Goal: Task Accomplishment & Management: Manage account settings

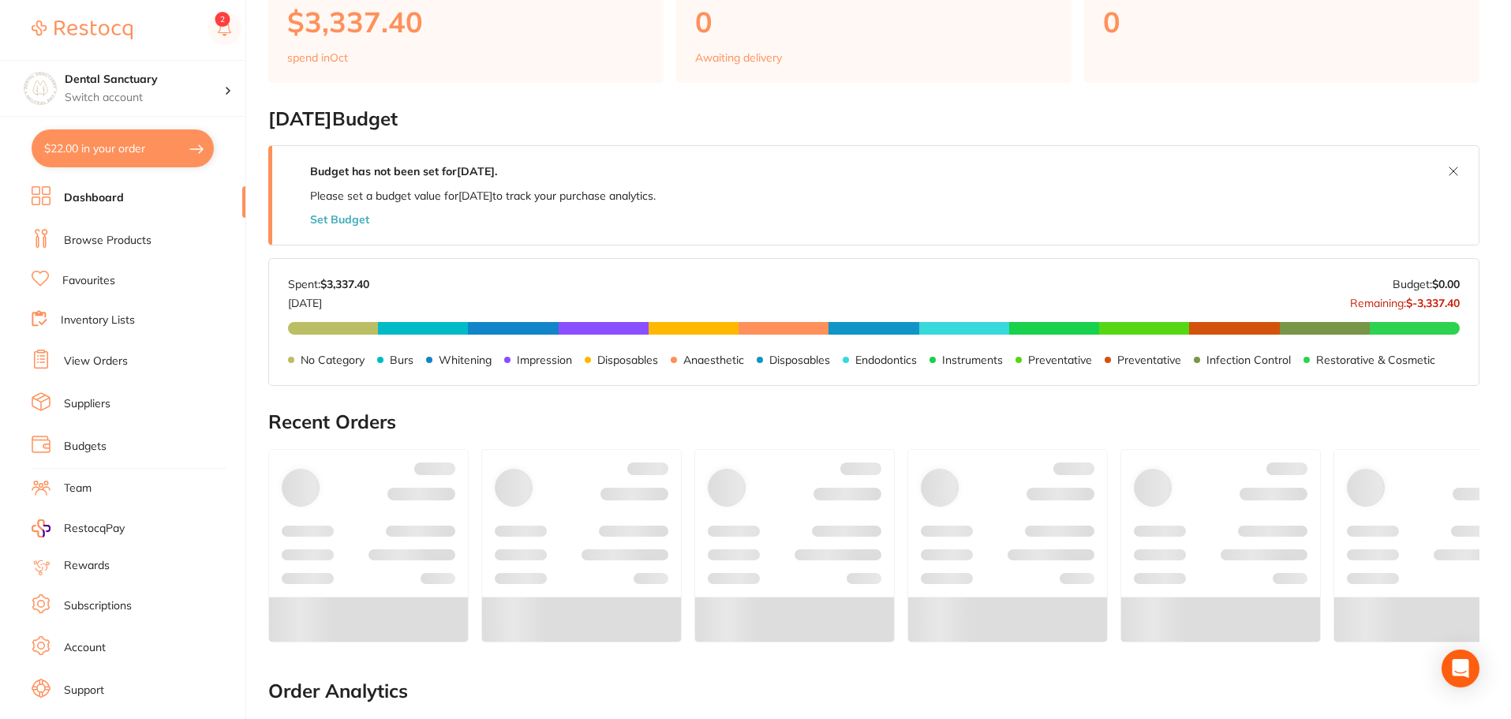
scroll to position [158, 0]
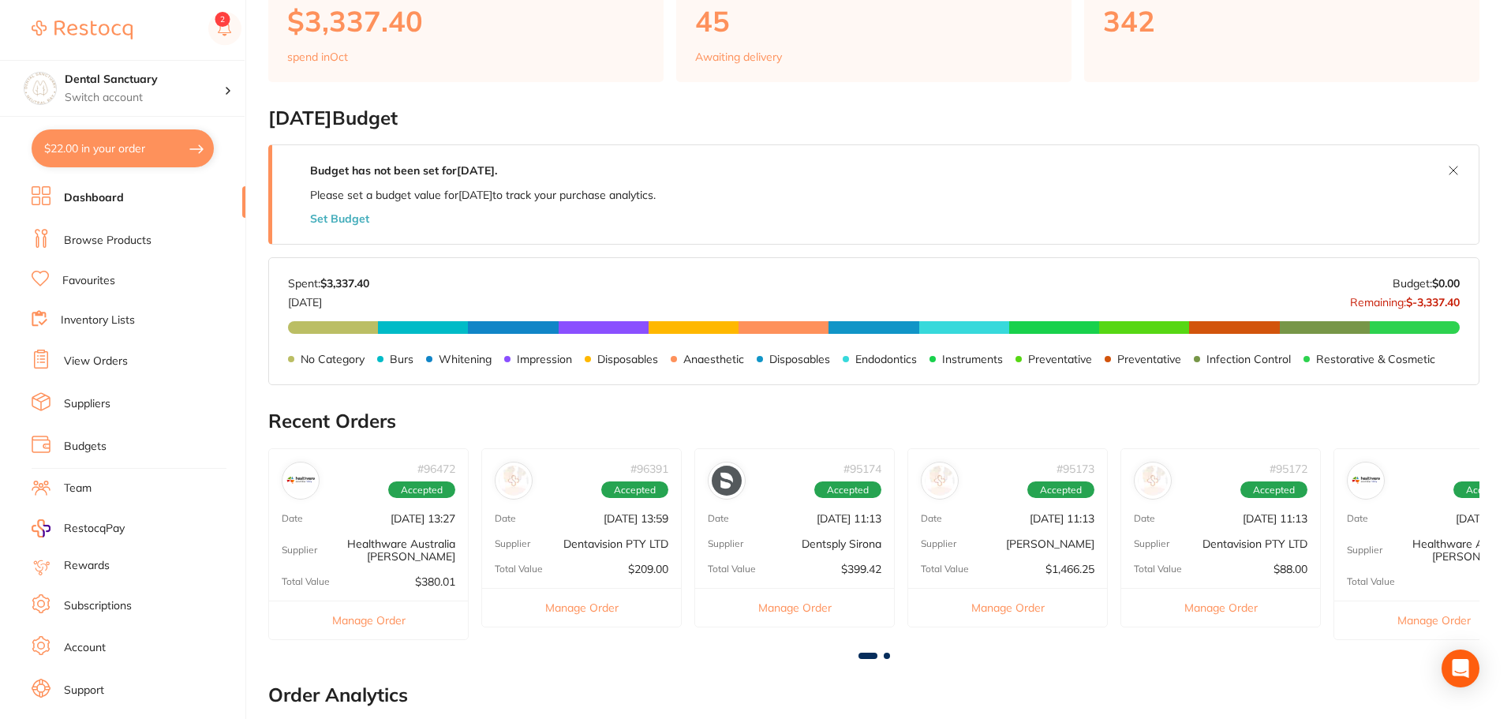
click at [331, 219] on button "Set Budget" at bounding box center [339, 218] width 59 height 13
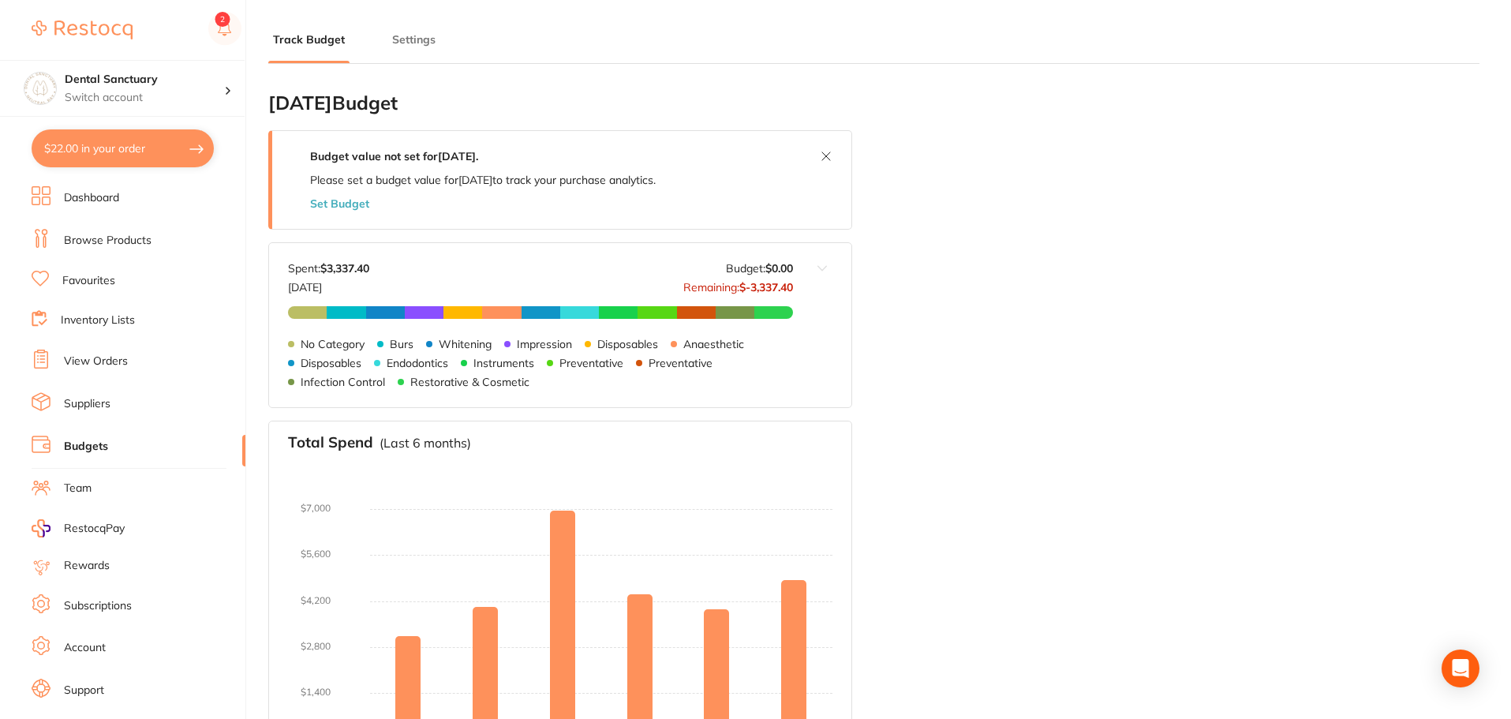
click at [346, 202] on button "Set Budget" at bounding box center [339, 203] width 59 height 13
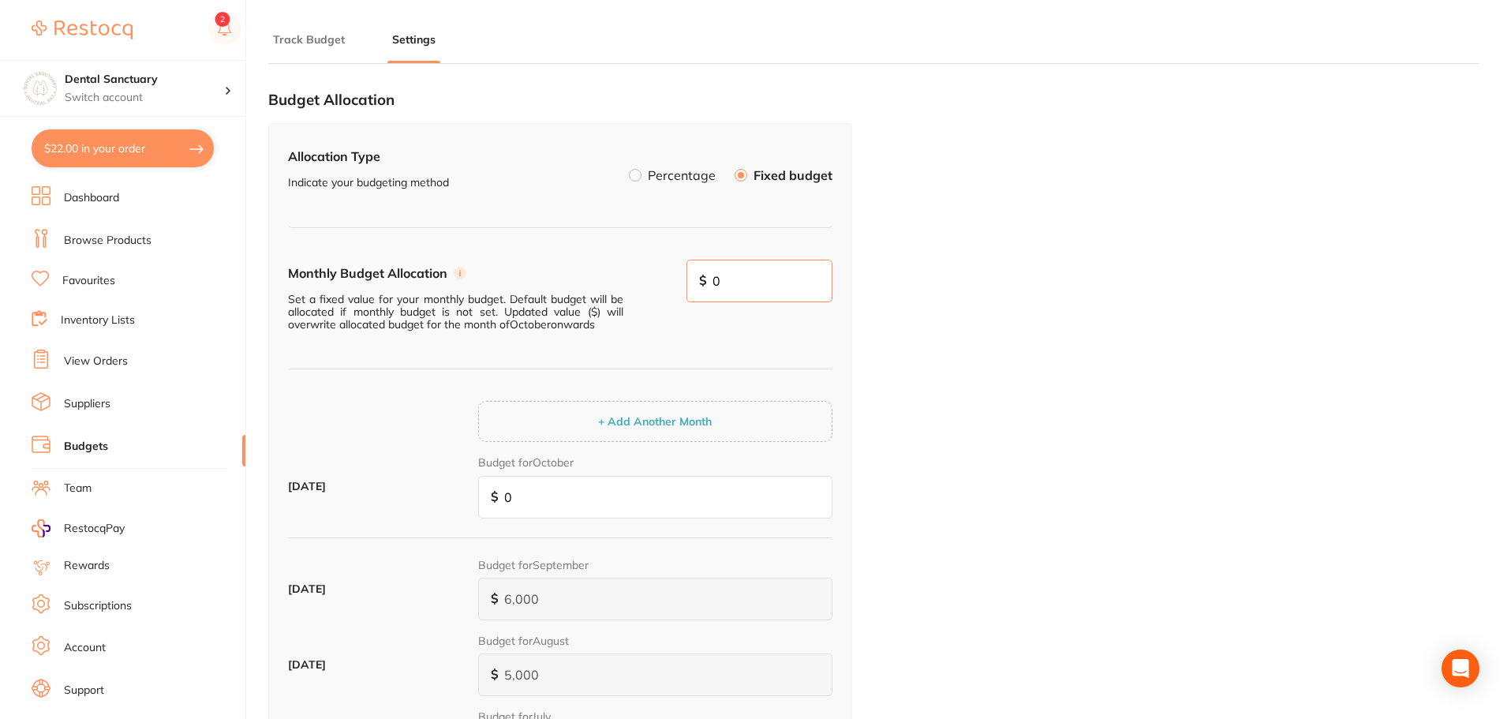
drag, startPoint x: 710, startPoint y: 285, endPoint x: 659, endPoint y: 287, distance: 51.4
click at [659, 287] on div "Monthly Budget Allocation Set a fixed value for your monthly budget. Default bu…" at bounding box center [560, 315] width 545 height 110
drag, startPoint x: 767, startPoint y: 282, endPoint x: 631, endPoint y: 279, distance: 135.8
click at [631, 279] on div "Monthly Budget Allocation Set a fixed value for your monthly budget. Default bu…" at bounding box center [560, 315] width 545 height 110
type input "0"
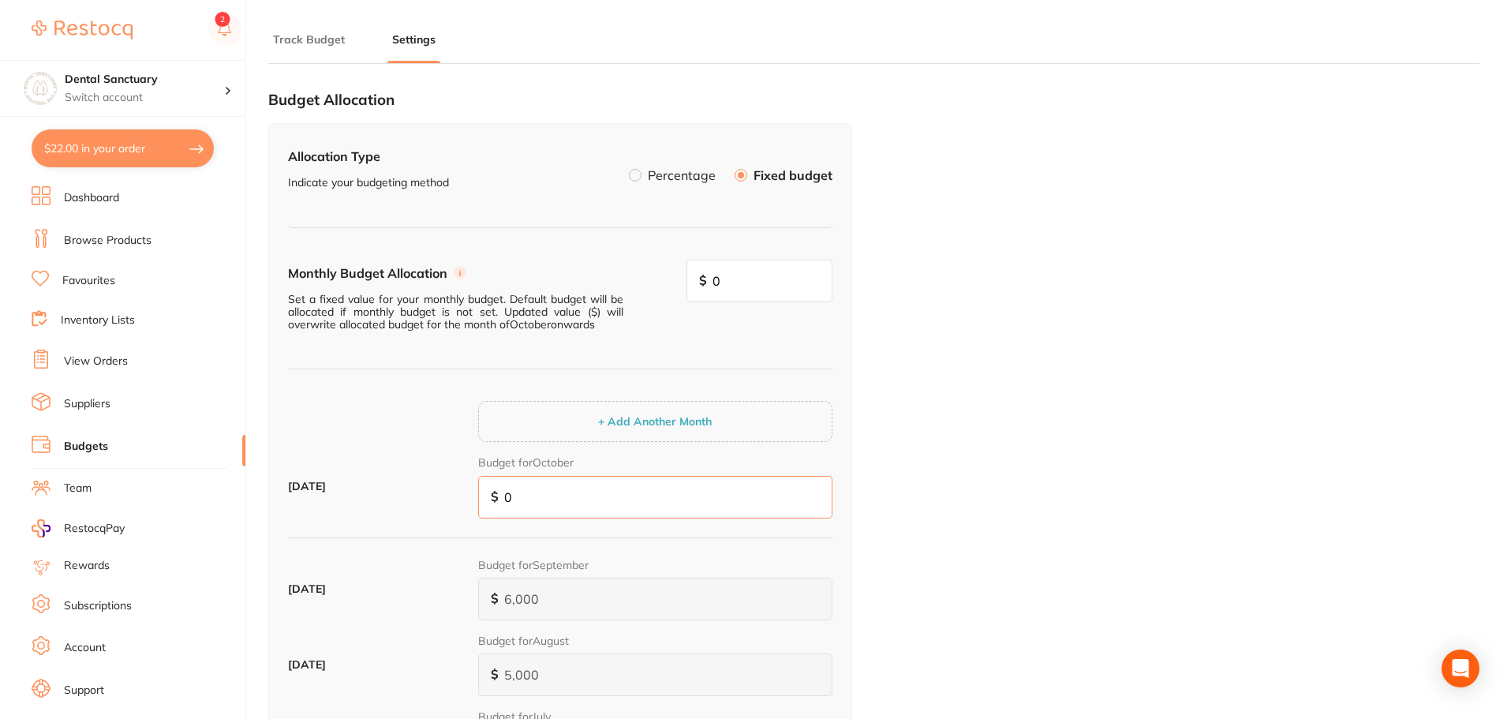
drag, startPoint x: 537, startPoint y: 490, endPoint x: 444, endPoint y: 483, distance: 92.6
click at [444, 483] on div "October 2025 Budget for October $ 0" at bounding box center [560, 493] width 545 height 76
type input "5"
type input "50"
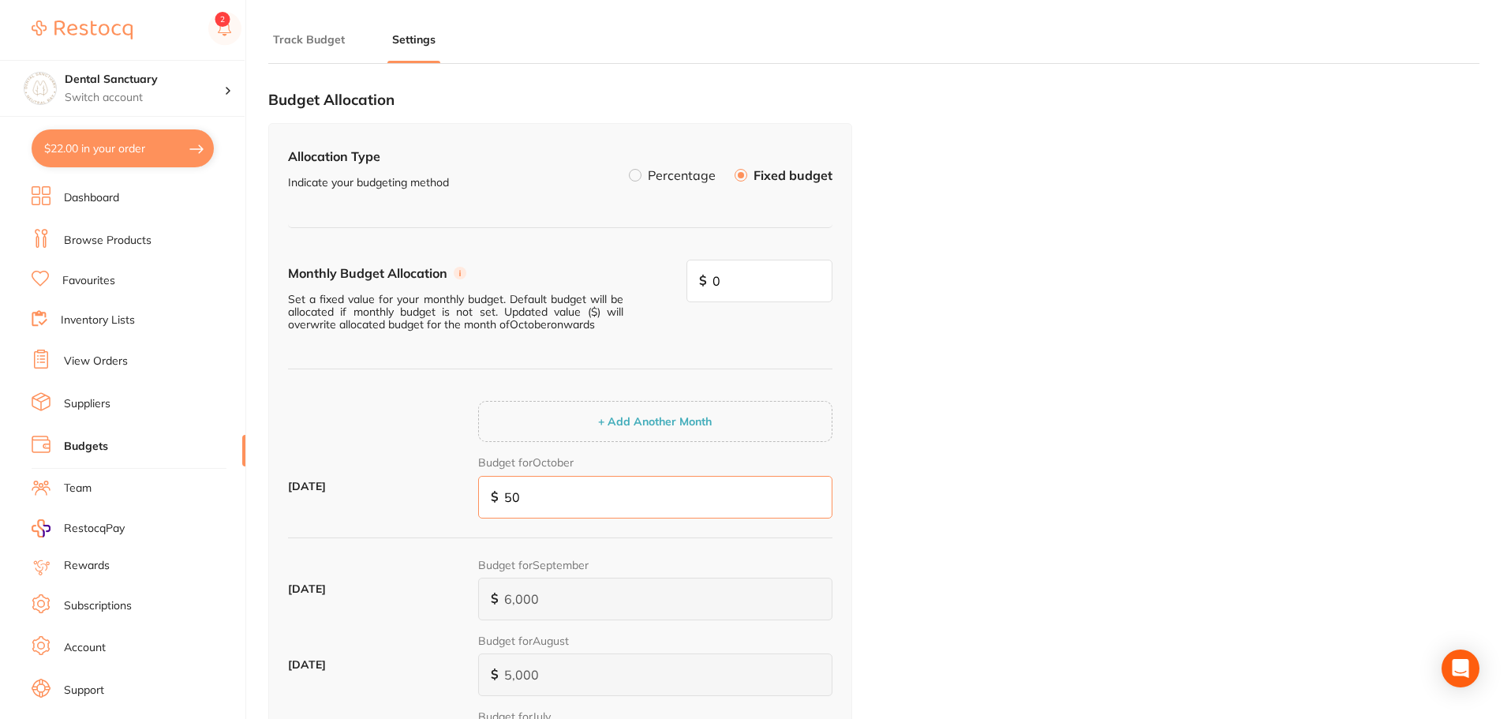
type input "50"
type input "500"
type input "5,000"
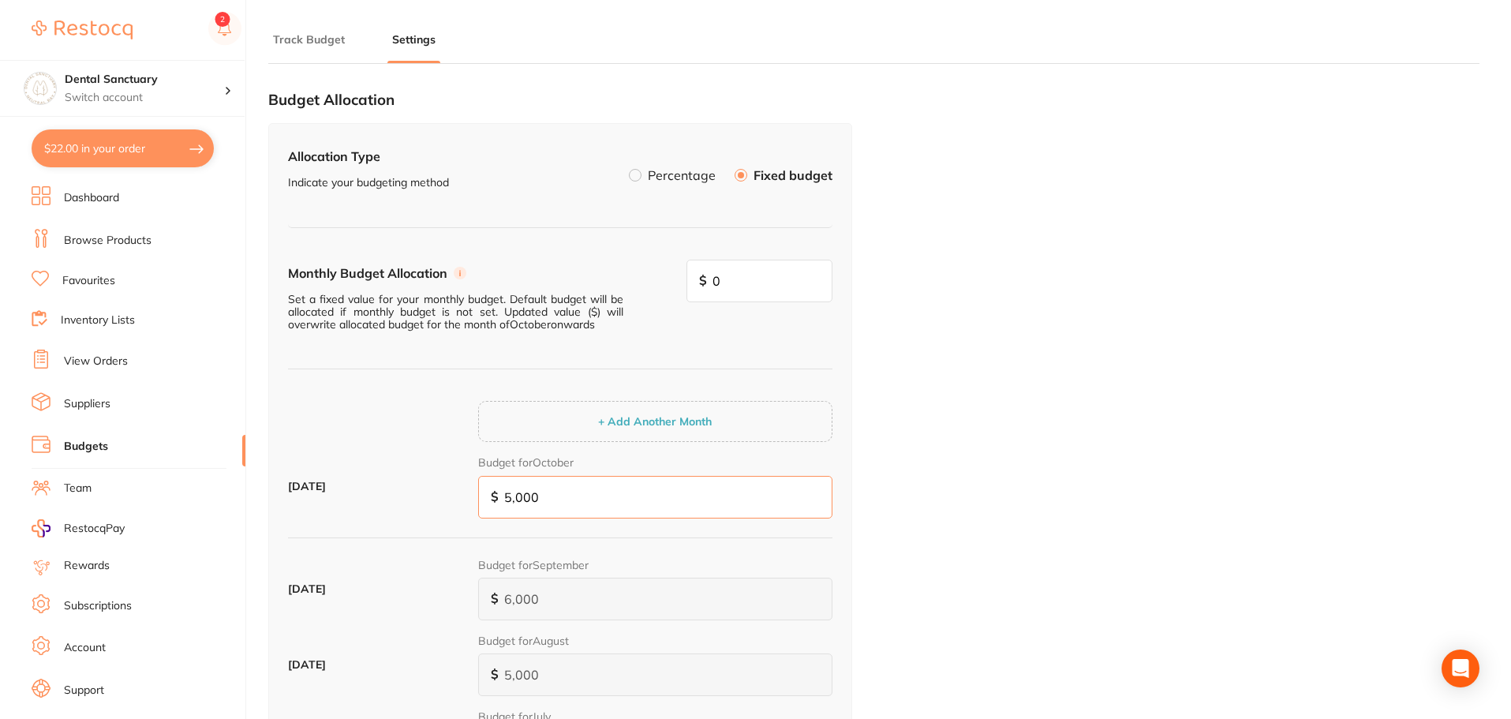
scroll to position [79, 0]
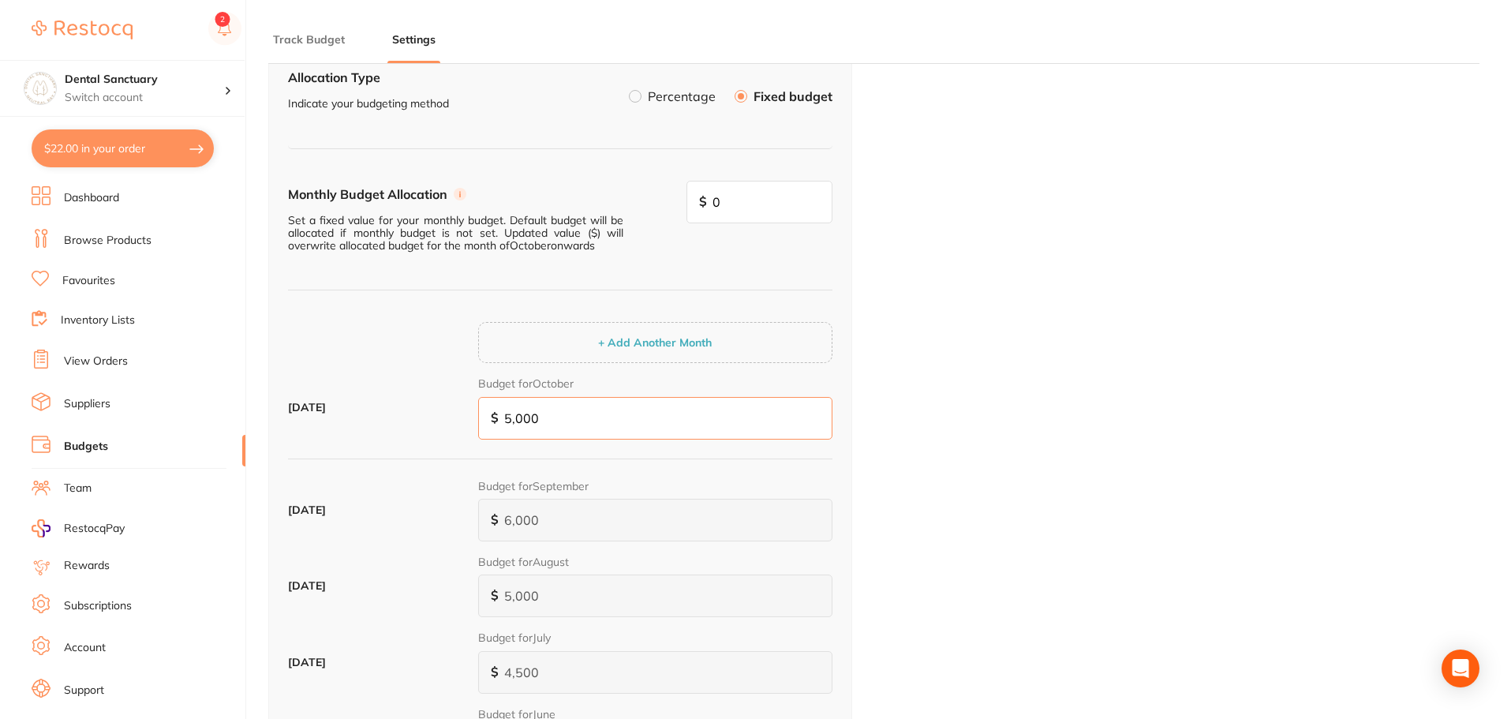
type input "5,000"
click at [808, 445] on div "October 2025 Budget for October $ 5,000" at bounding box center [560, 414] width 545 height 76
click at [713, 478] on div "Budget for September $ 6,000" at bounding box center [655, 509] width 354 height 63
click at [690, 348] on button "+ Add Another Month" at bounding box center [655, 342] width 123 height 14
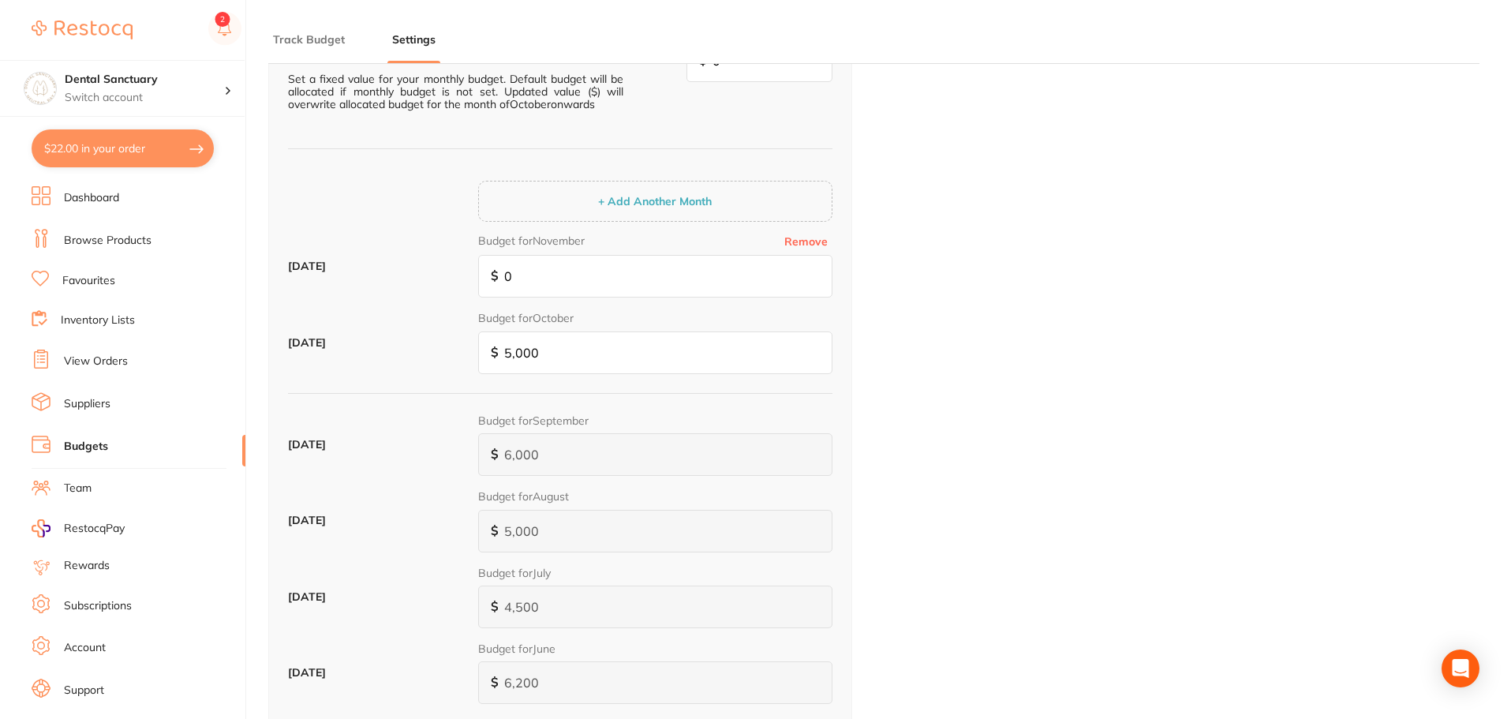
scroll to position [237, 0]
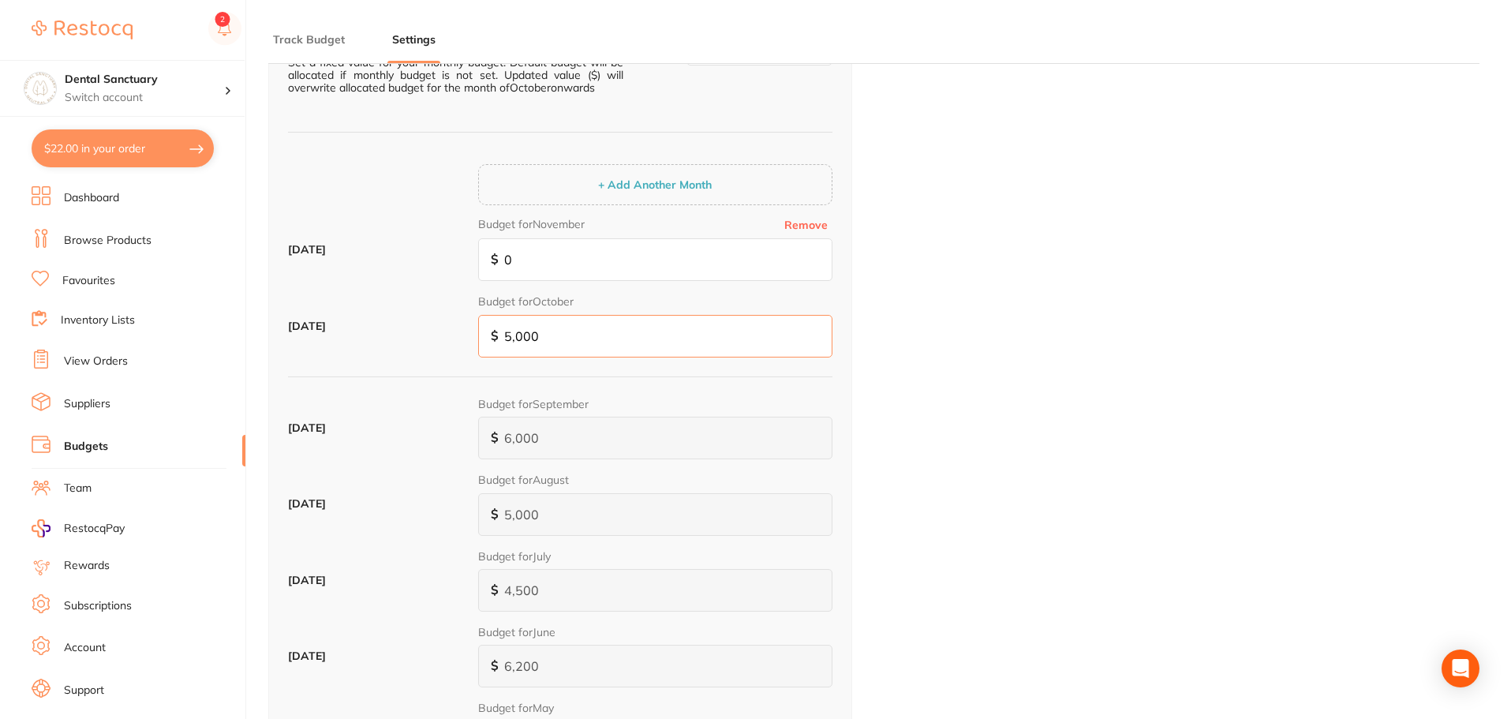
click at [690, 343] on input "5,000" at bounding box center [655, 336] width 354 height 43
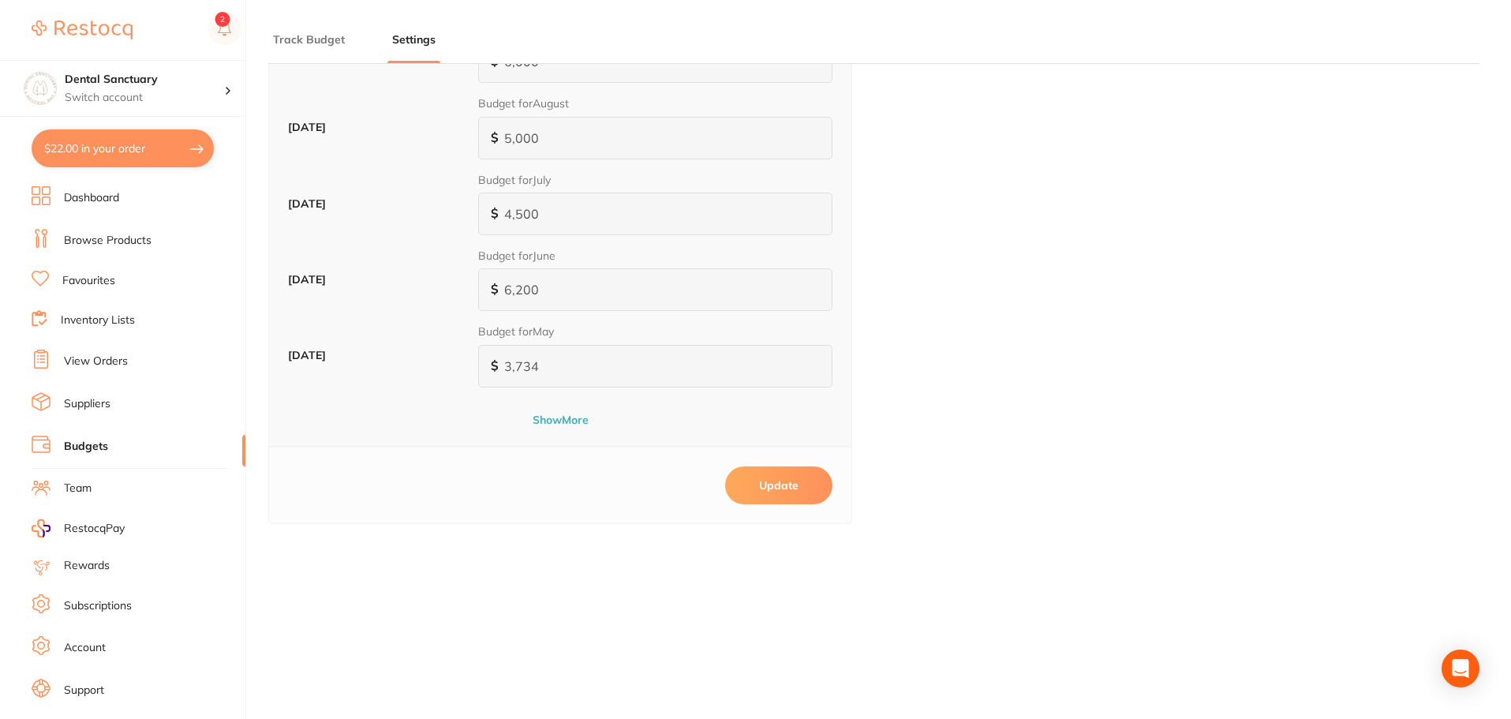
scroll to position [631, 0]
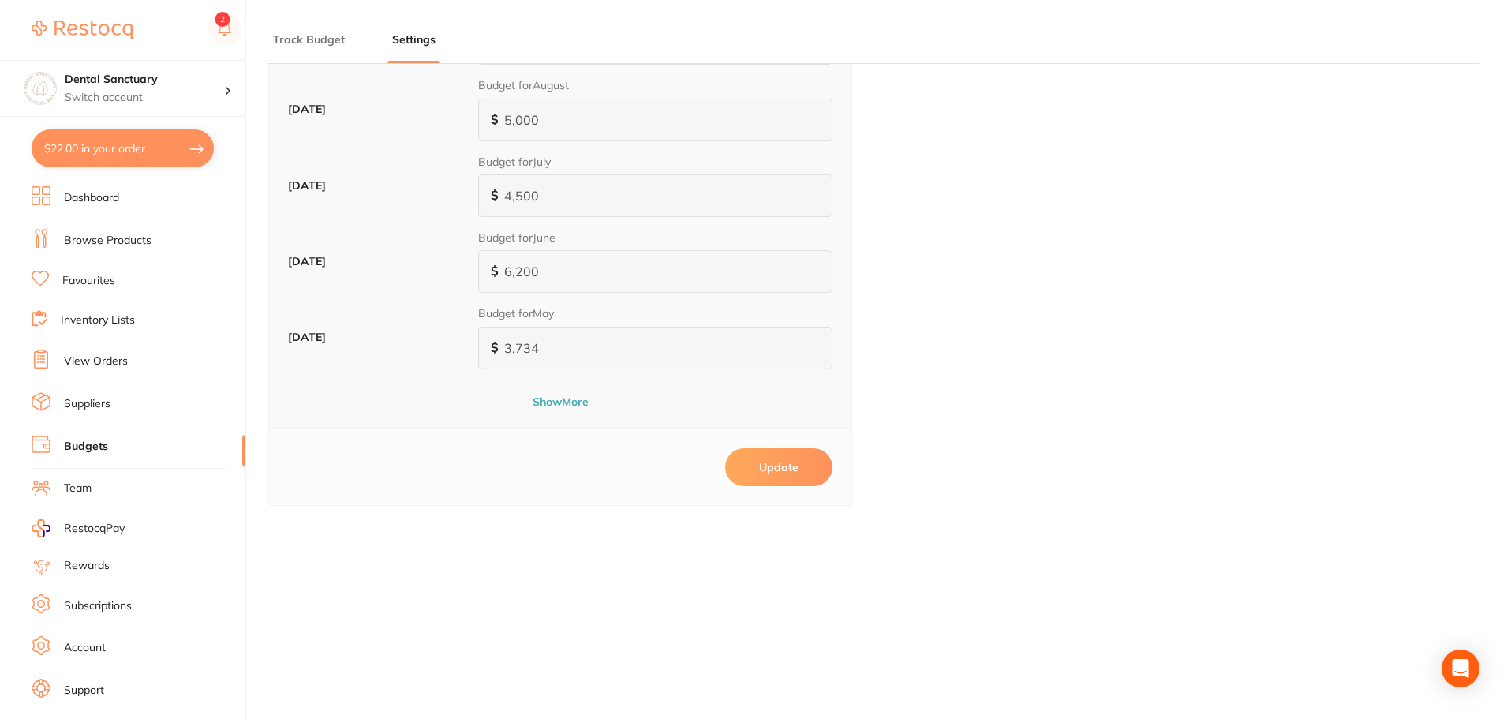
click at [778, 450] on button "Update" at bounding box center [778, 467] width 107 height 38
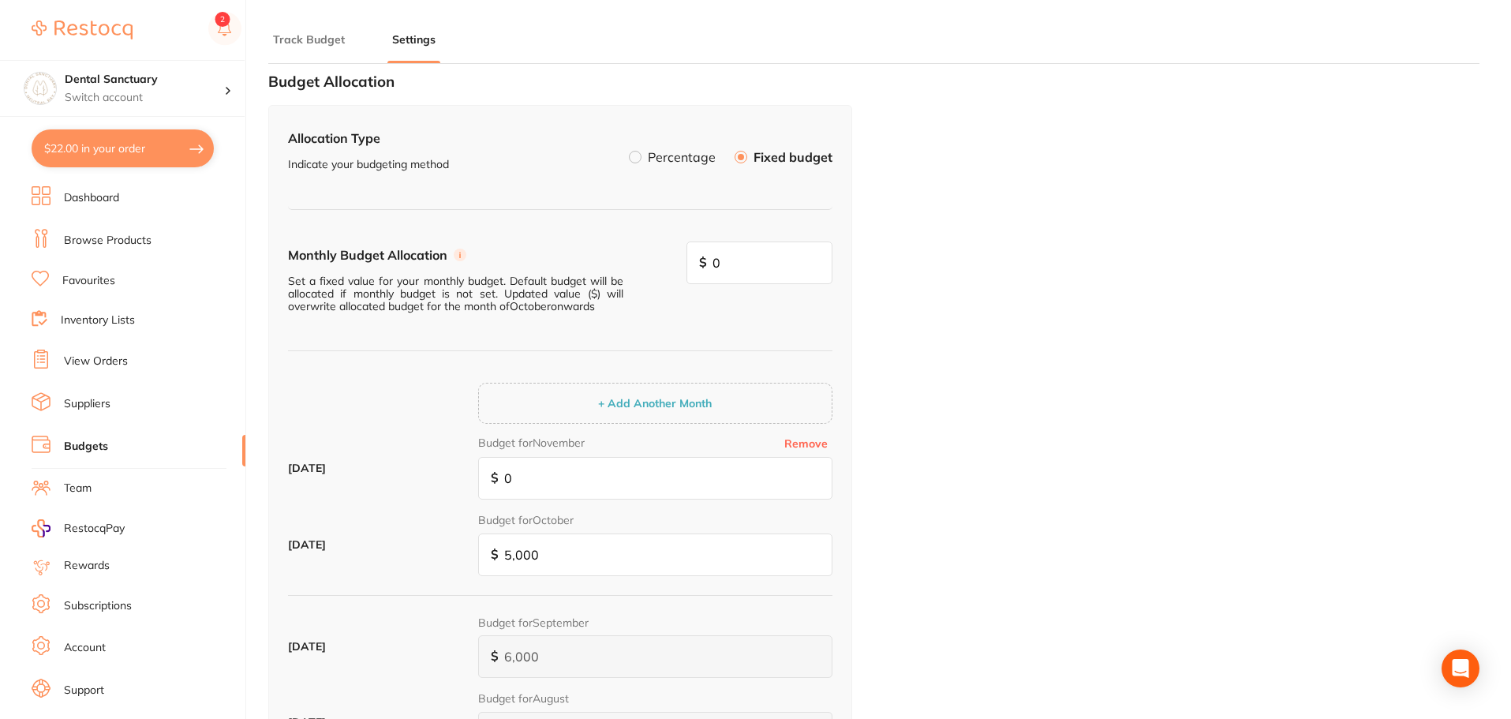
scroll to position [0, 0]
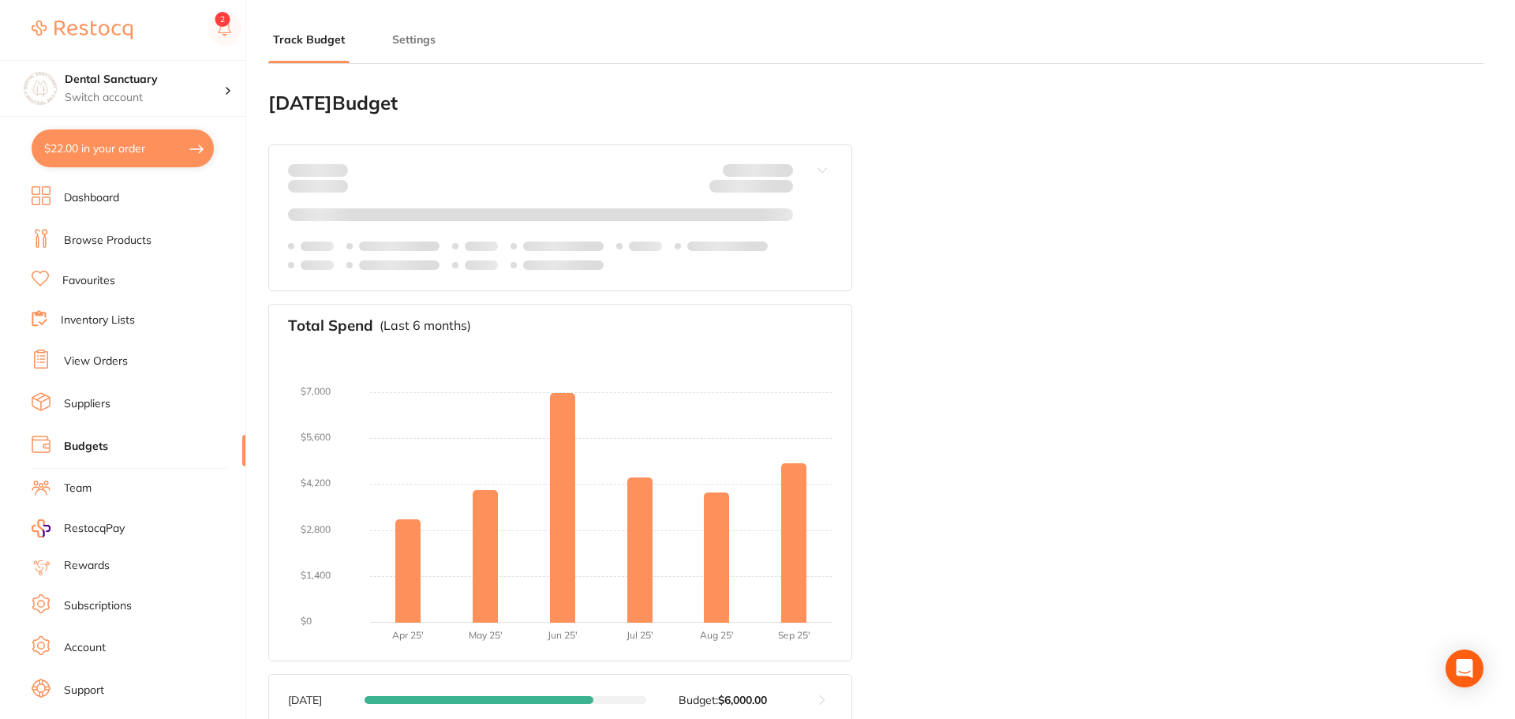
type input "5,000"
type input "4.0"
type input "5,000"
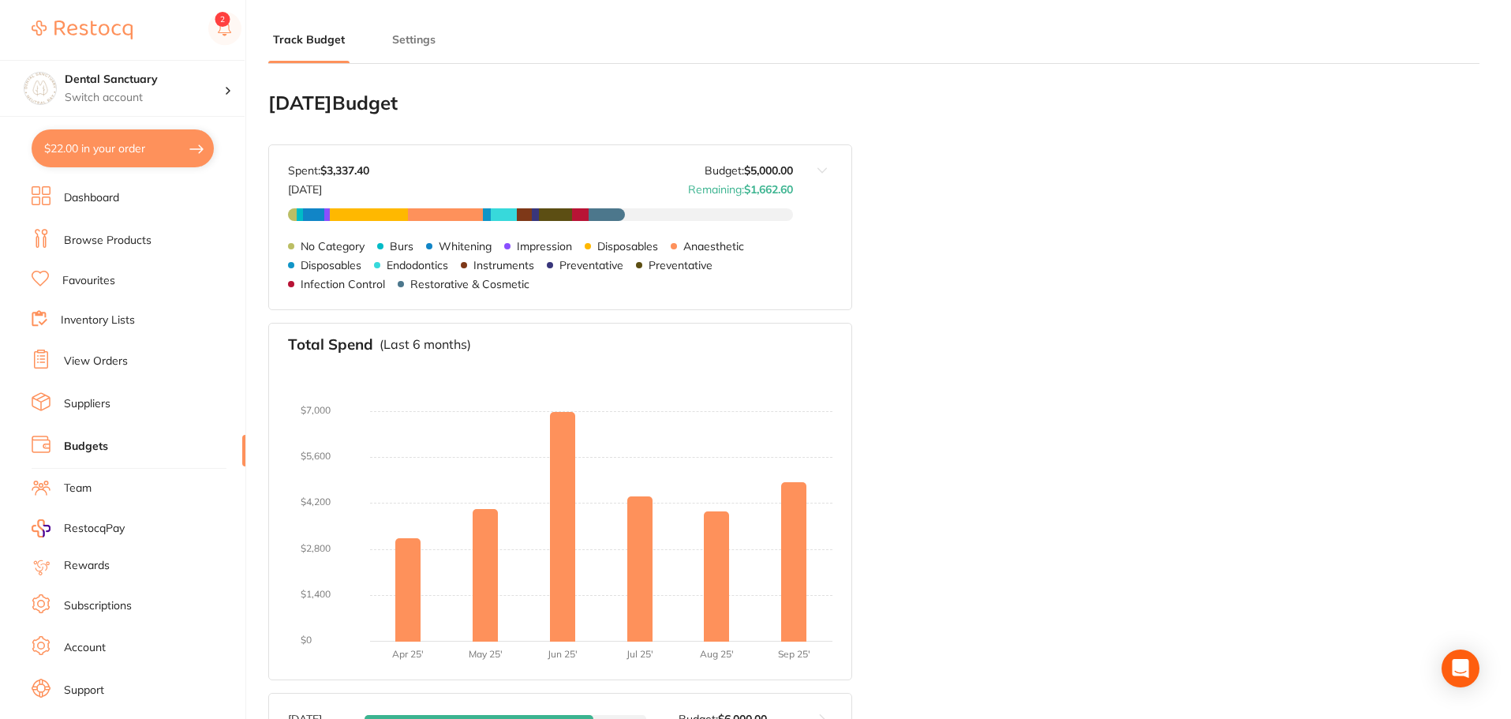
click at [69, 200] on link "Dashboard" at bounding box center [91, 198] width 55 height 16
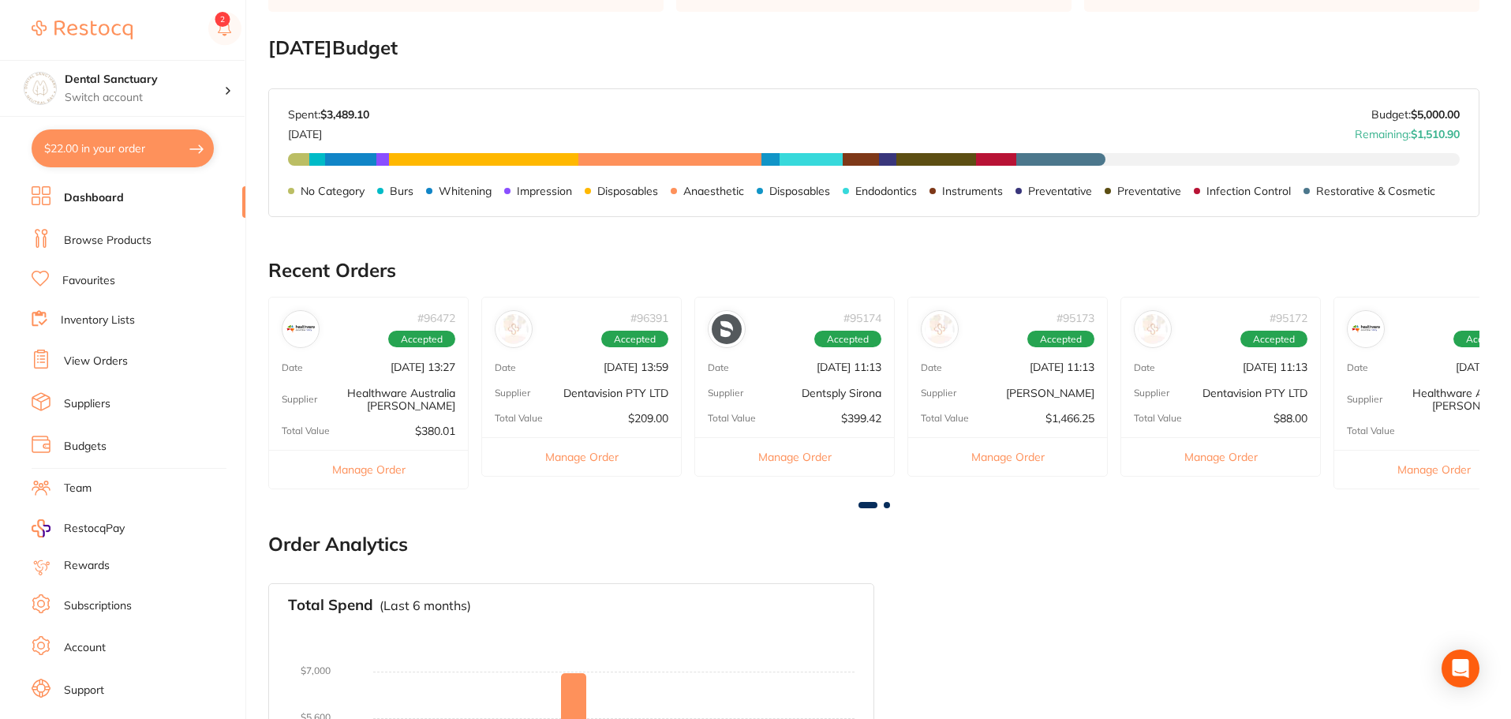
scroll to position [158, 0]
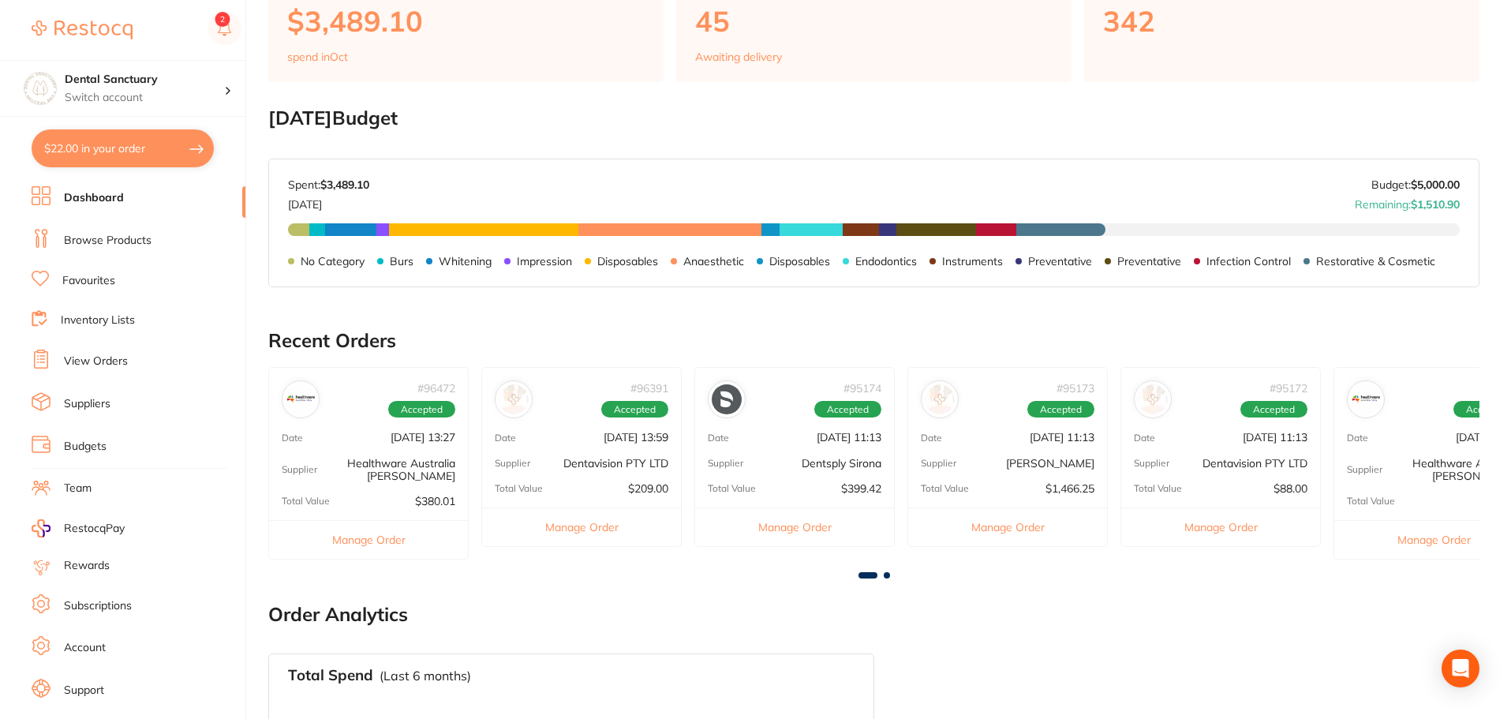
click at [94, 362] on link "View Orders" at bounding box center [96, 362] width 64 height 16
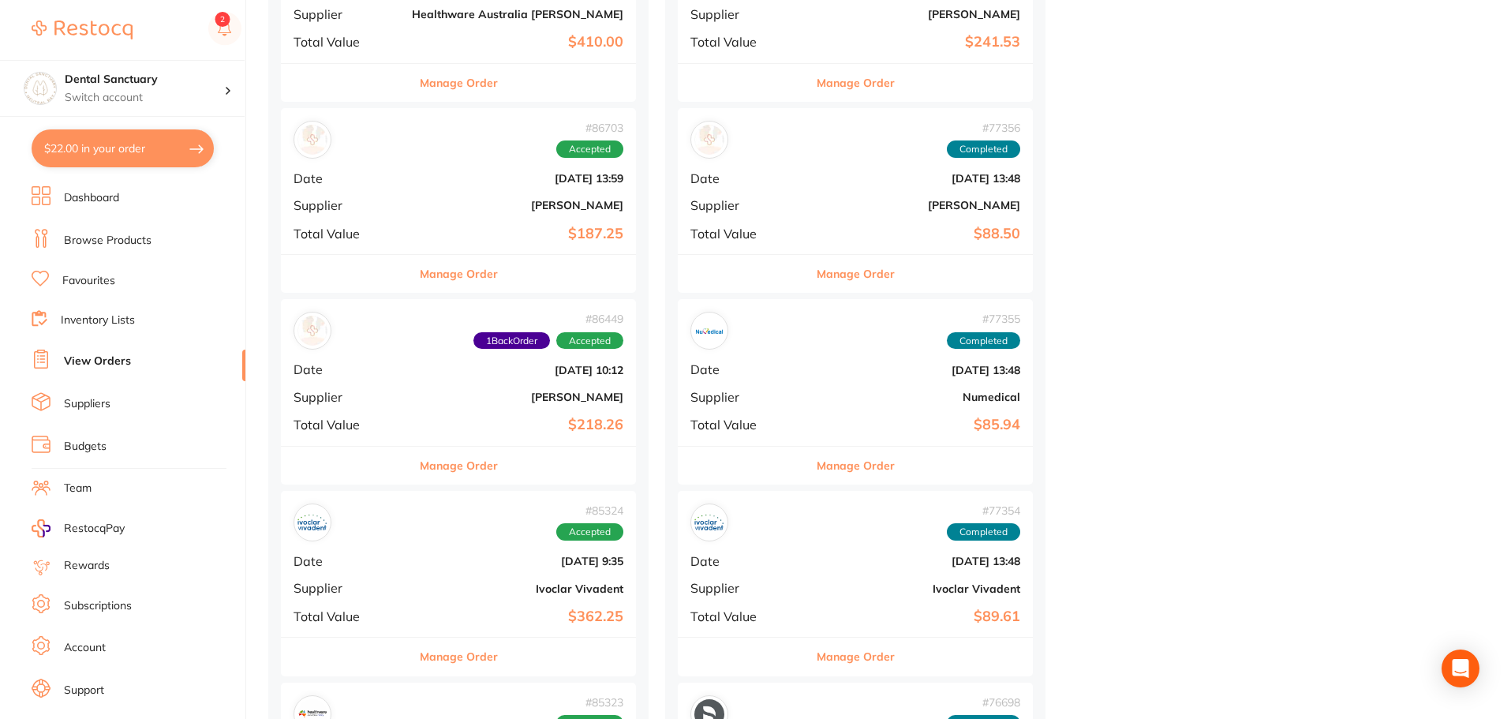
scroll to position [5998, 0]
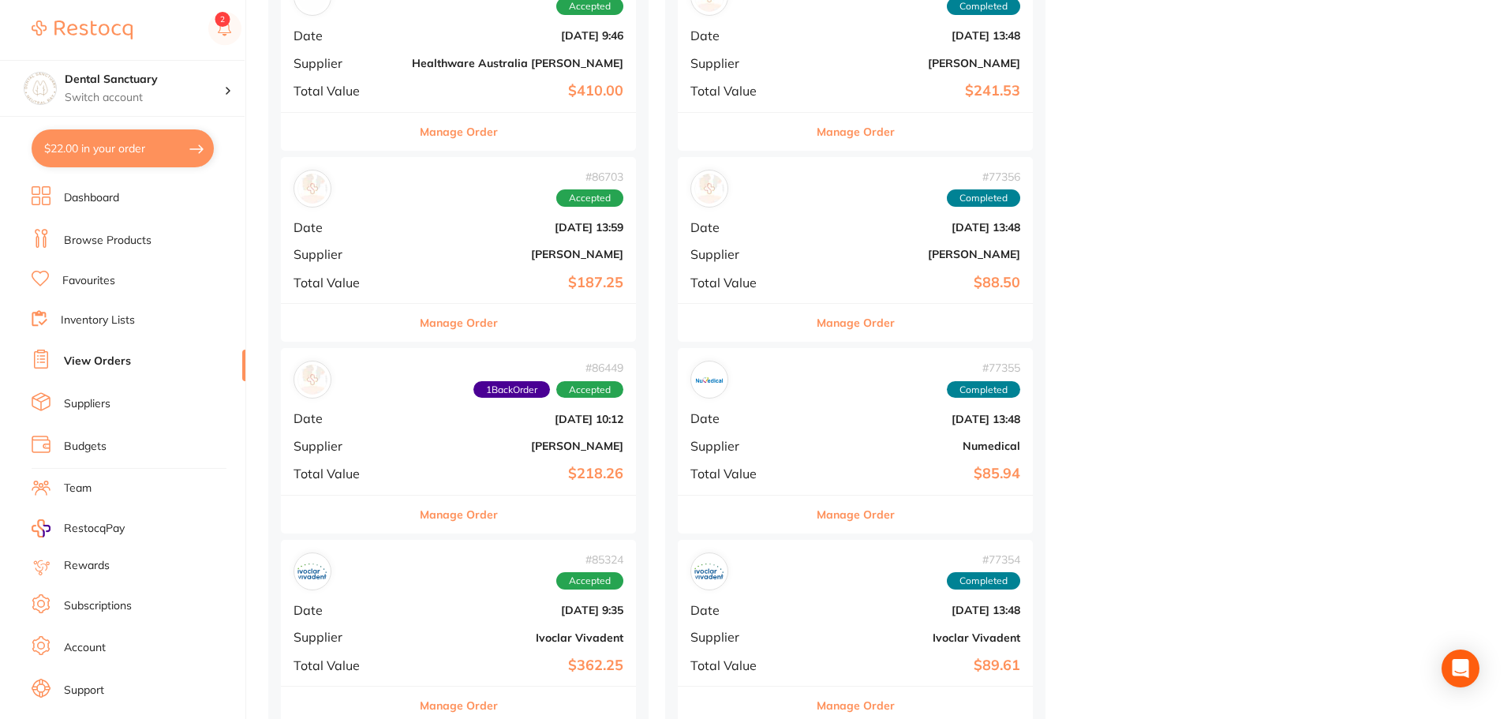
click at [444, 242] on div "# 86703 Accepted Date [DATE] 13:59 Supplier [PERSON_NAME] Total Value $187.25" at bounding box center [458, 230] width 355 height 146
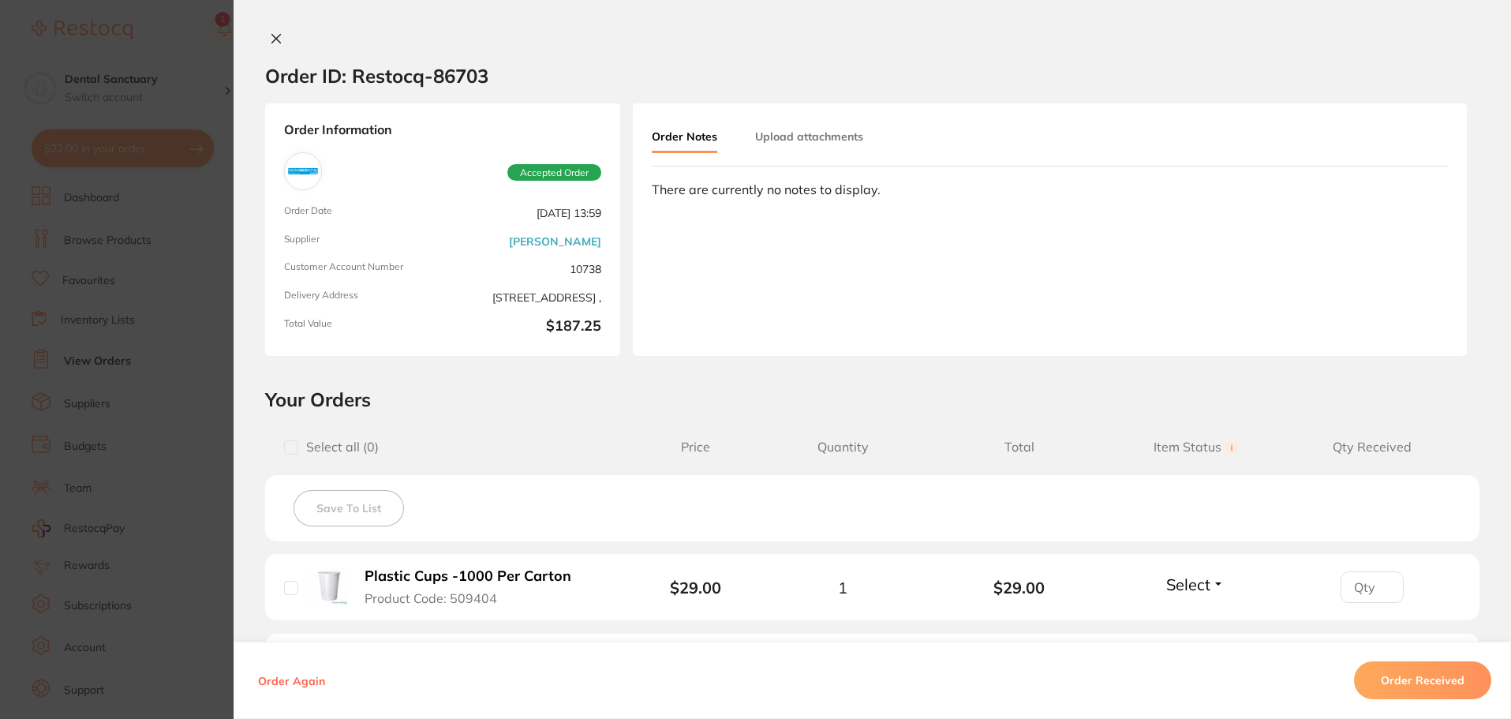
click at [284, 443] on input "checkbox" at bounding box center [291, 447] width 14 height 14
checkbox input "true"
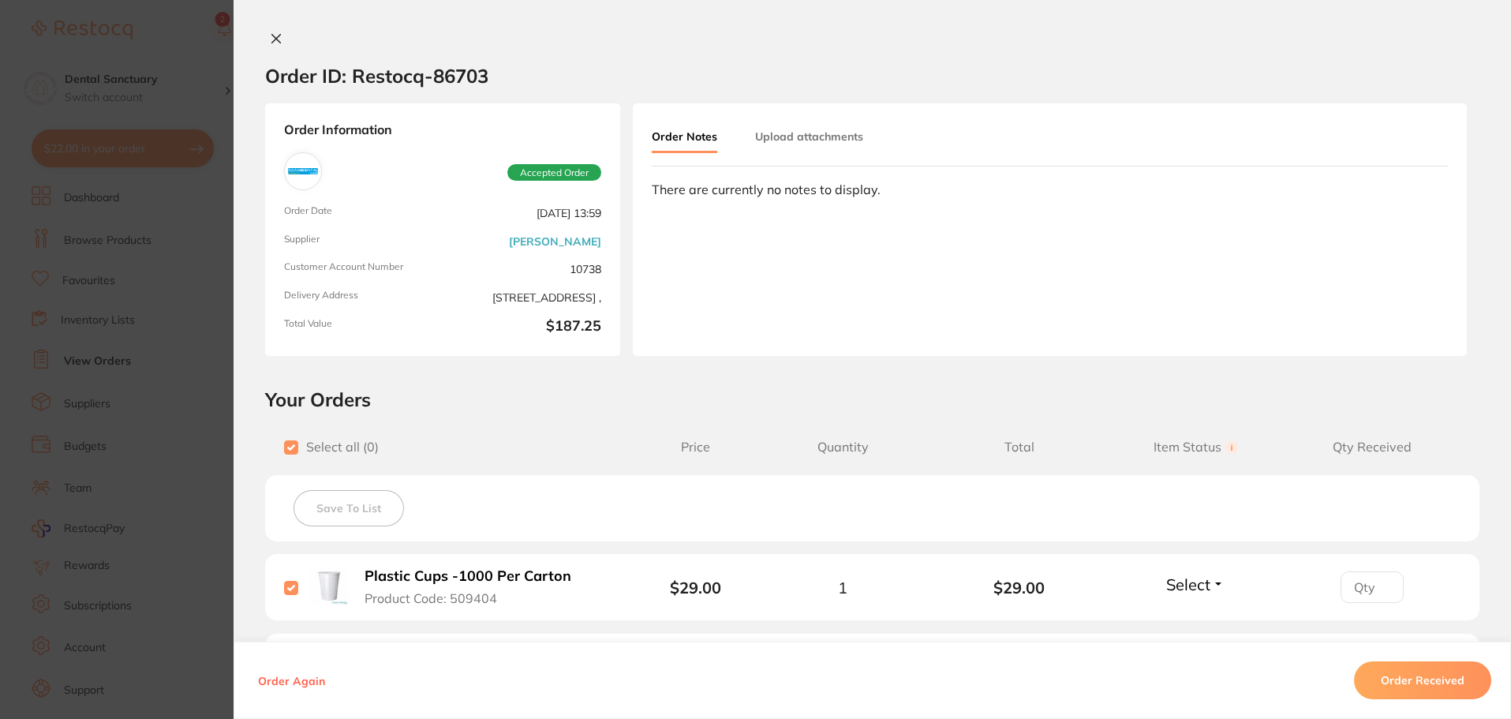
checkbox input "true"
click at [1451, 683] on button "Order Received" at bounding box center [1422, 680] width 137 height 38
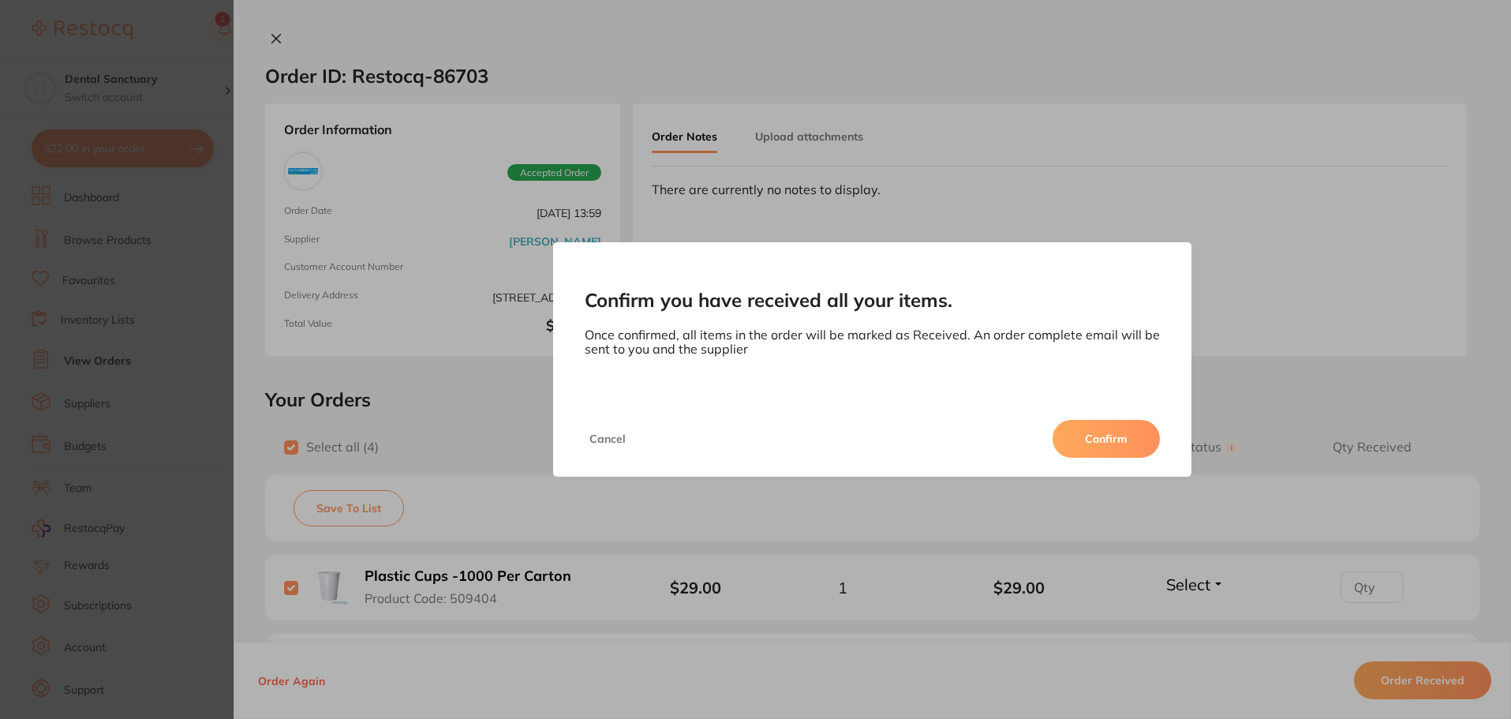
click at [1121, 435] on button "Confirm" at bounding box center [1106, 439] width 107 height 38
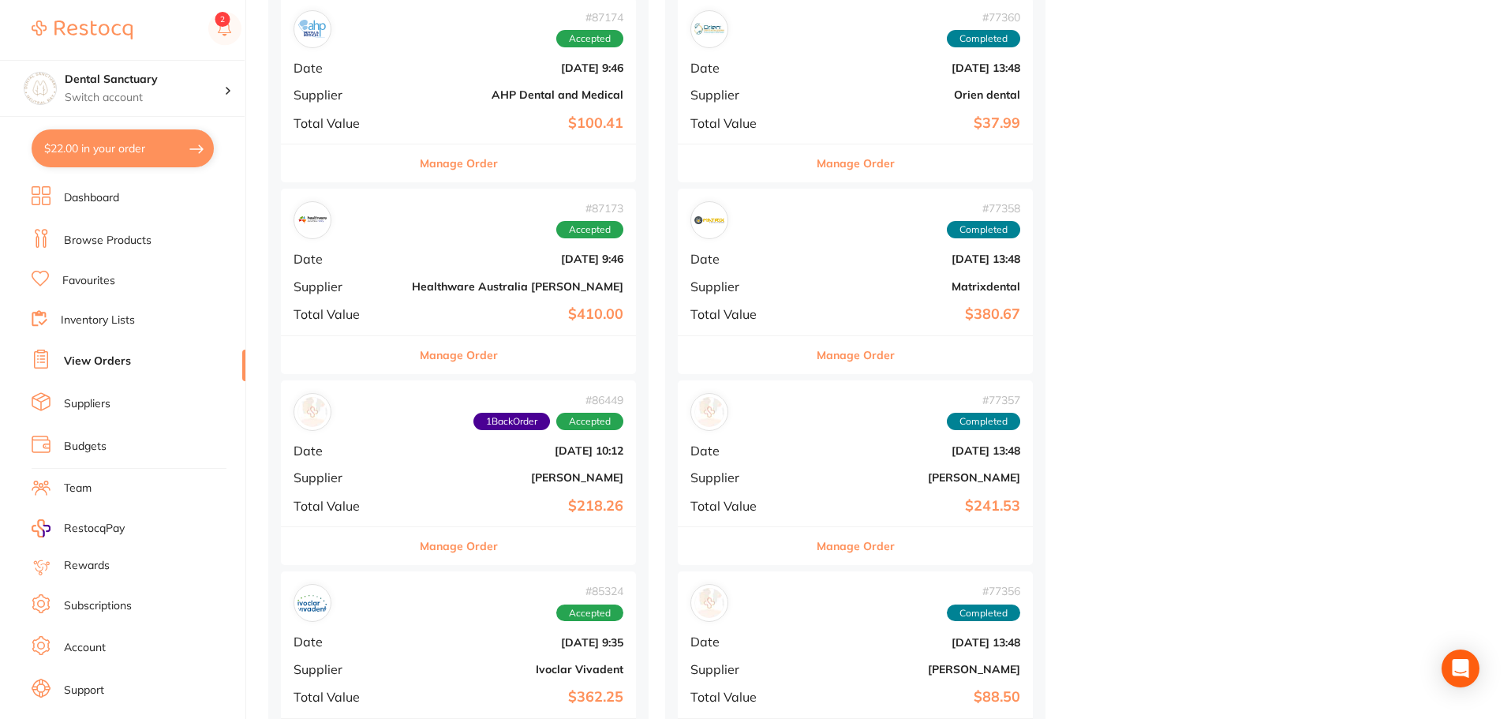
scroll to position [5762, 0]
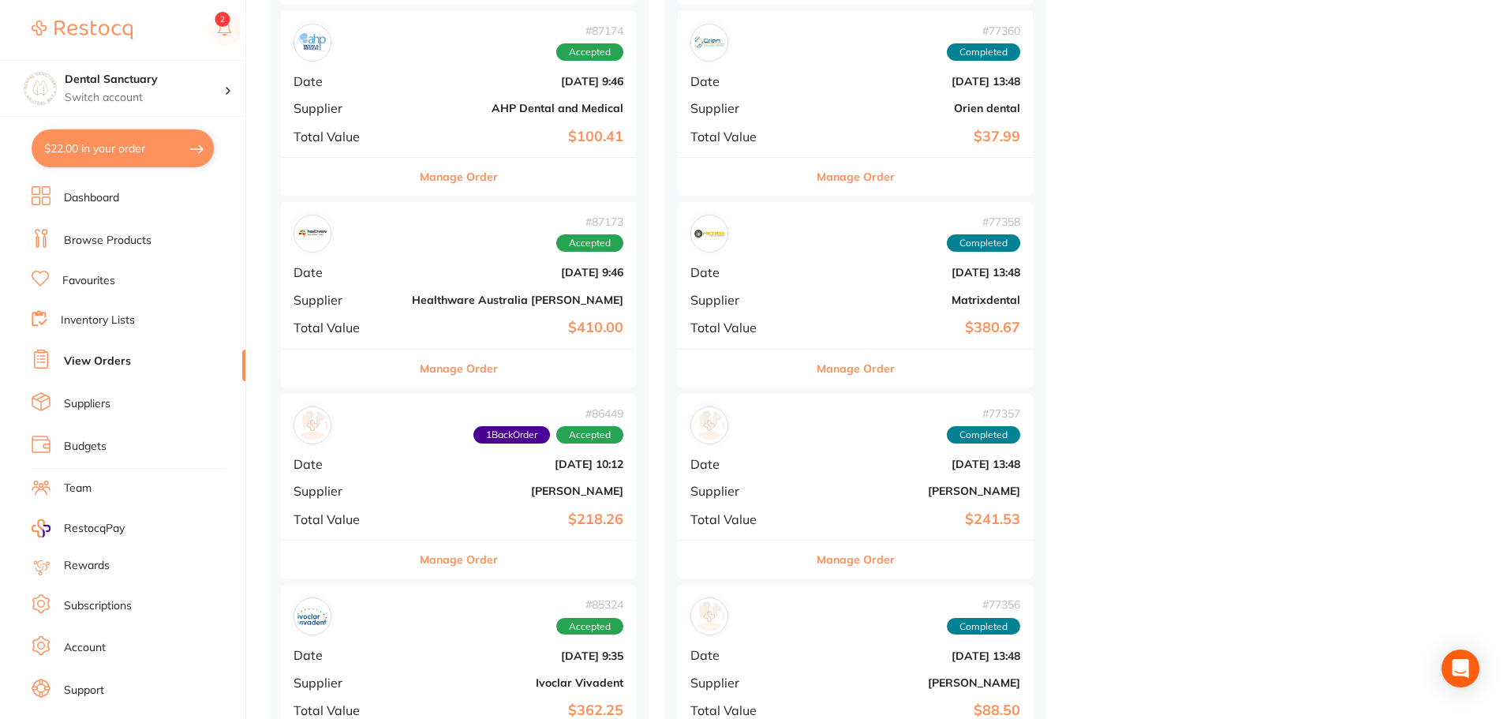
click at [412, 305] on b "Healthware Australia [PERSON_NAME]" at bounding box center [518, 300] width 212 height 13
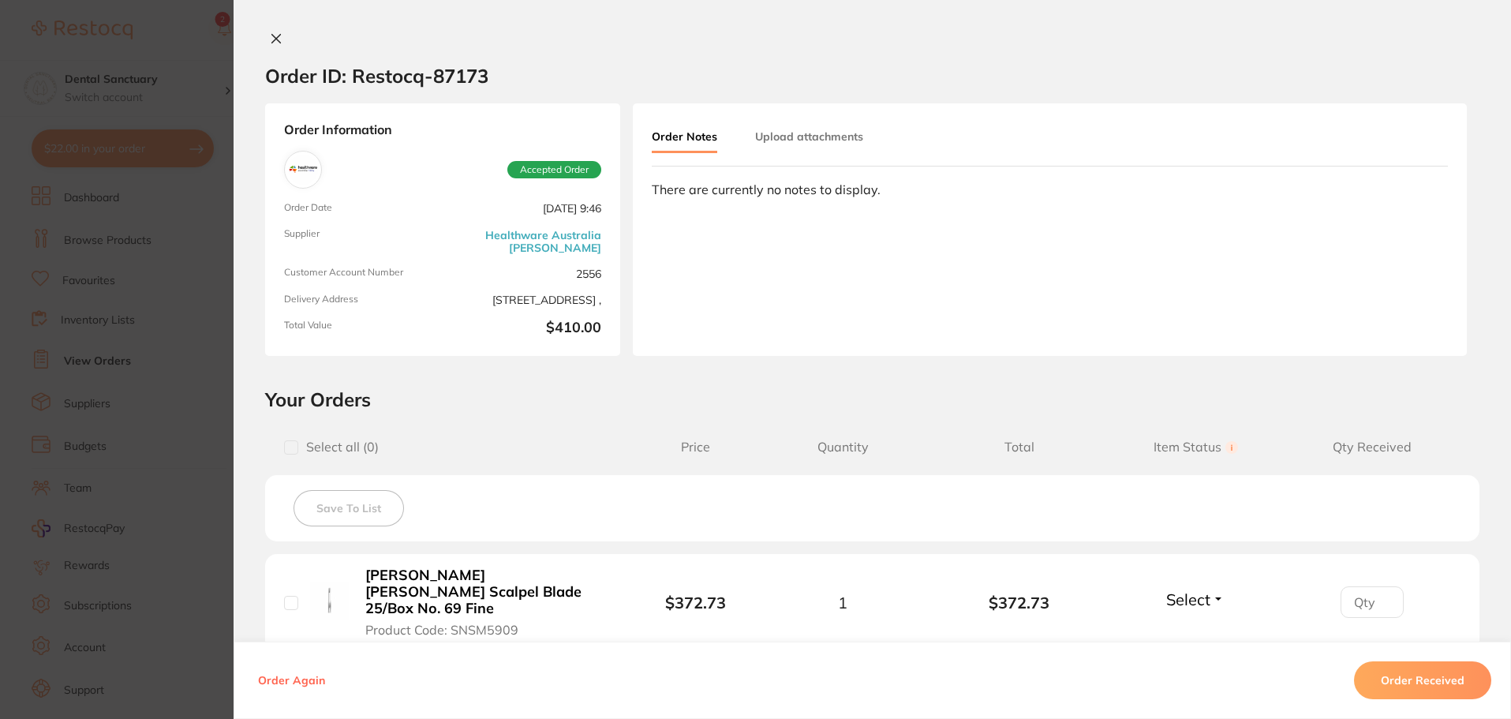
click at [298, 443] on span "Select all ( 0 )" at bounding box center [338, 447] width 81 height 15
click at [292, 453] on input "checkbox" at bounding box center [291, 447] width 14 height 14
checkbox input "true"
click at [1452, 678] on button "Order Received" at bounding box center [1422, 680] width 137 height 38
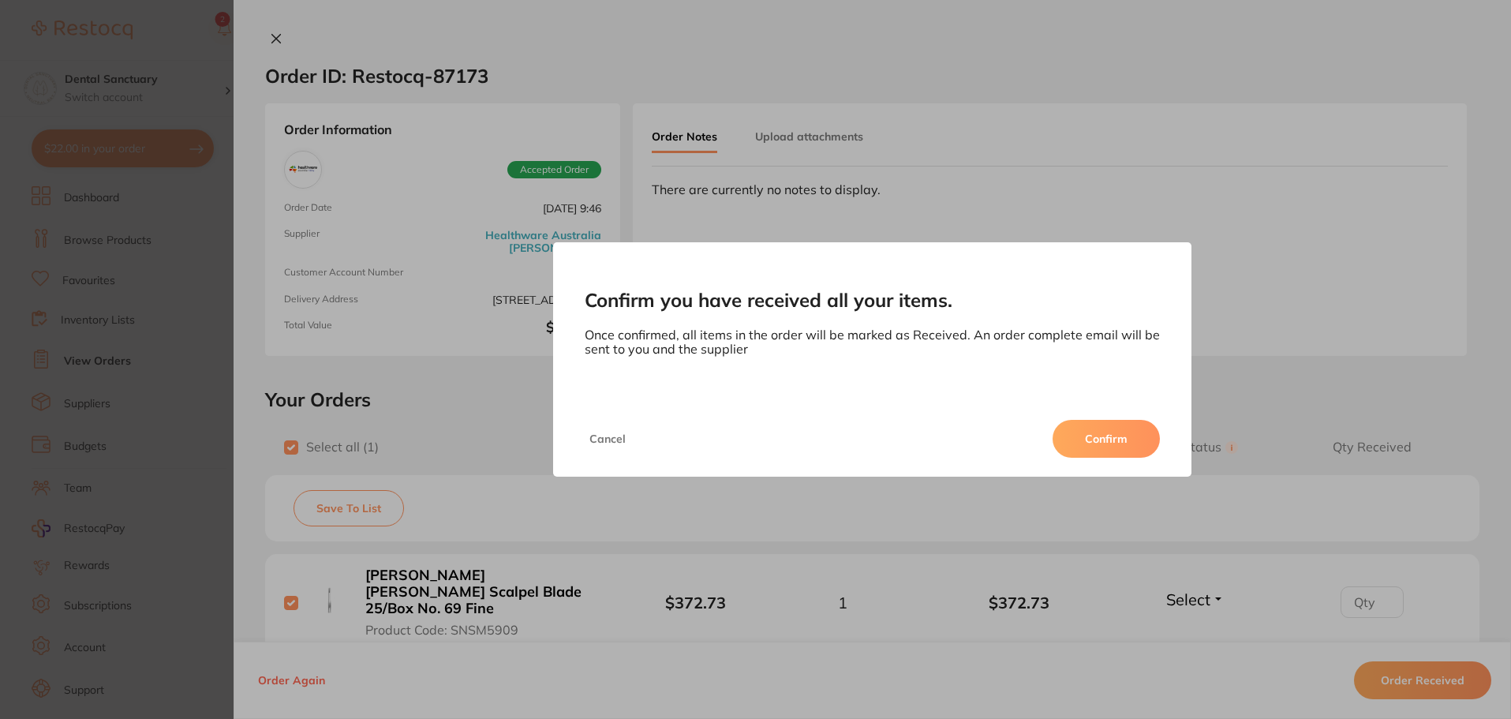
click at [1137, 444] on button "Confirm" at bounding box center [1106, 439] width 107 height 38
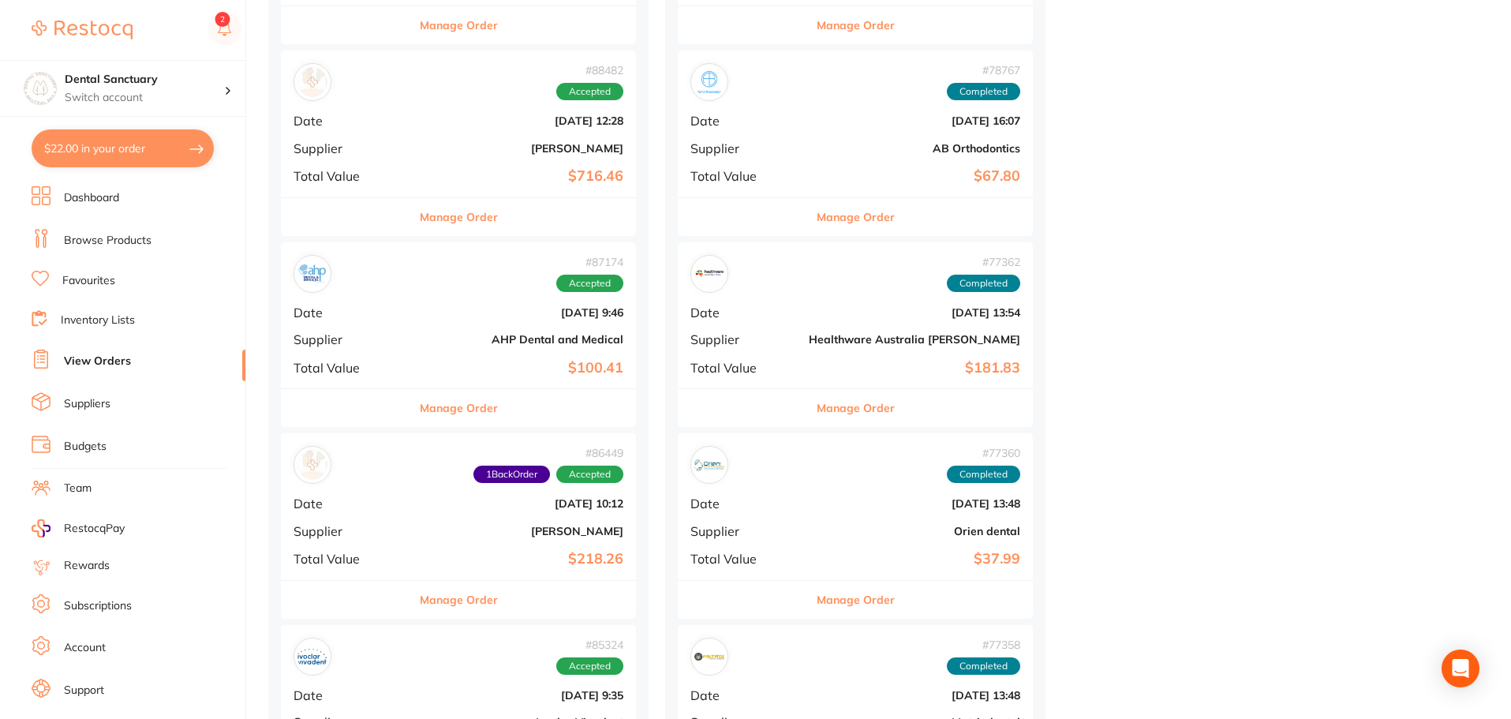
scroll to position [5525, 0]
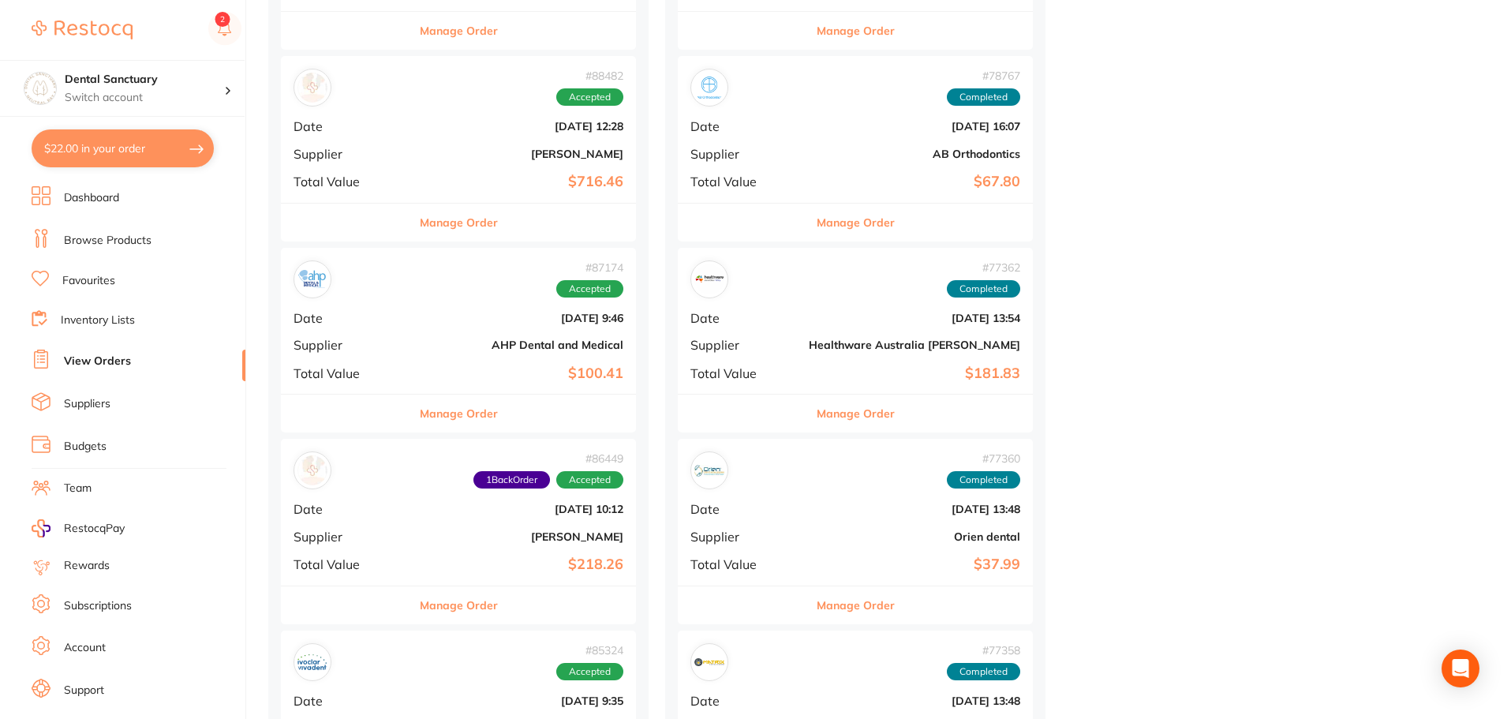
click at [383, 294] on div "# 87174 Accepted" at bounding box center [459, 279] width 330 height 38
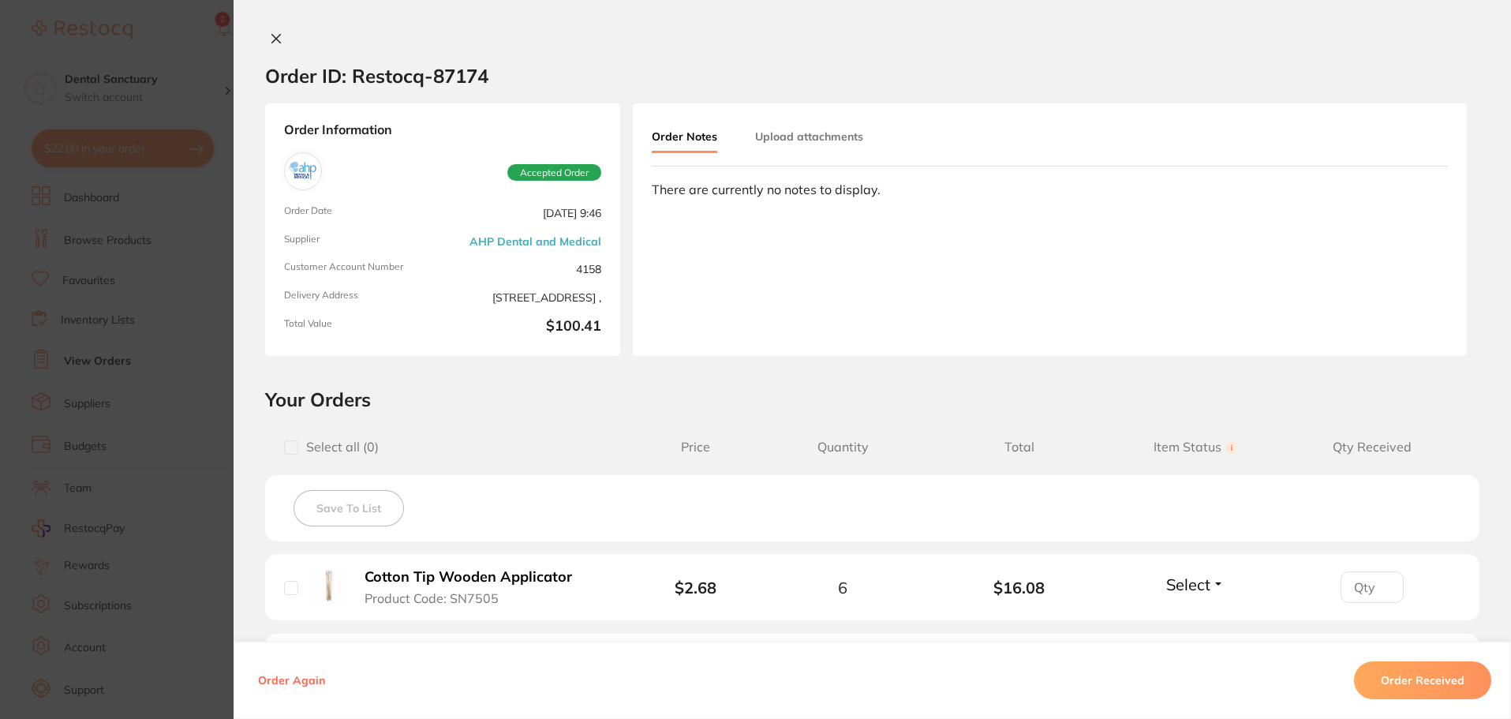
click at [293, 448] on input "checkbox" at bounding box center [291, 447] width 14 height 14
checkbox input "true"
click at [1452, 682] on button "Order Received" at bounding box center [1422, 680] width 137 height 38
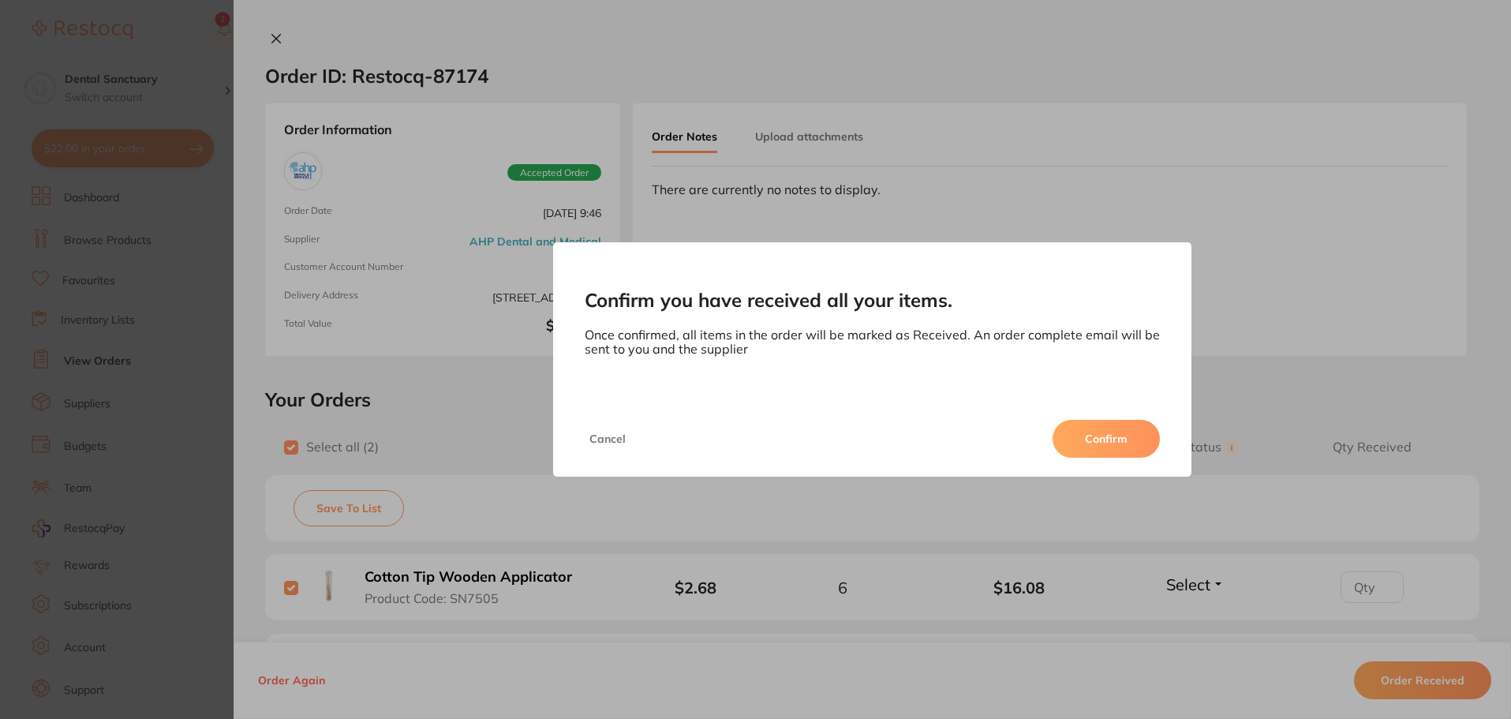
drag, startPoint x: 1085, startPoint y: 438, endPoint x: 946, endPoint y: 408, distance: 142.9
click at [1087, 438] on button "Confirm" at bounding box center [1106, 439] width 107 height 38
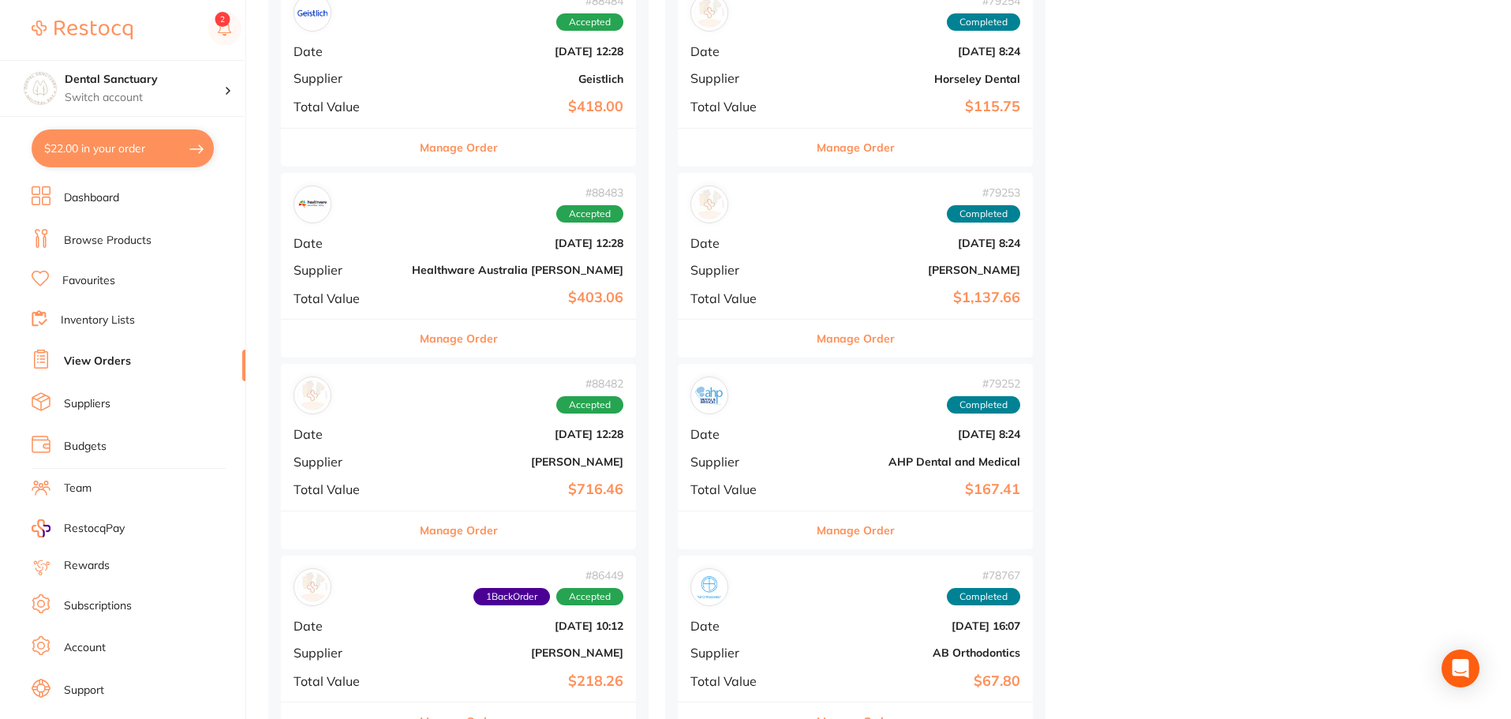
scroll to position [5209, 0]
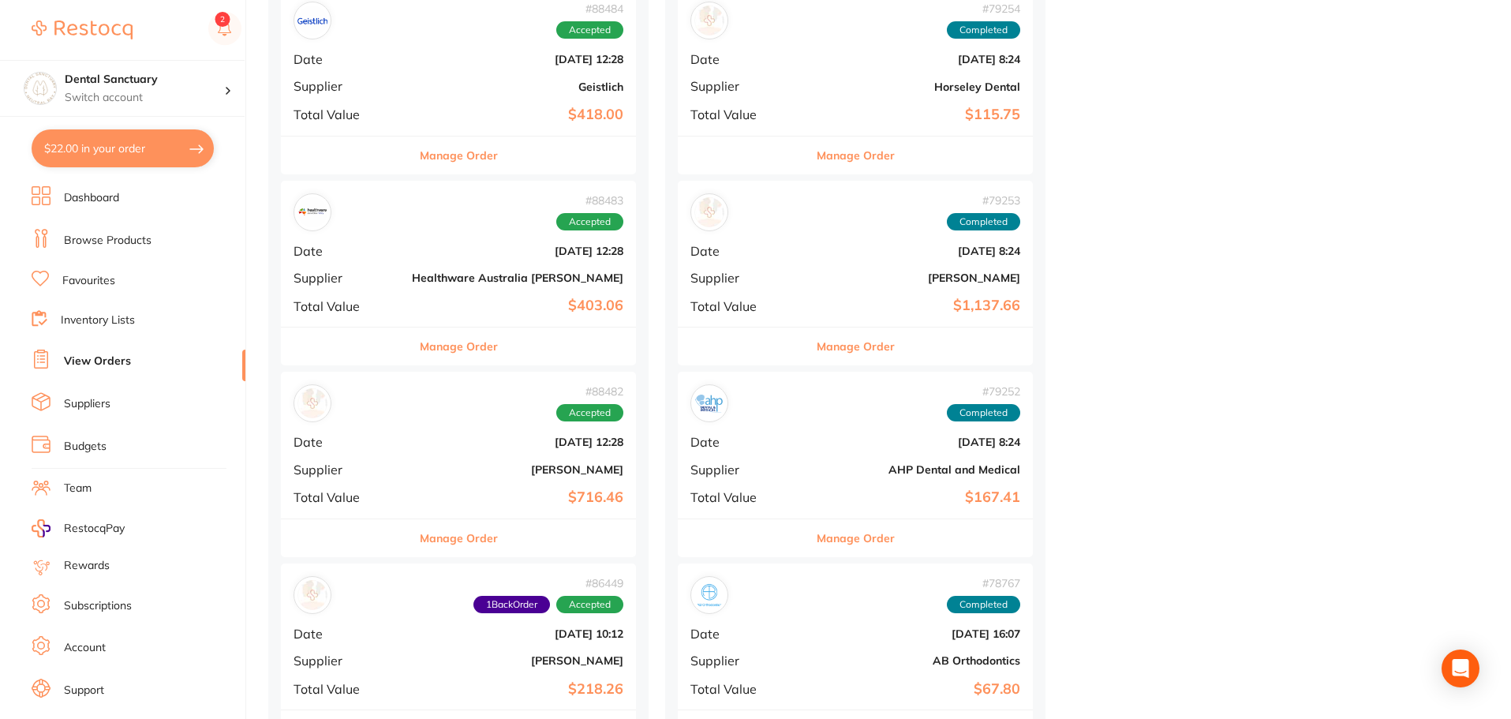
click at [412, 444] on b "[DATE] 12:28" at bounding box center [518, 442] width 212 height 13
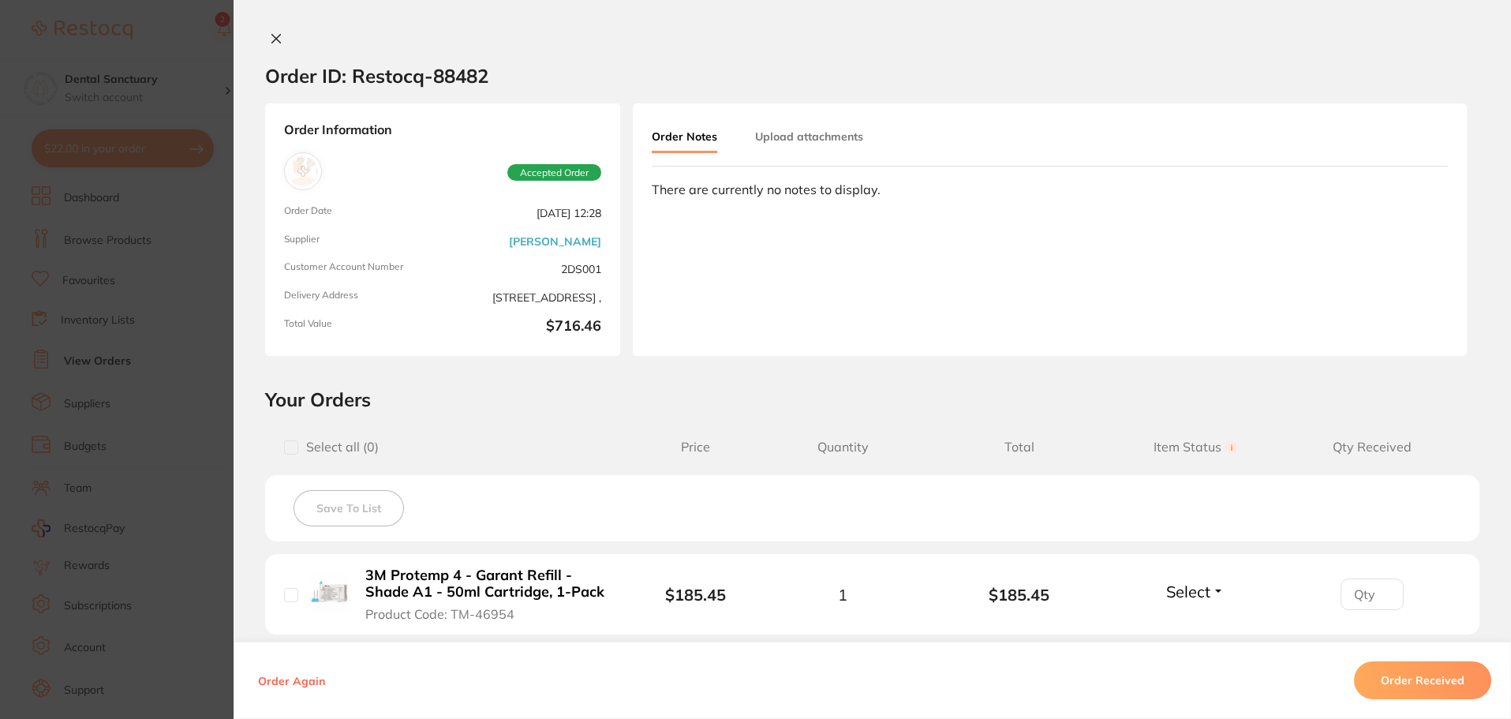
click at [285, 451] on input "checkbox" at bounding box center [291, 447] width 14 height 14
checkbox input "true"
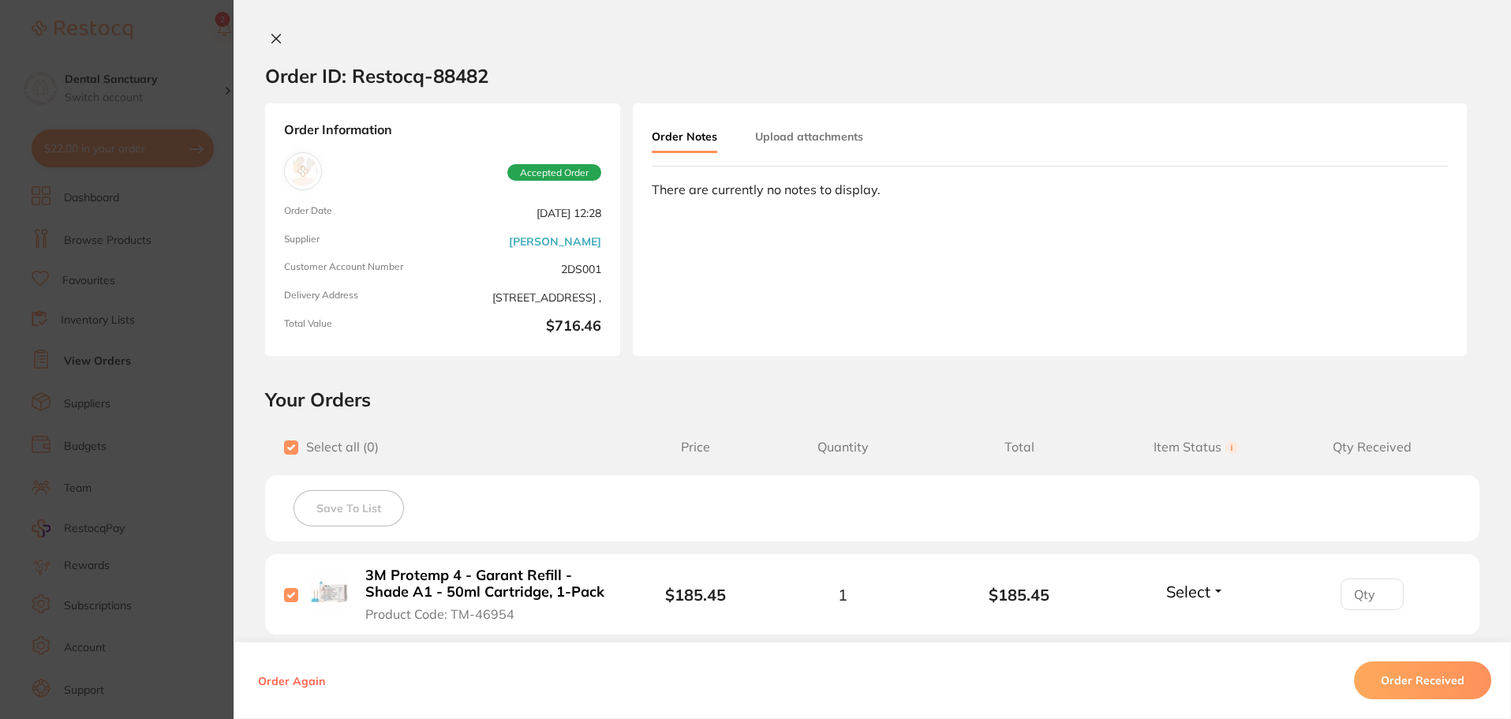
checkbox input "true"
click at [1434, 685] on button "Order Received" at bounding box center [1422, 680] width 137 height 38
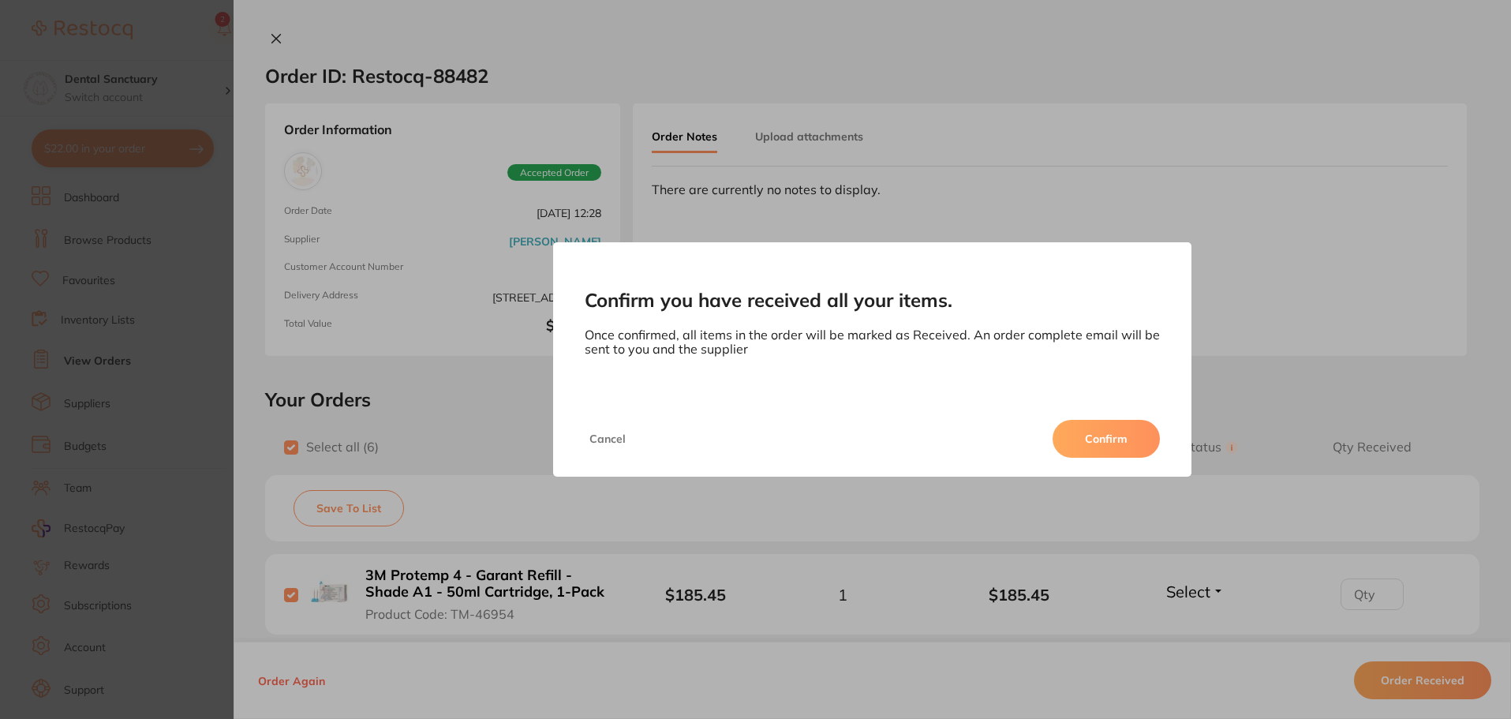
click at [1109, 440] on button "Confirm" at bounding box center [1106, 439] width 107 height 38
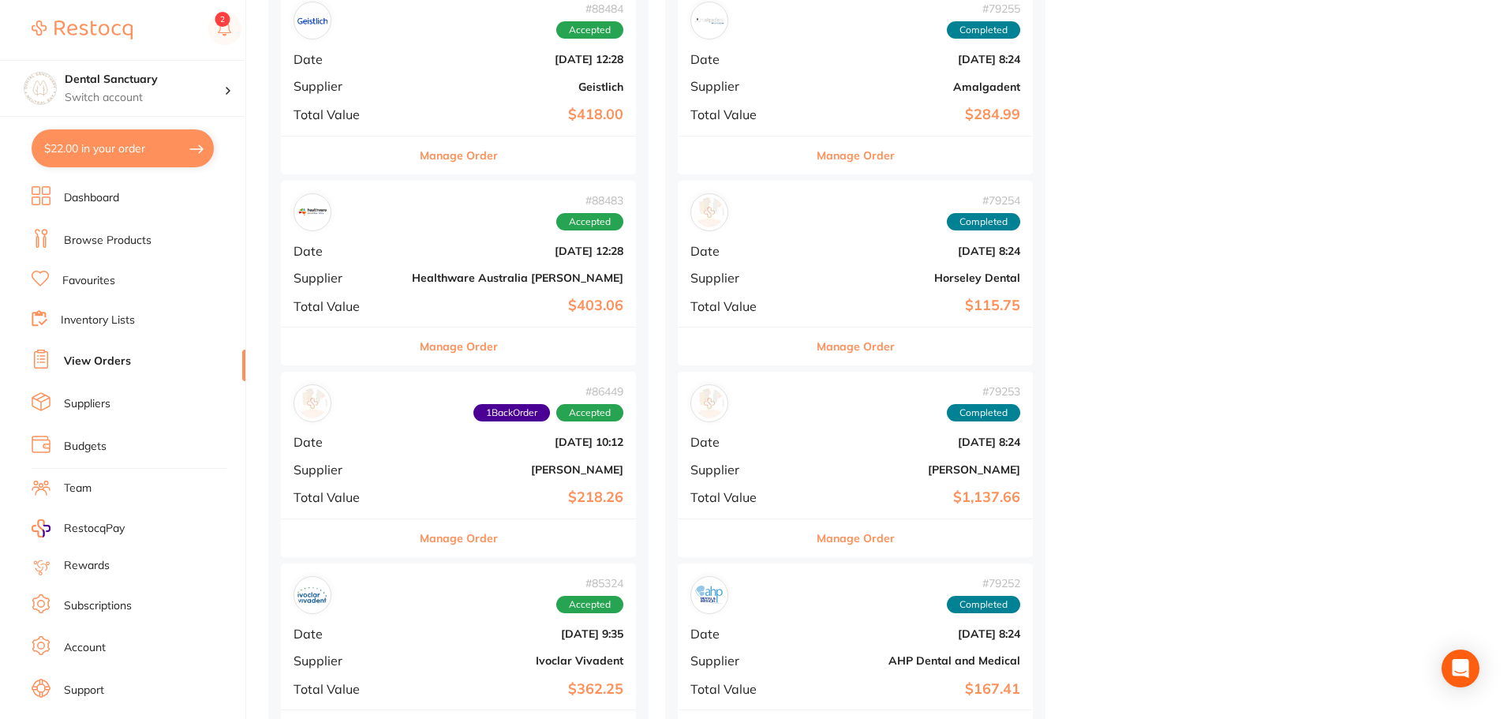
click at [417, 266] on div "# 88483 Accepted Date [DATE] 12:28 Supplier Healthware [GEOGRAPHIC_DATA] [PERSO…" at bounding box center [458, 254] width 355 height 146
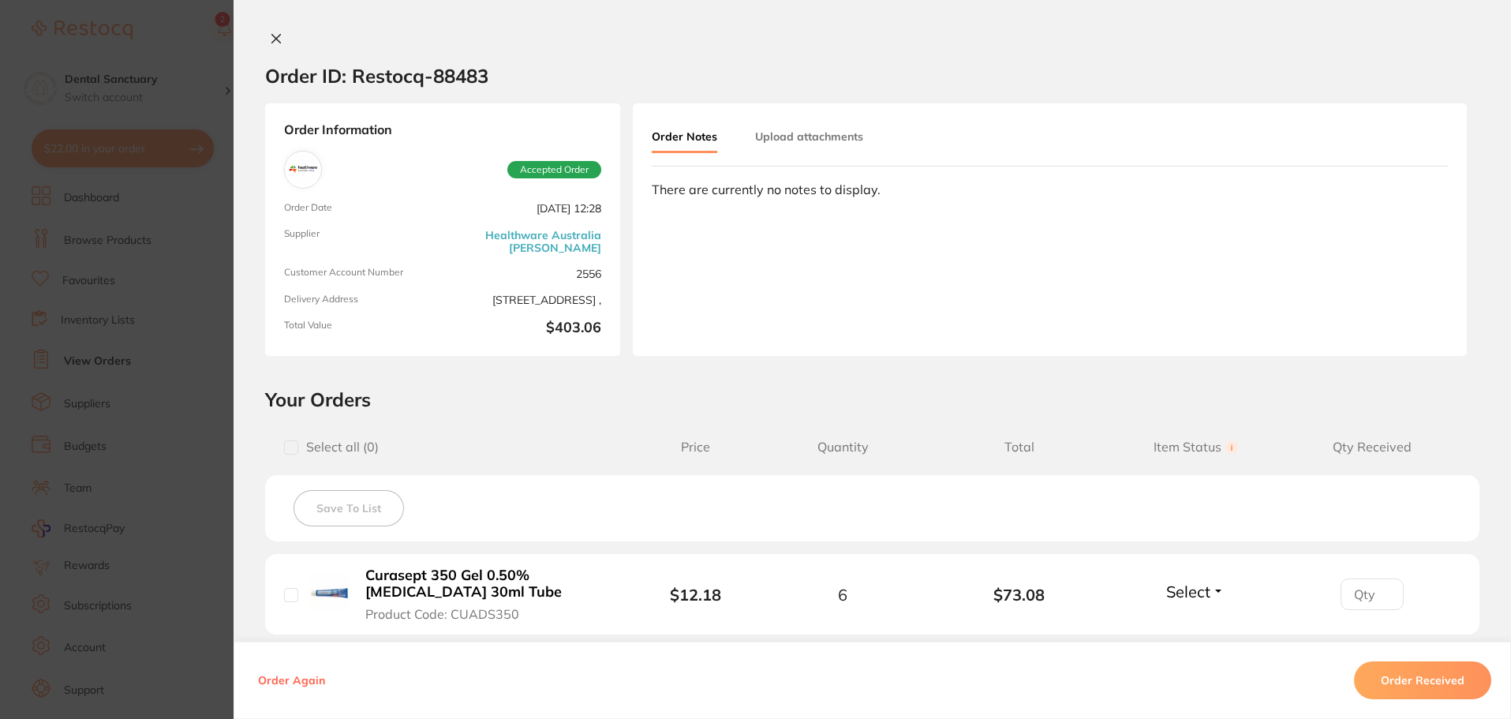
click at [287, 445] on input "checkbox" at bounding box center [291, 447] width 14 height 14
checkbox input "true"
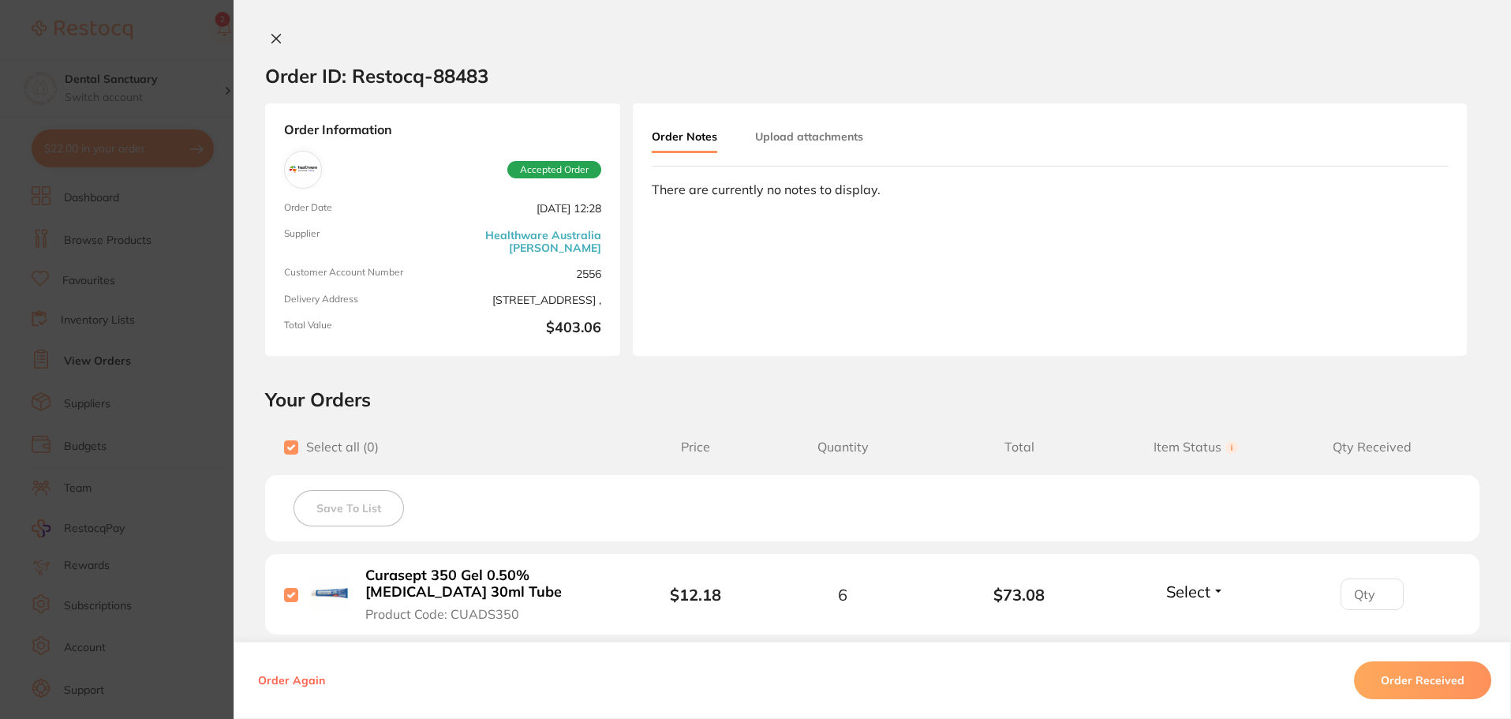
checkbox input "true"
click at [1461, 676] on button "Order Received" at bounding box center [1422, 680] width 137 height 38
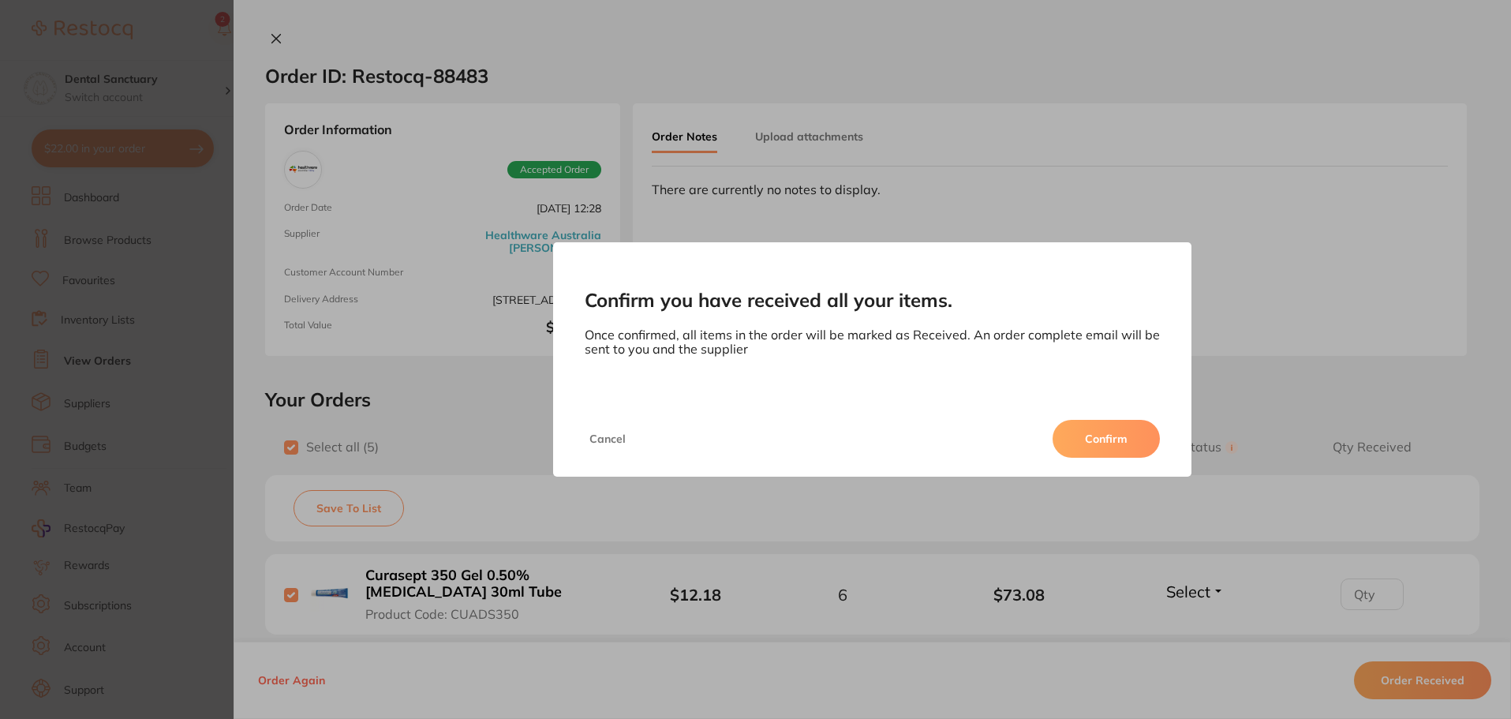
click at [1118, 430] on button "Confirm" at bounding box center [1106, 439] width 107 height 38
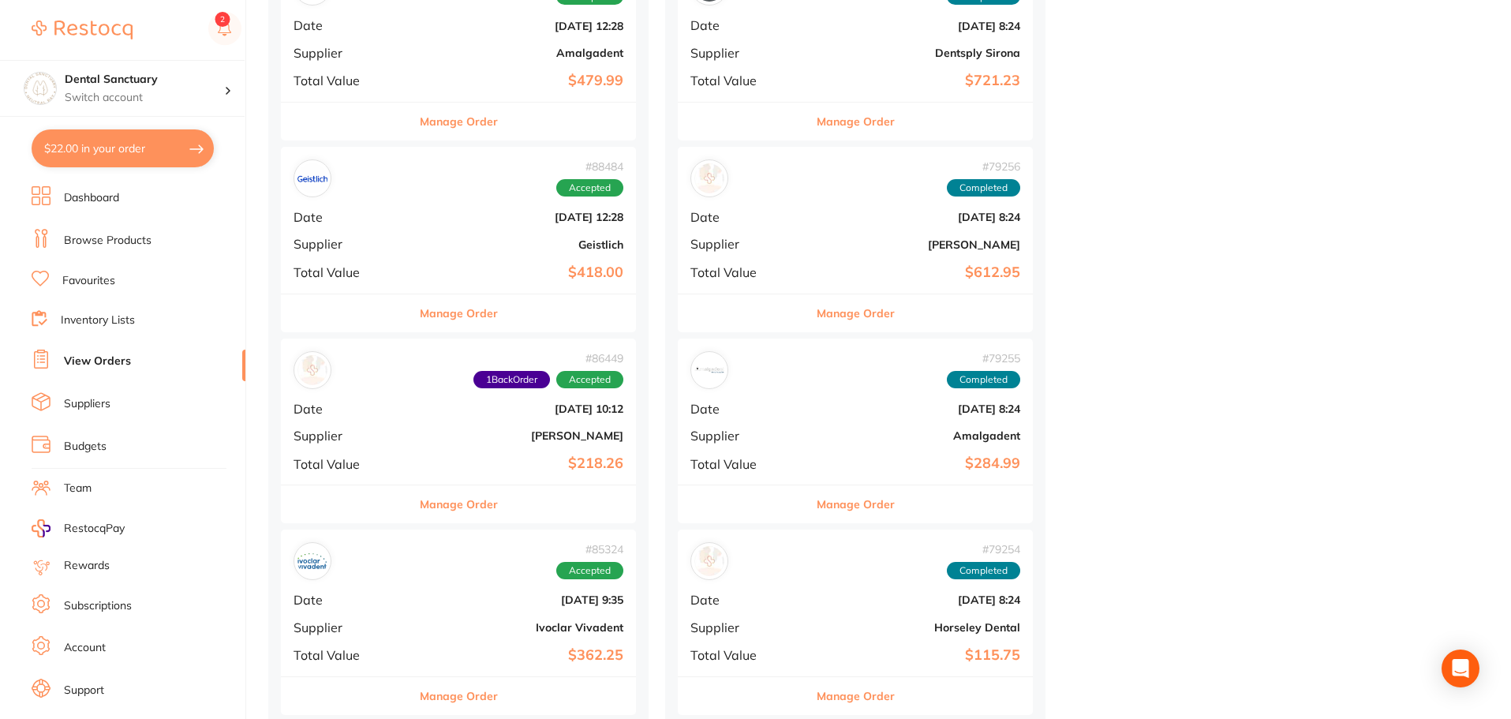
scroll to position [4972, 0]
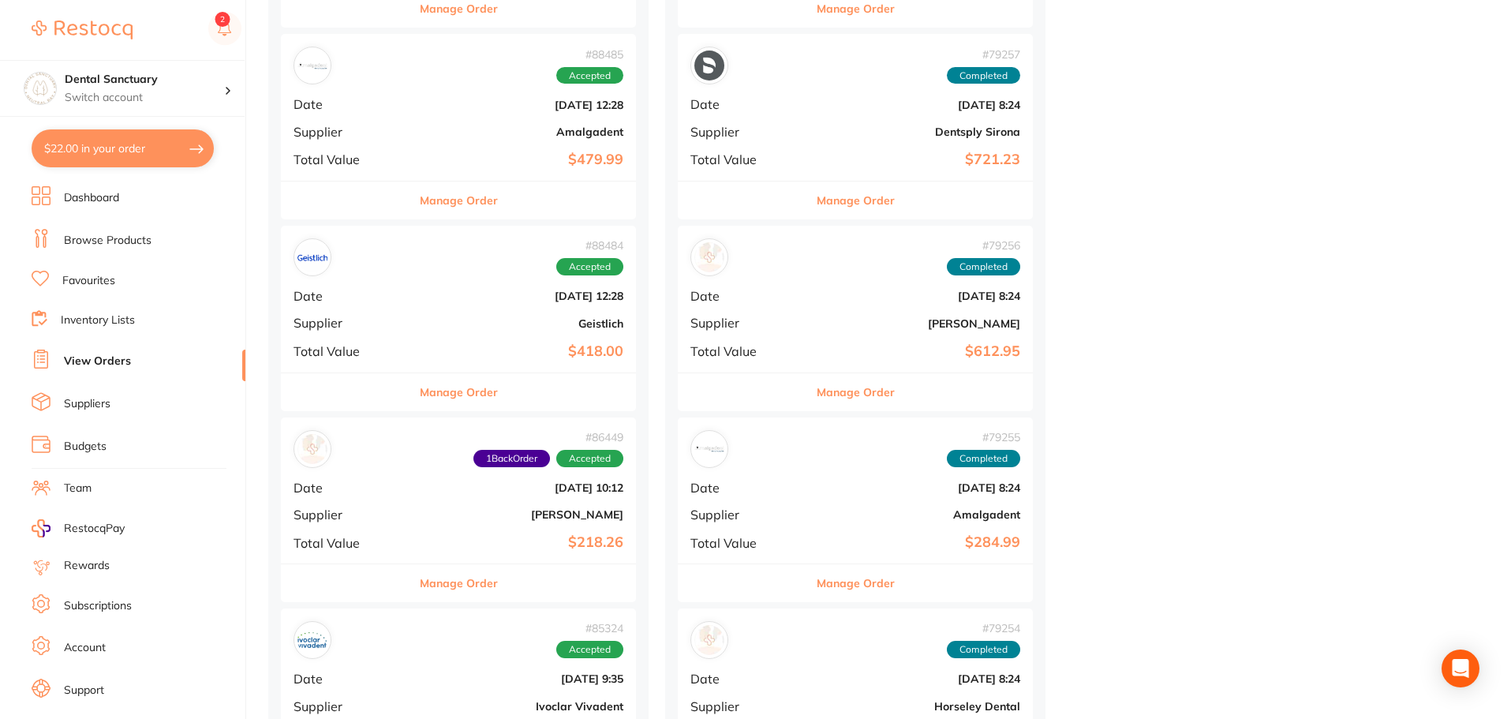
click at [431, 316] on div "# 88484 Accepted Date [DATE] 12:28 Supplier Geistlich Total Value $418.00" at bounding box center [458, 299] width 355 height 146
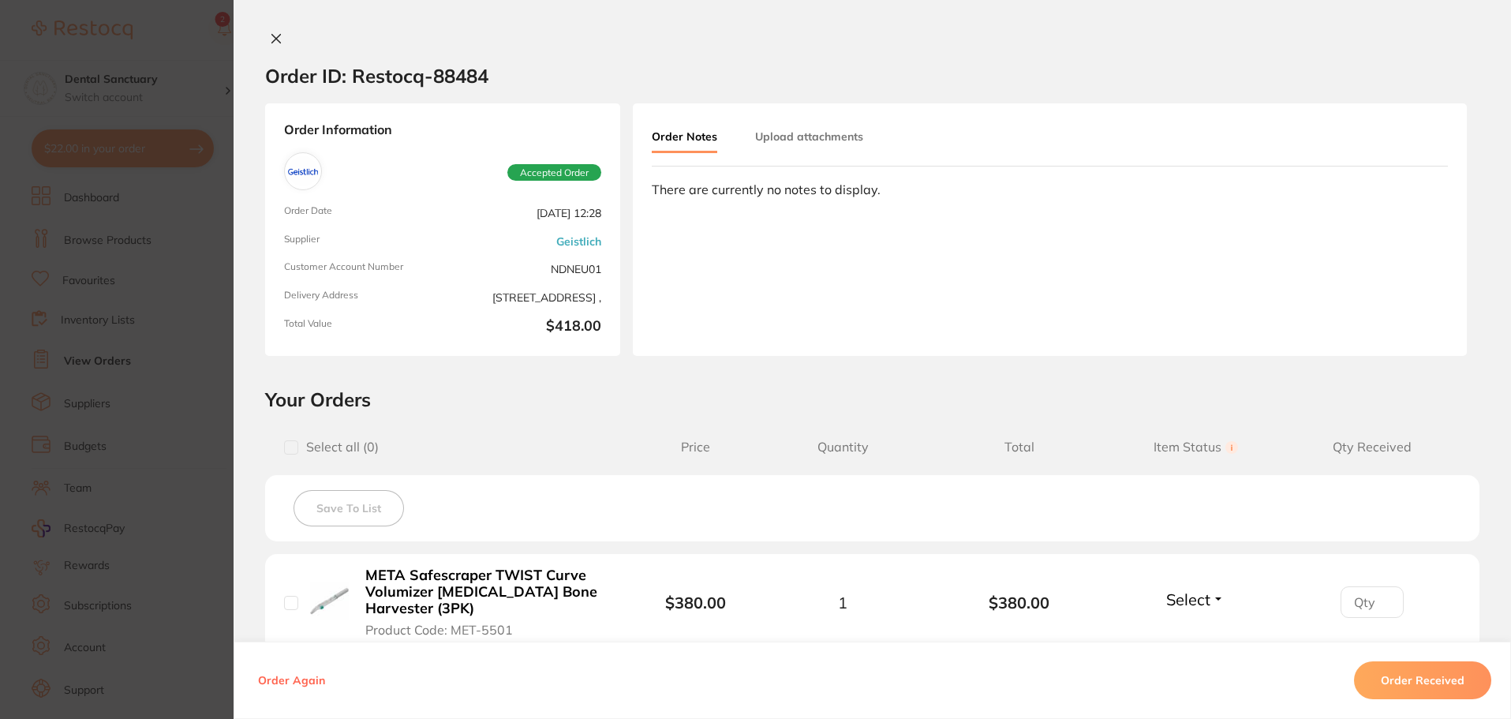
click at [286, 451] on input "checkbox" at bounding box center [291, 447] width 14 height 14
checkbox input "true"
click at [1441, 683] on button "Order Received" at bounding box center [1422, 680] width 137 height 38
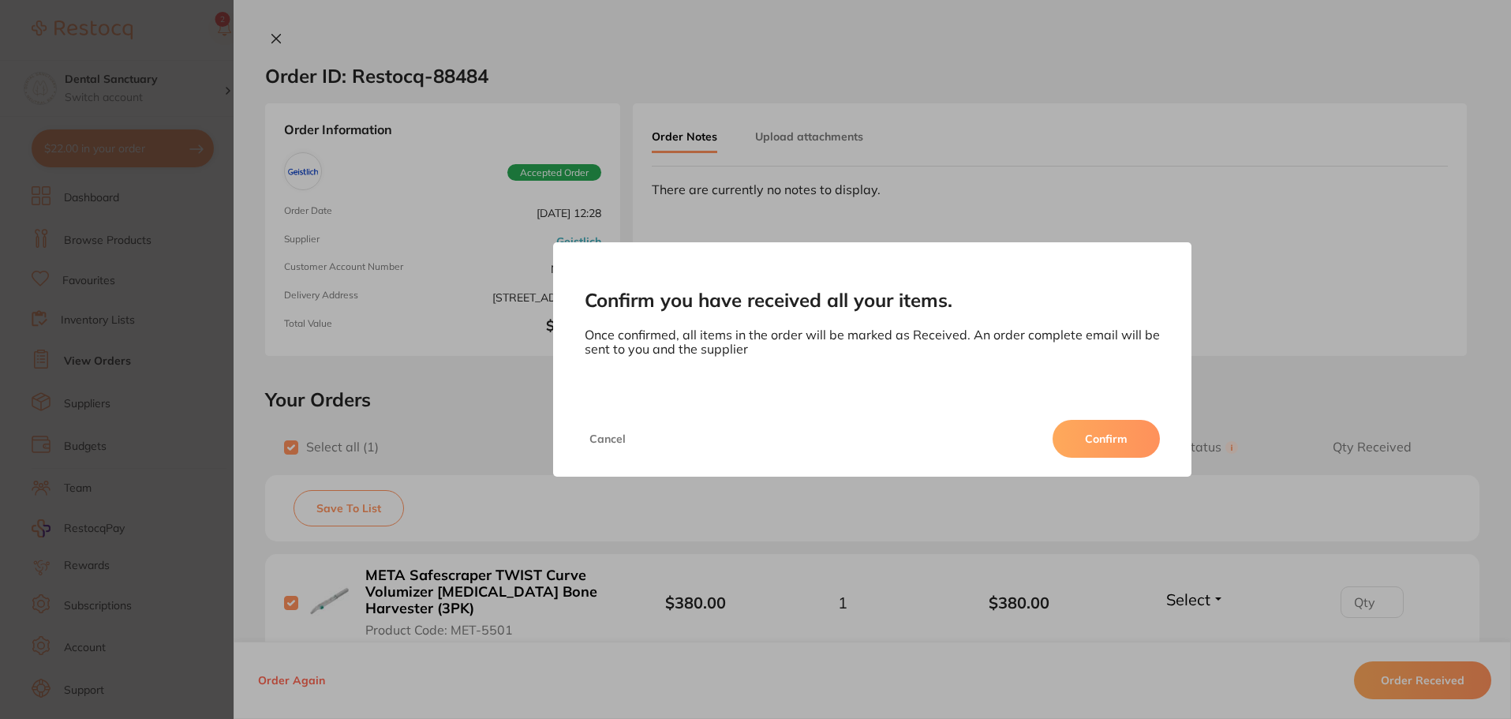
click at [1096, 440] on button "Confirm" at bounding box center [1106, 439] width 107 height 38
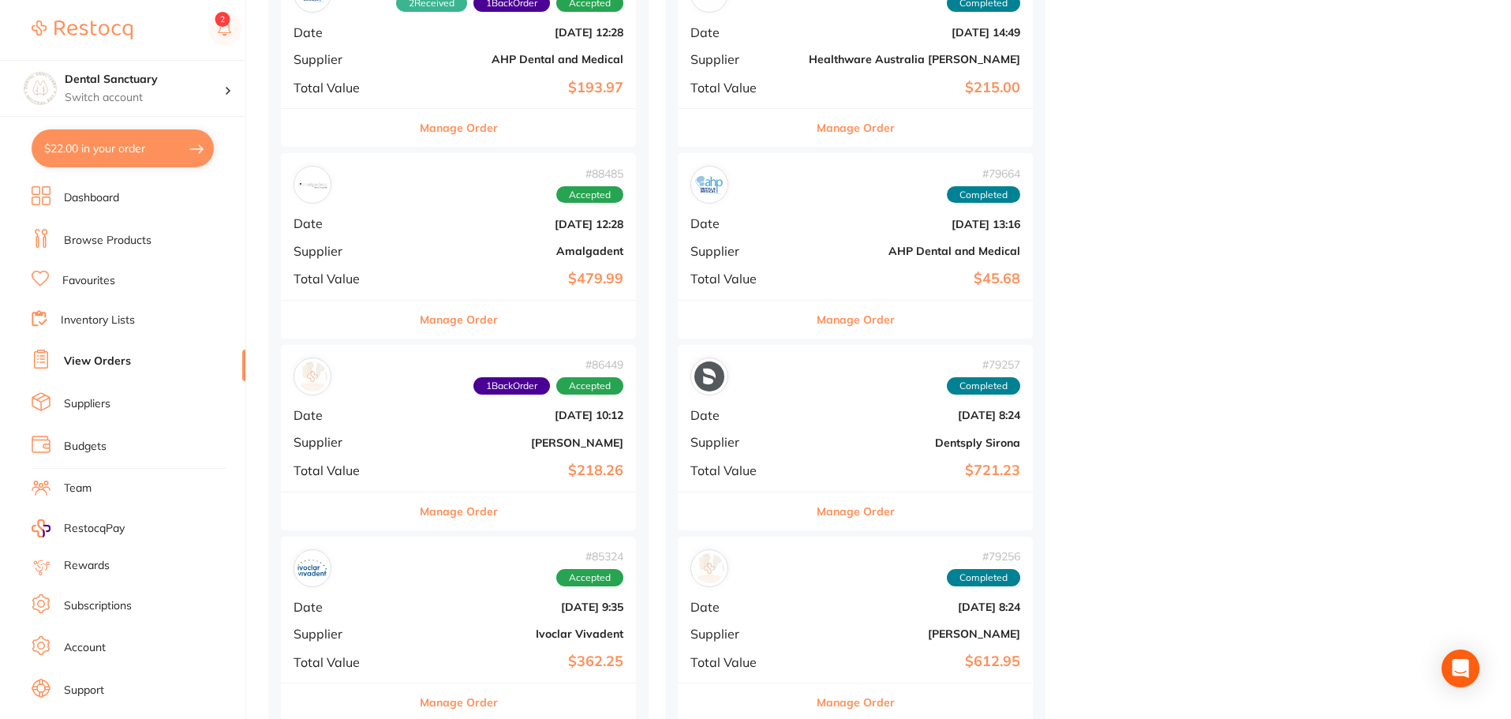
scroll to position [4736, 0]
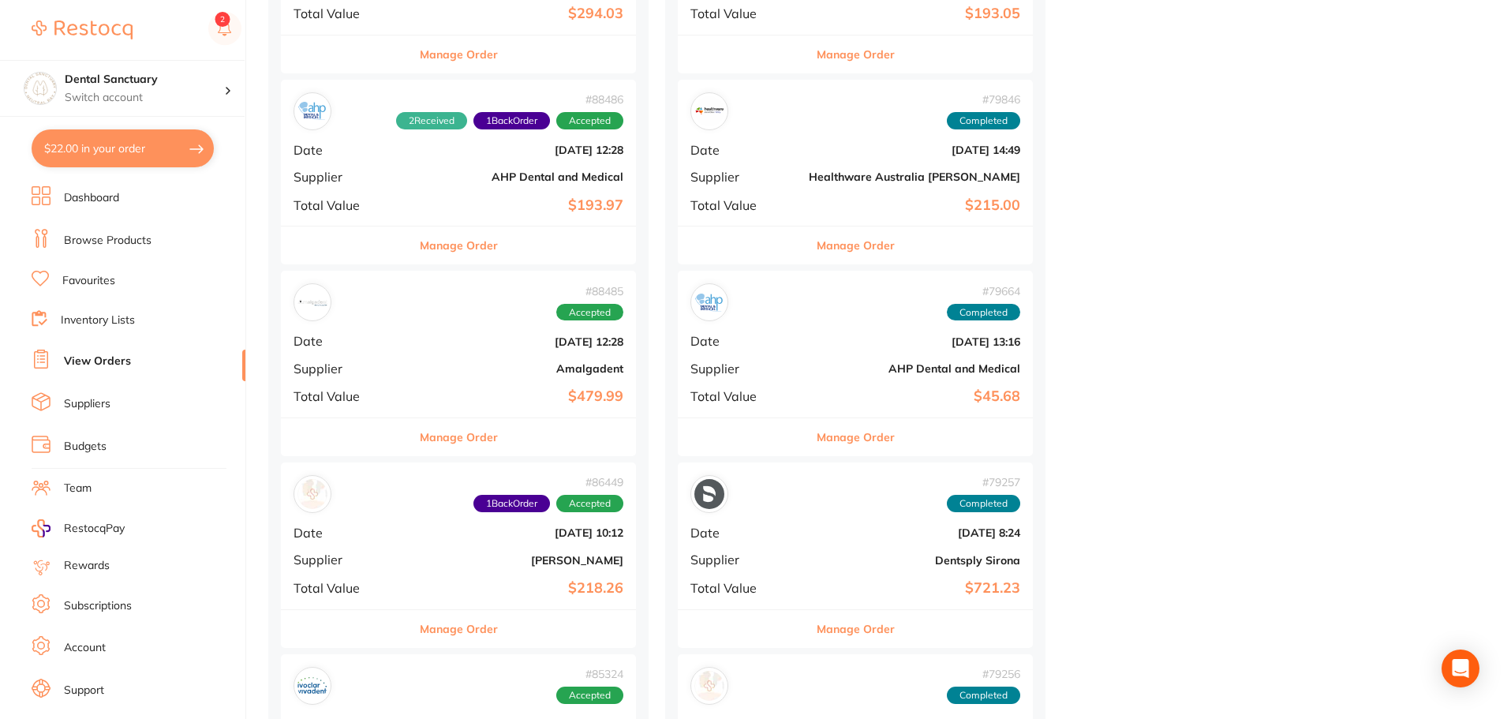
click at [423, 362] on b "Amalgadent" at bounding box center [518, 368] width 212 height 13
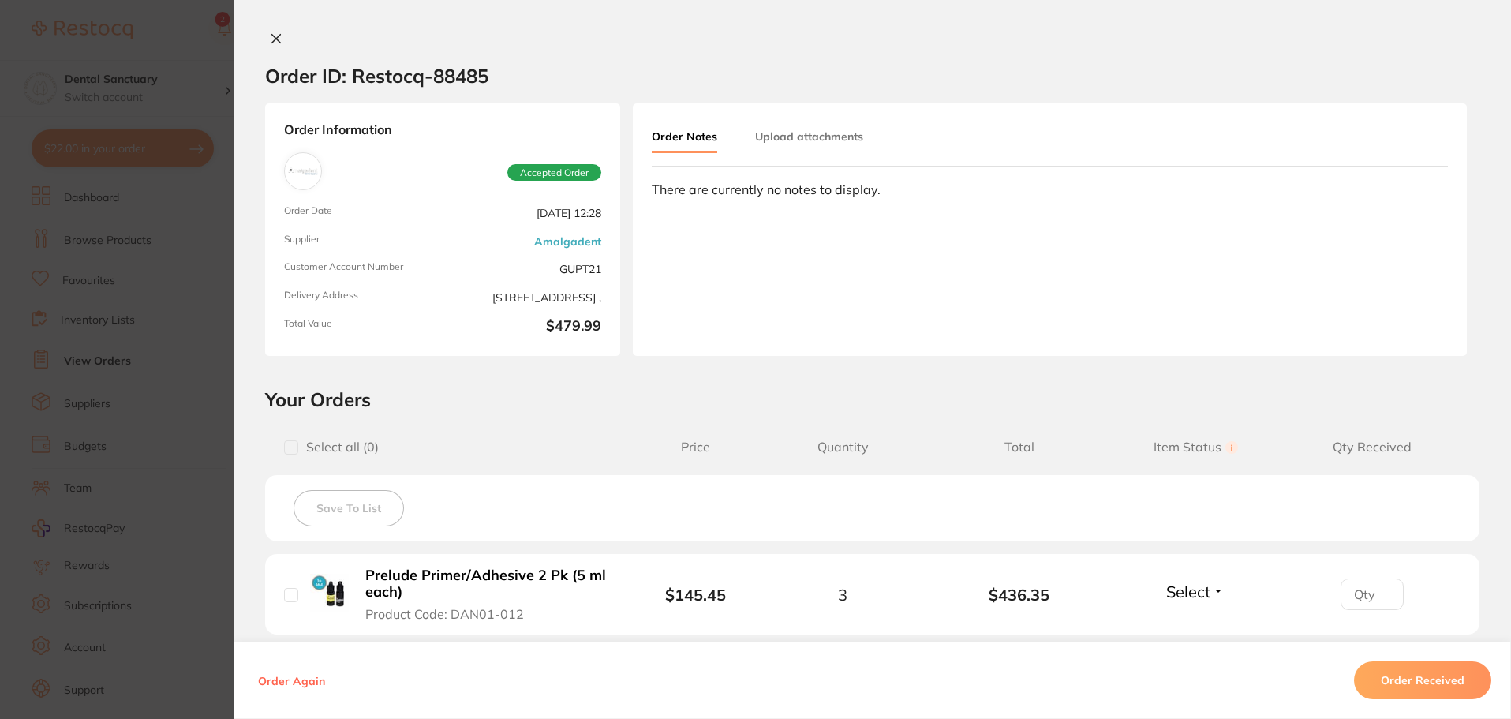
click at [313, 447] on span "Select all ( 0 )" at bounding box center [338, 447] width 81 height 15
click at [284, 453] on input "checkbox" at bounding box center [291, 447] width 14 height 14
checkbox input "true"
click at [1368, 676] on button "Order Received" at bounding box center [1422, 680] width 137 height 38
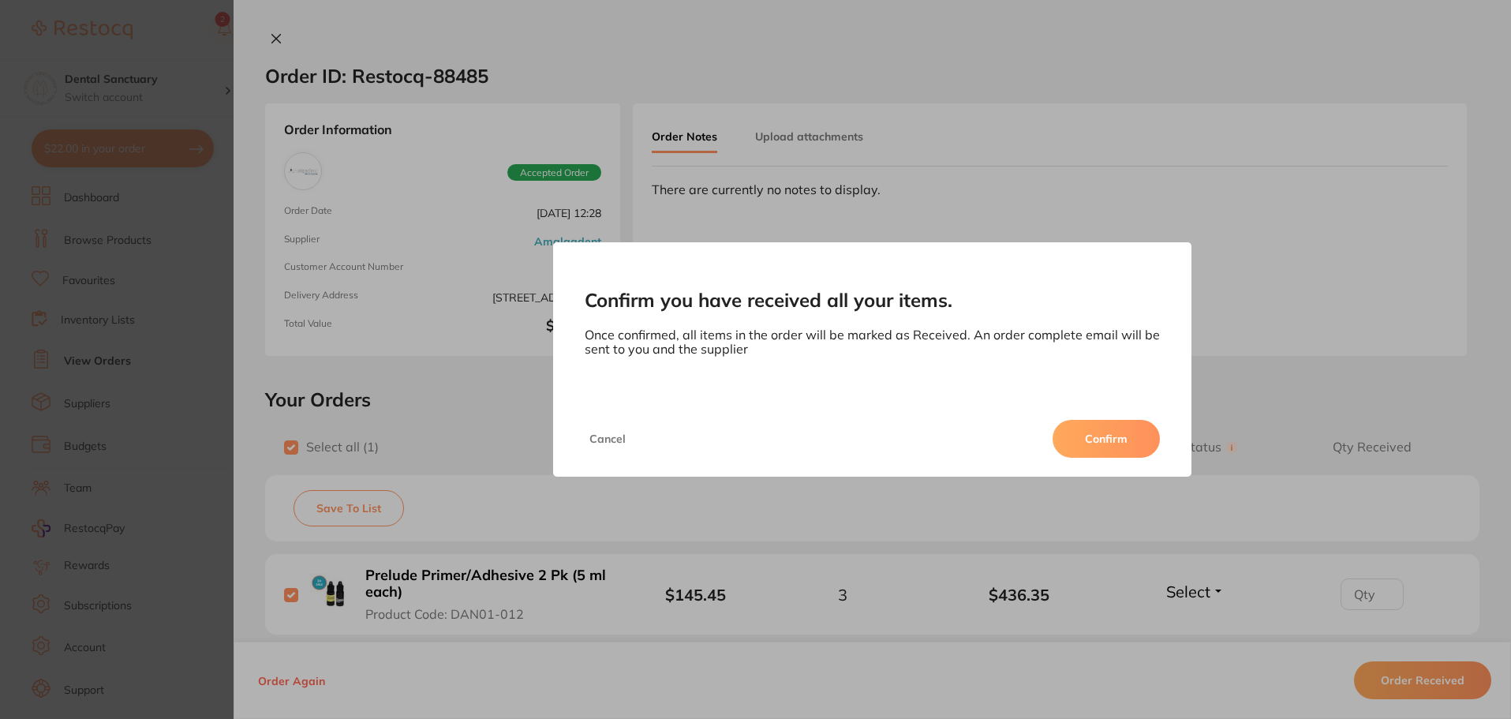
click at [1102, 438] on button "Confirm" at bounding box center [1106, 439] width 107 height 38
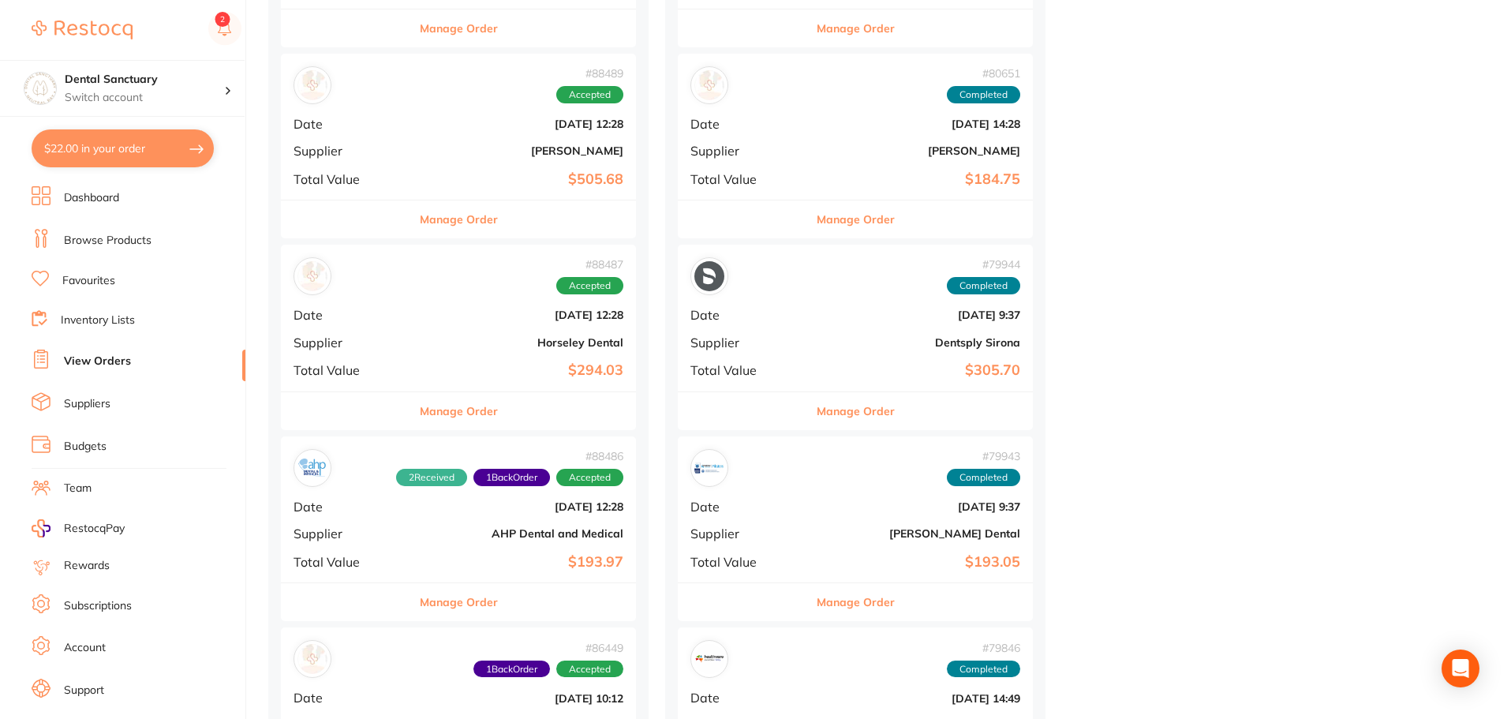
scroll to position [4341, 0]
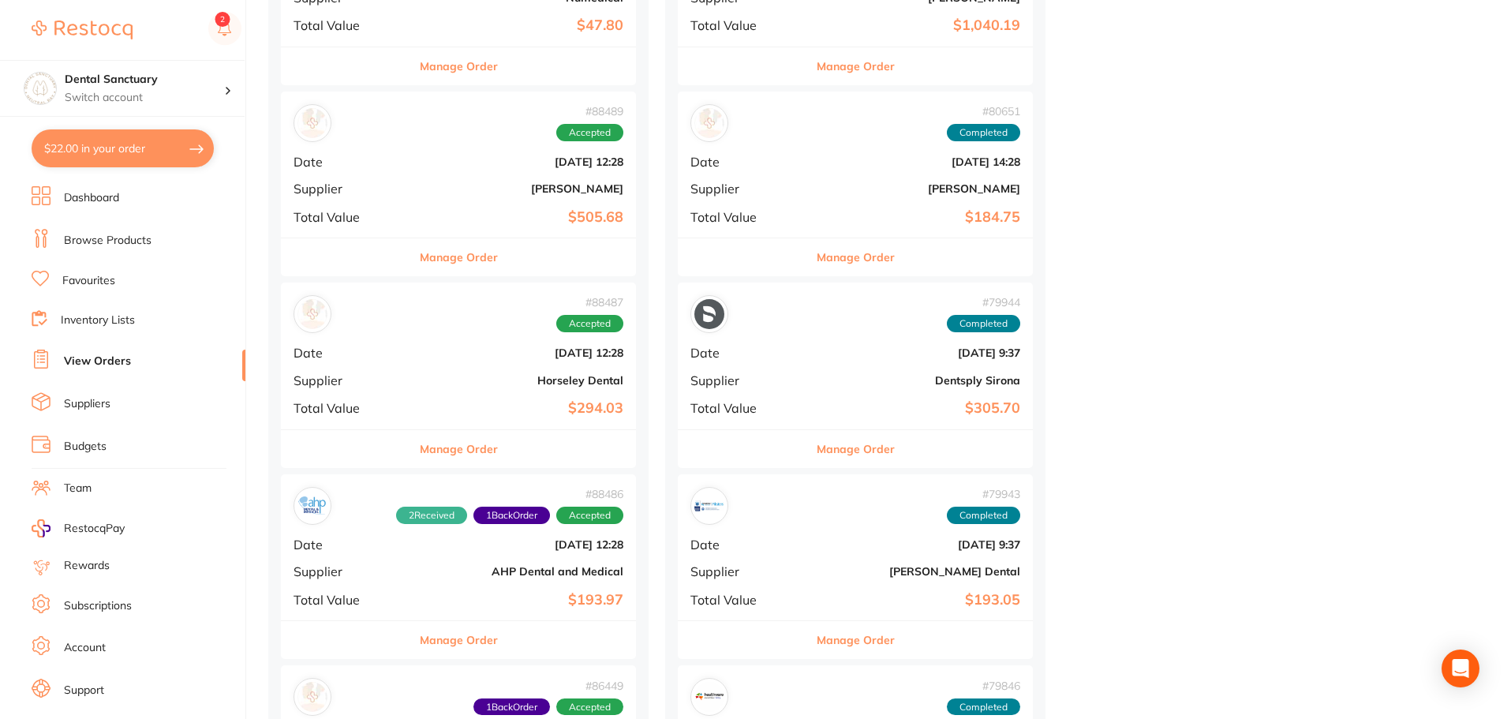
click at [427, 346] on div "# 88487 Accepted Date [DATE] 12:28 Supplier Horseley Dental Total Value $294.03" at bounding box center [458, 356] width 355 height 146
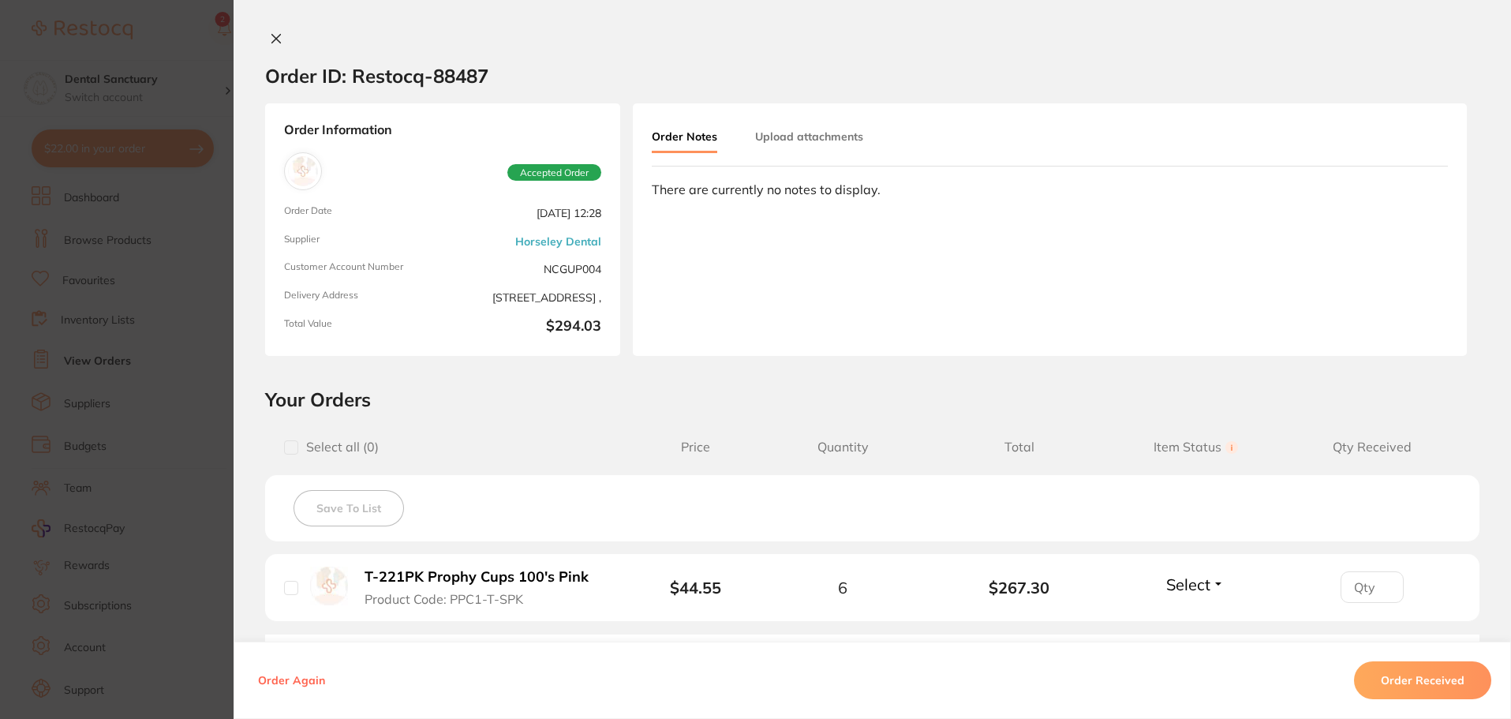
click at [298, 445] on span "Select all ( 0 )" at bounding box center [338, 447] width 81 height 15
click at [294, 448] on input "checkbox" at bounding box center [291, 447] width 14 height 14
checkbox input "true"
click at [1416, 672] on button "Order Received" at bounding box center [1422, 680] width 137 height 38
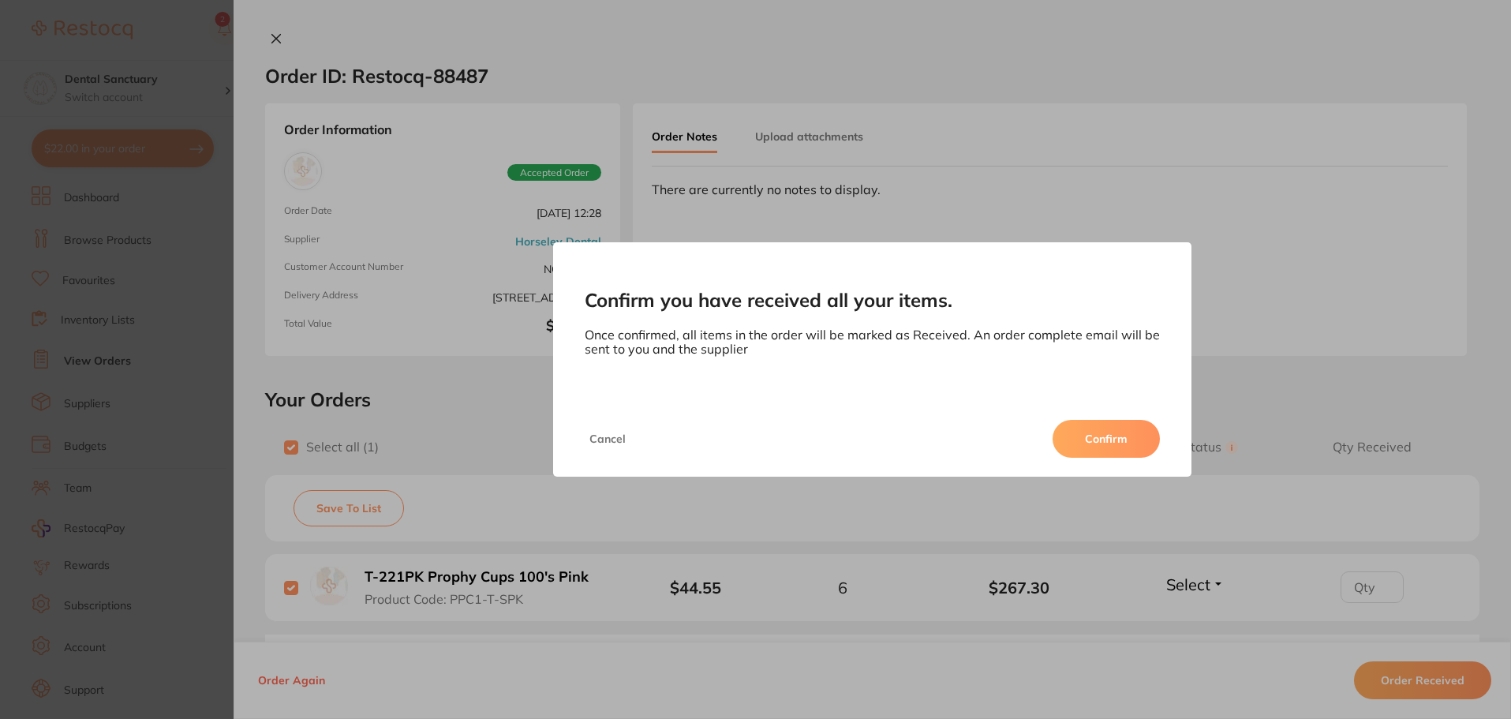
click at [1100, 433] on button "Confirm" at bounding box center [1106, 439] width 107 height 38
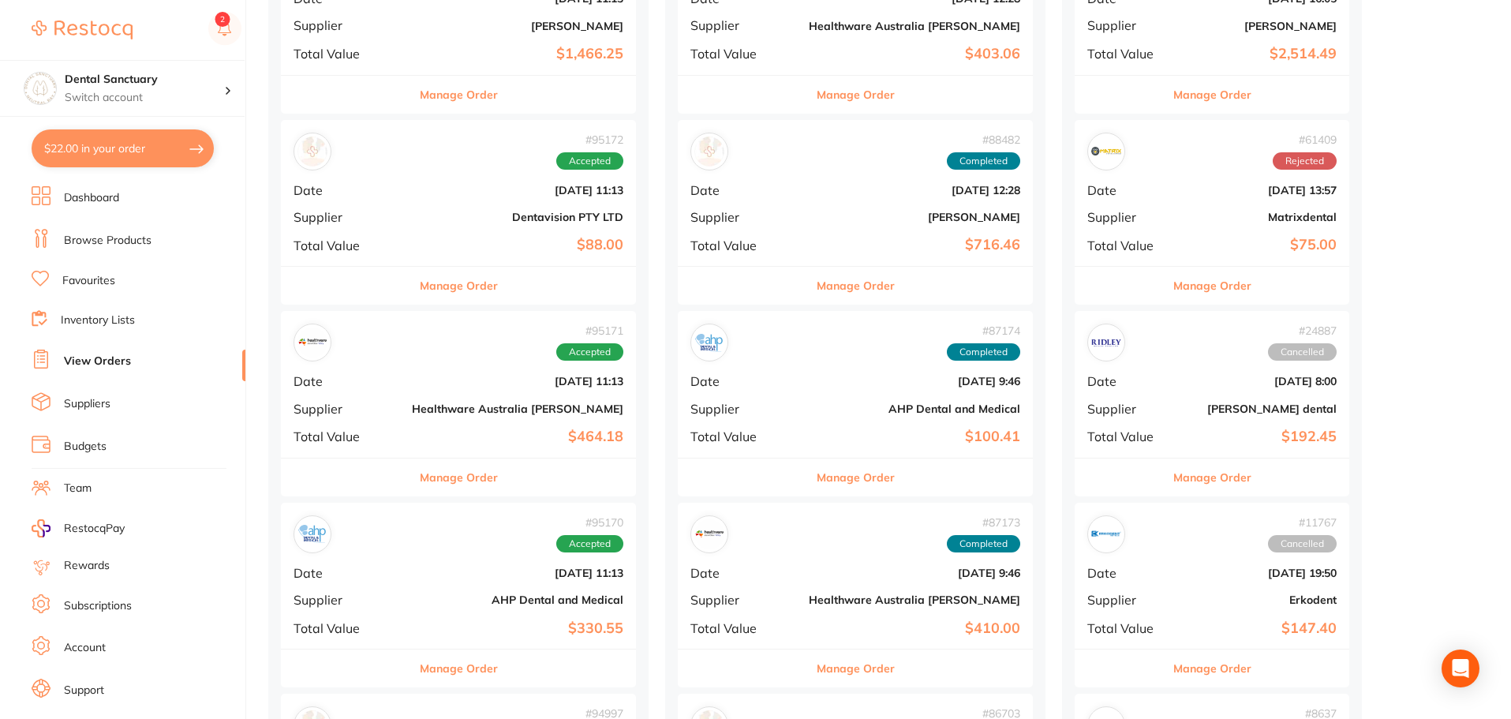
scroll to position [1026, 0]
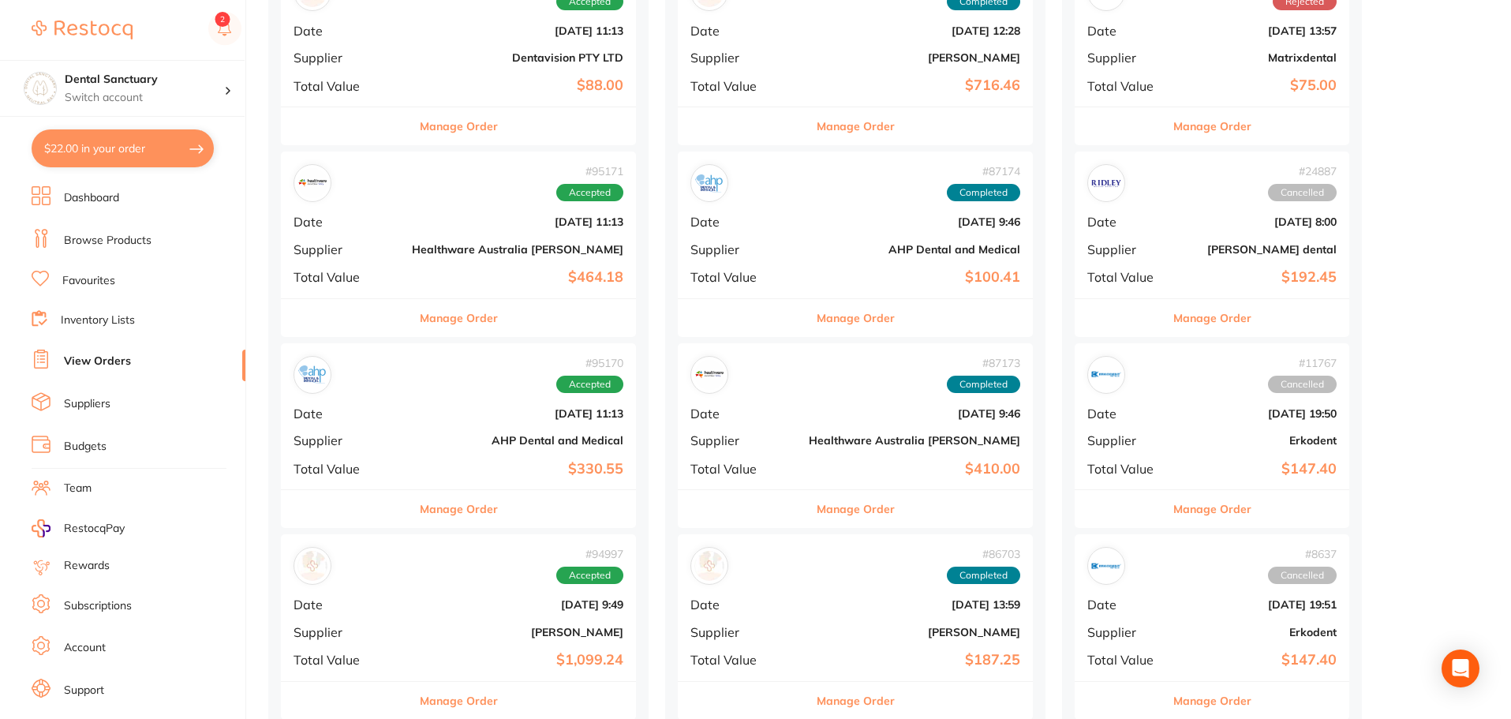
click at [404, 257] on div "# 95171 Accepted Date [DATE] 11:13 Supplier Healthware [GEOGRAPHIC_DATA] [PERSO…" at bounding box center [458, 225] width 355 height 146
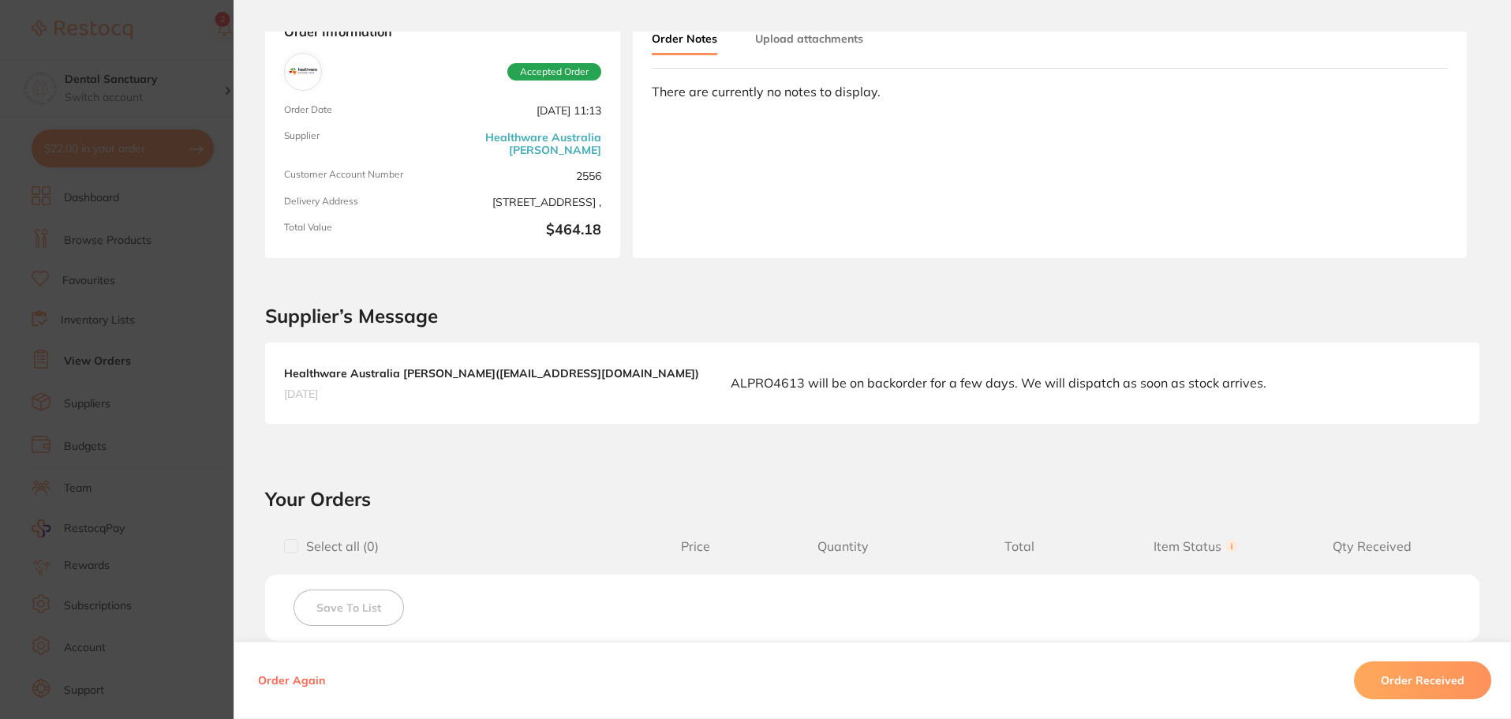
scroll to position [316, 0]
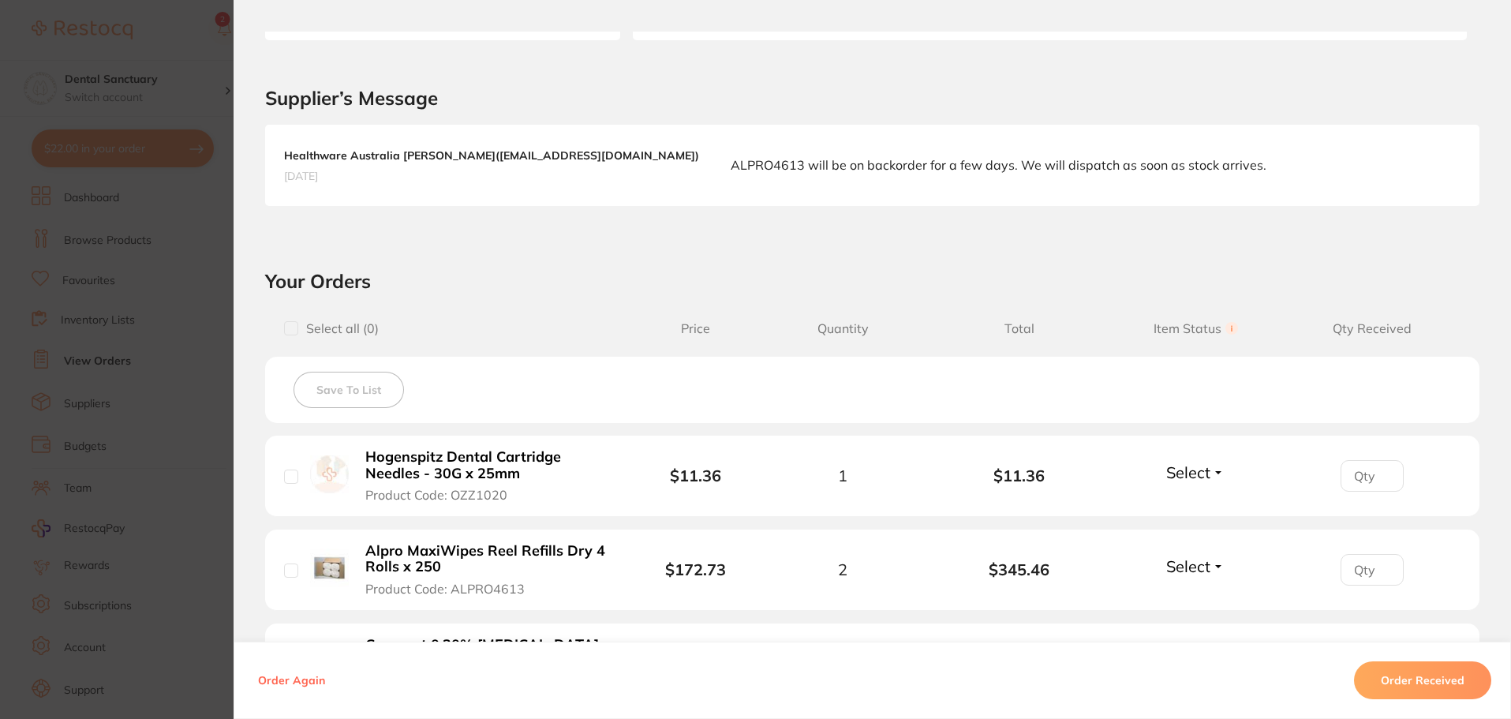
click at [285, 326] on input "checkbox" at bounding box center [291, 328] width 14 height 14
checkbox input "true"
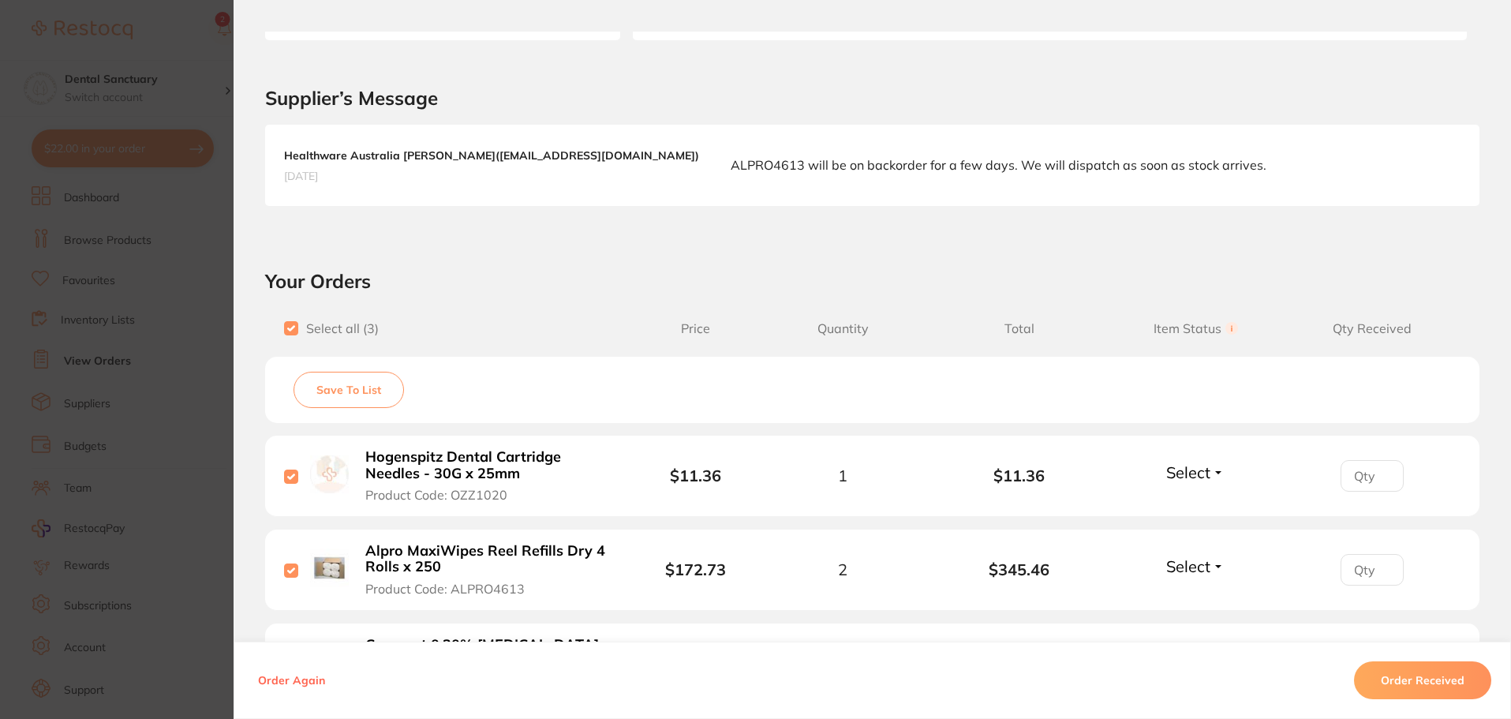
click at [1431, 687] on button "Order Received" at bounding box center [1422, 680] width 137 height 38
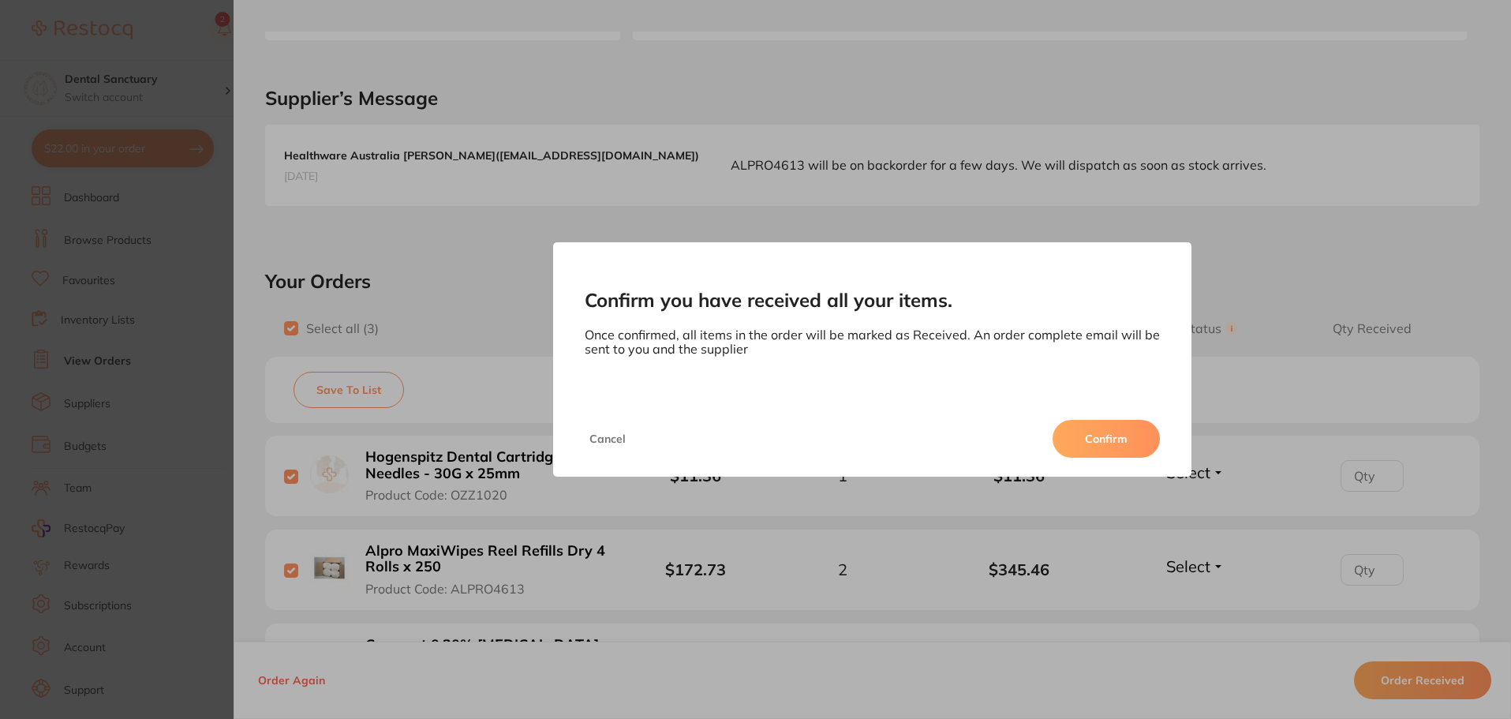
click at [1083, 430] on button "Confirm" at bounding box center [1106, 439] width 107 height 38
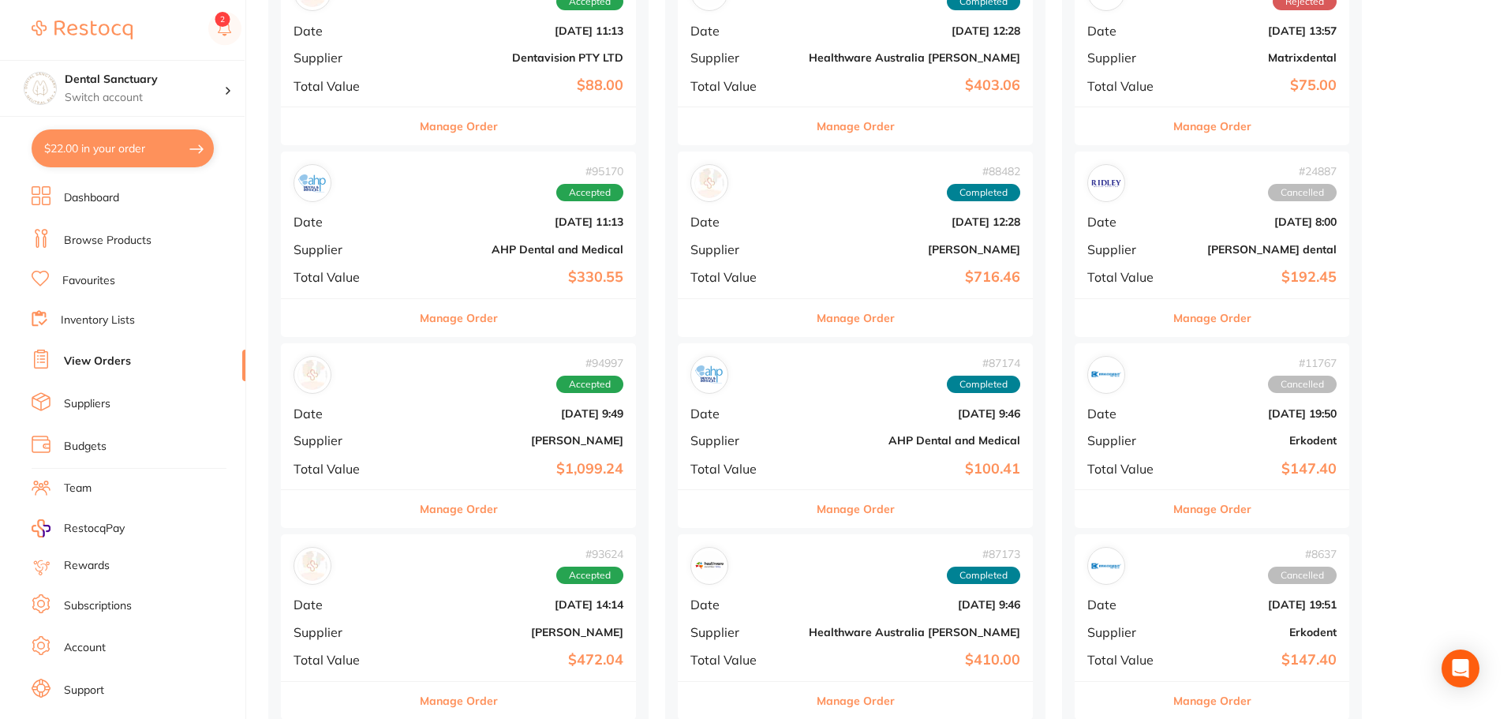
click at [414, 418] on b "[DATE] 9:49" at bounding box center [518, 413] width 212 height 13
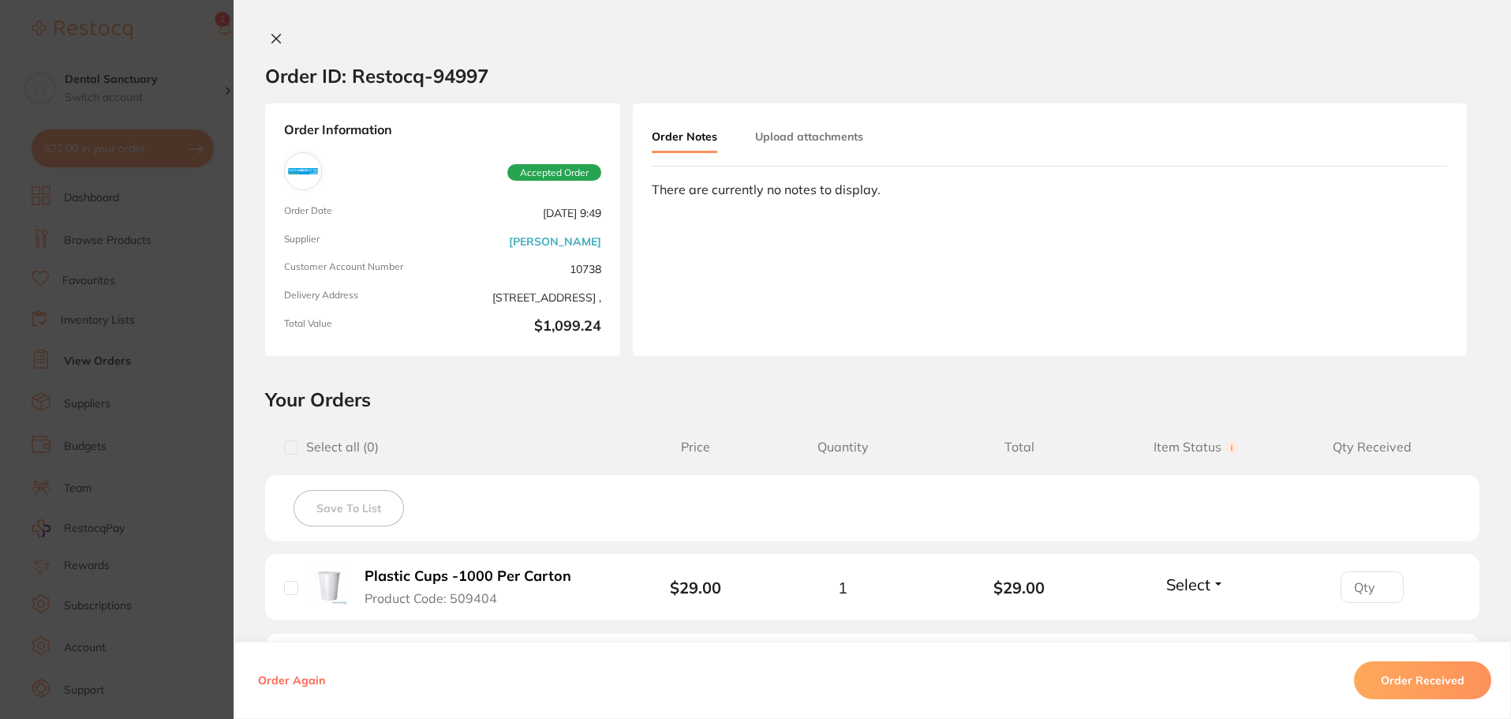
click at [293, 449] on input "checkbox" at bounding box center [291, 447] width 14 height 14
checkbox input "true"
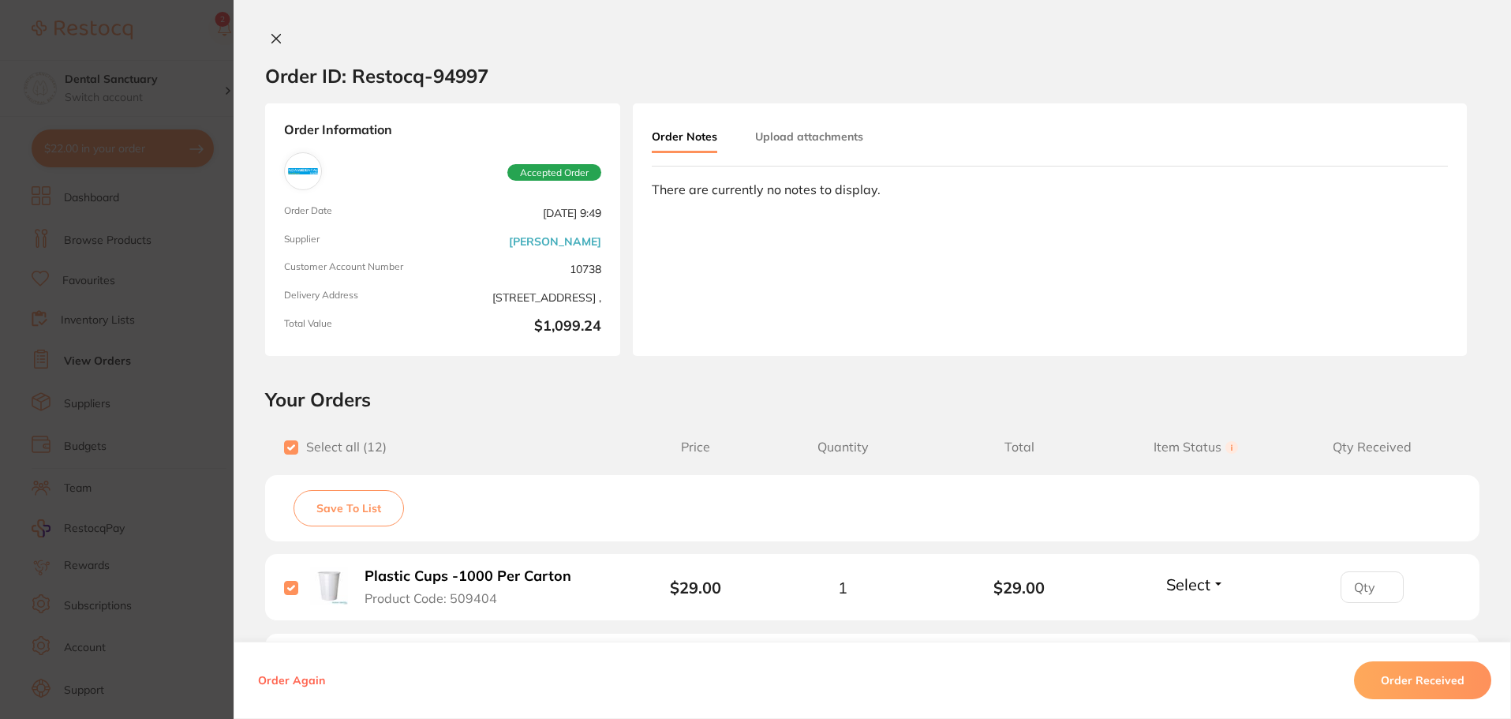
checkbox input "true"
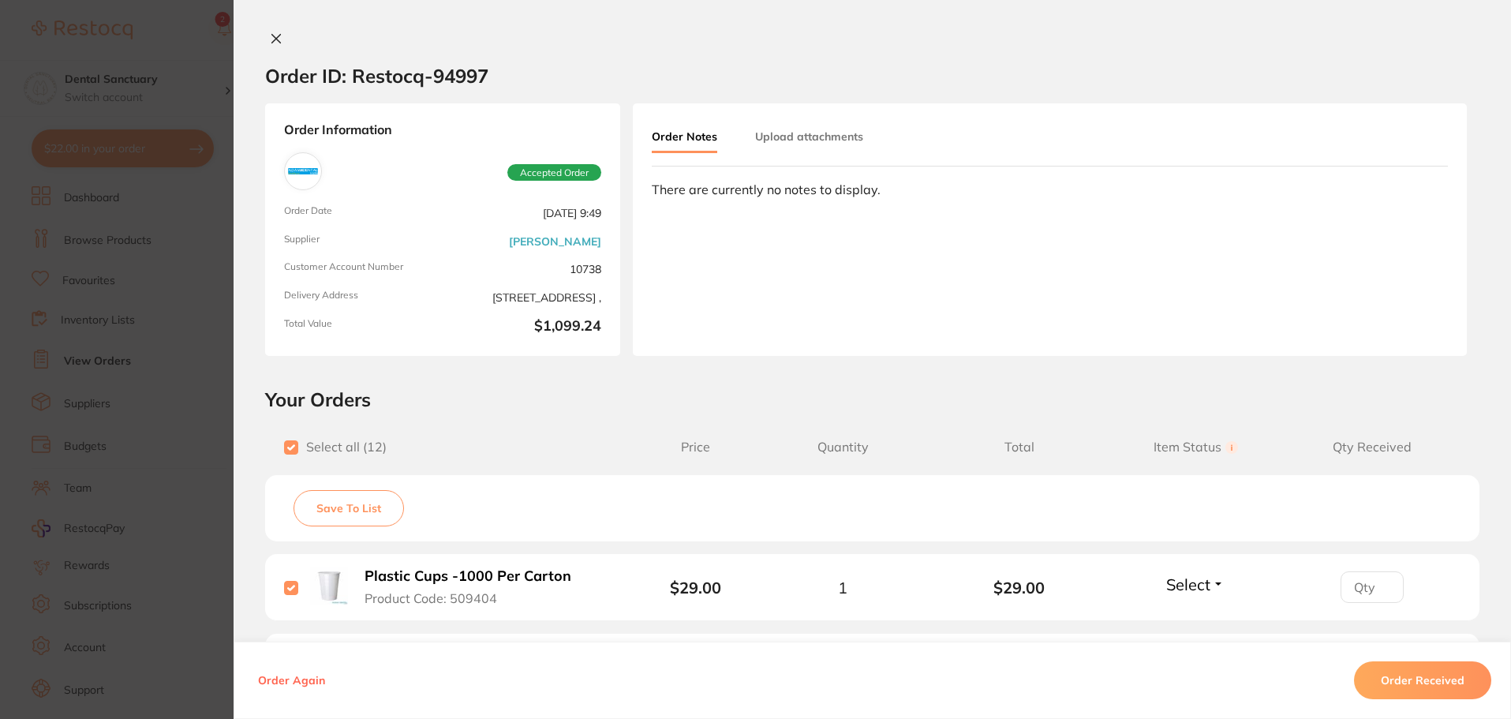
checkbox input "true"
click at [1453, 674] on button "Order Received" at bounding box center [1422, 680] width 137 height 38
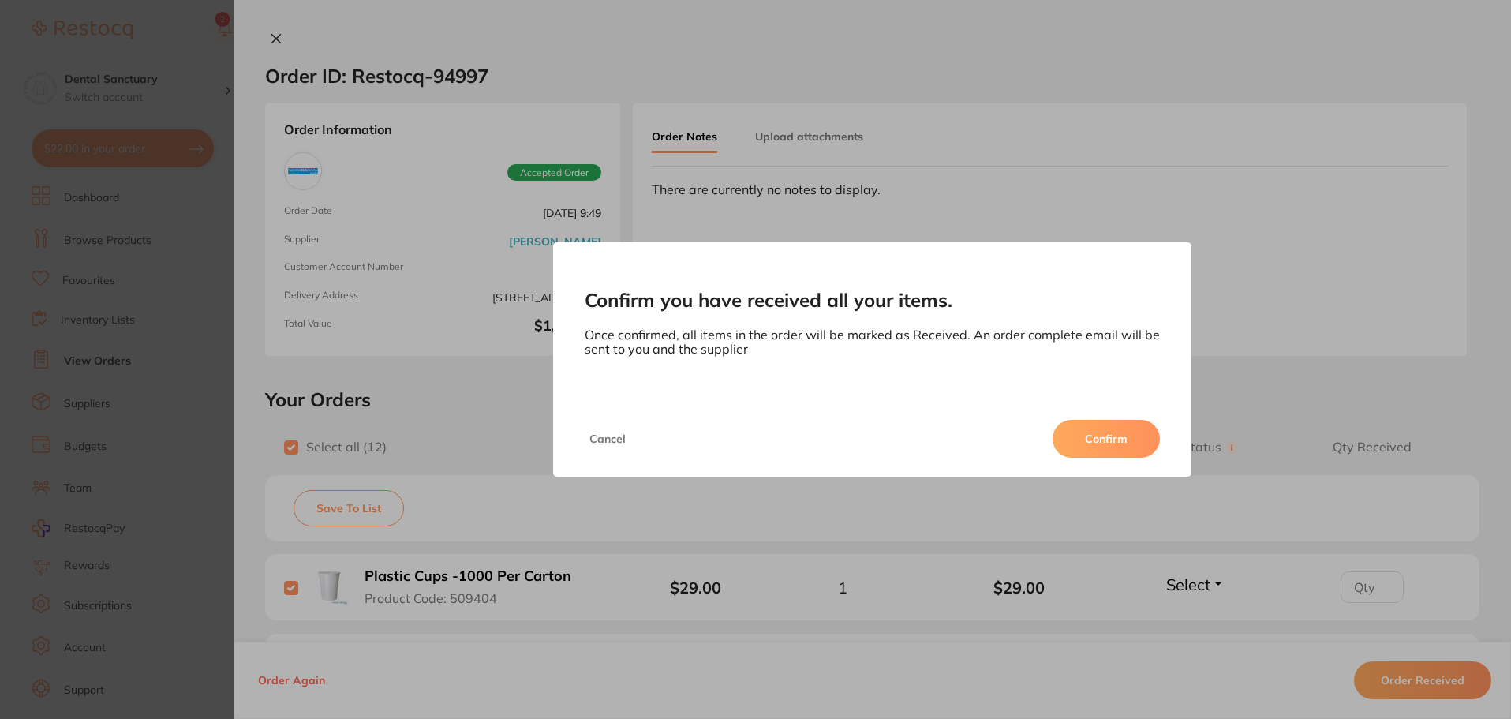
click at [1122, 429] on button "Confirm" at bounding box center [1106, 439] width 107 height 38
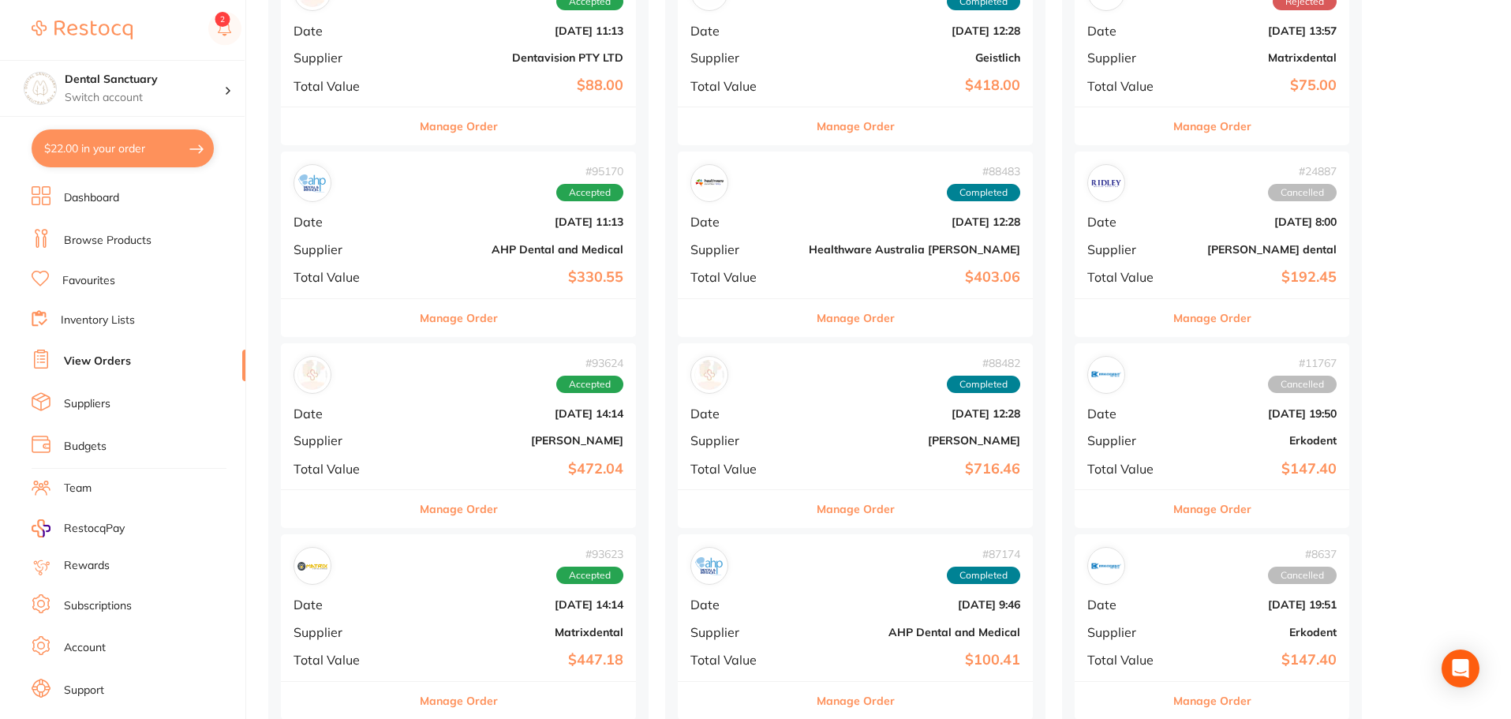
click at [428, 424] on div "# 93624 Accepted Date [DATE] 14:14 Supplier [PERSON_NAME] Total Value $472.04" at bounding box center [458, 416] width 355 height 146
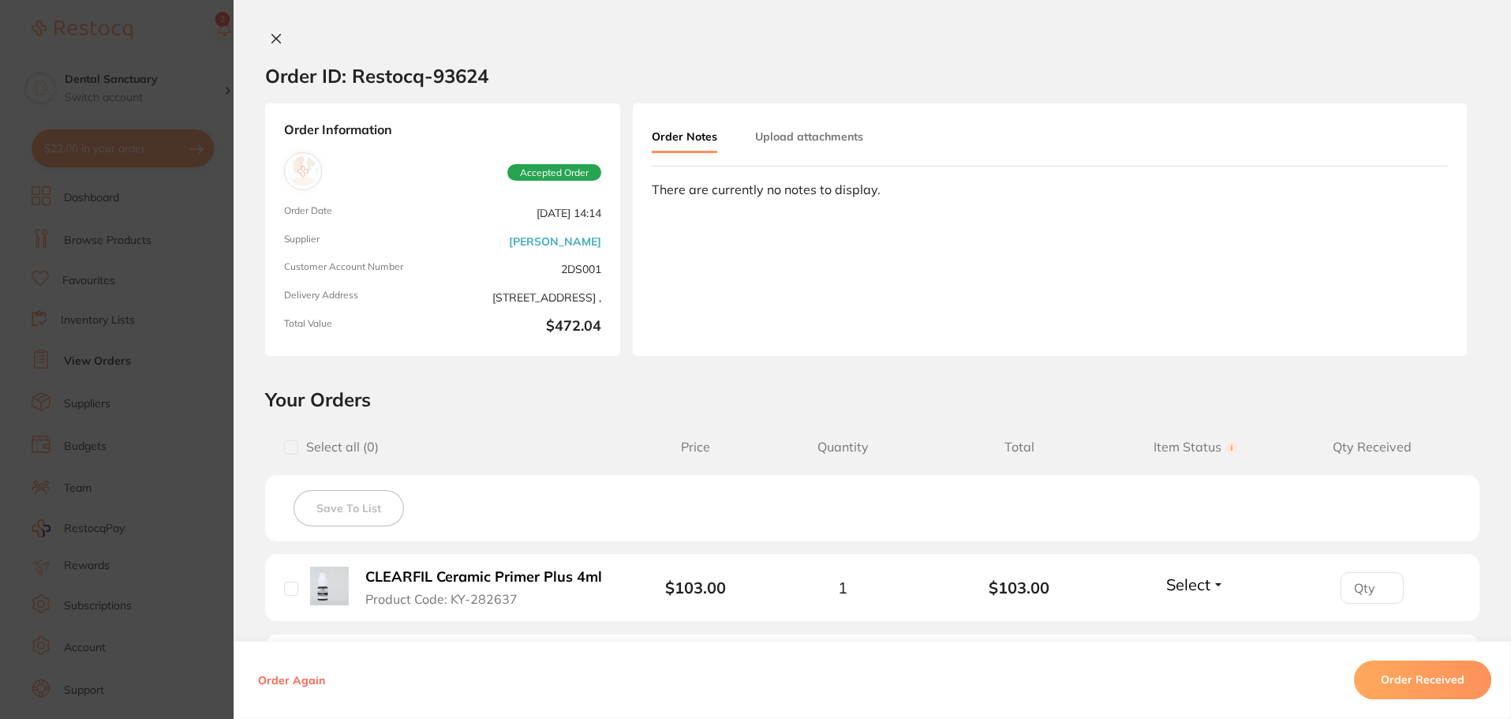
click at [286, 445] on input "checkbox" at bounding box center [291, 447] width 14 height 14
checkbox input "true"
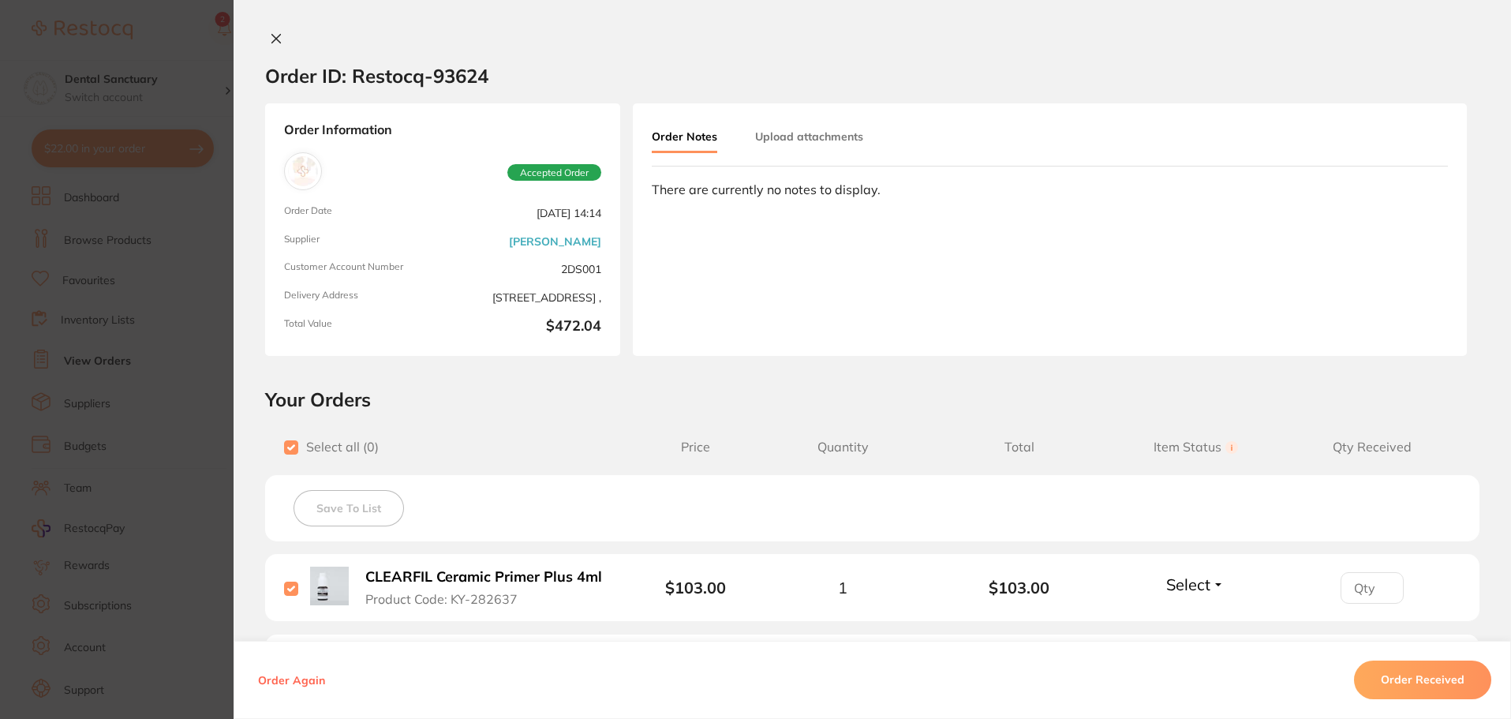
checkbox input "true"
click at [1470, 671] on button "Order Received" at bounding box center [1422, 680] width 137 height 38
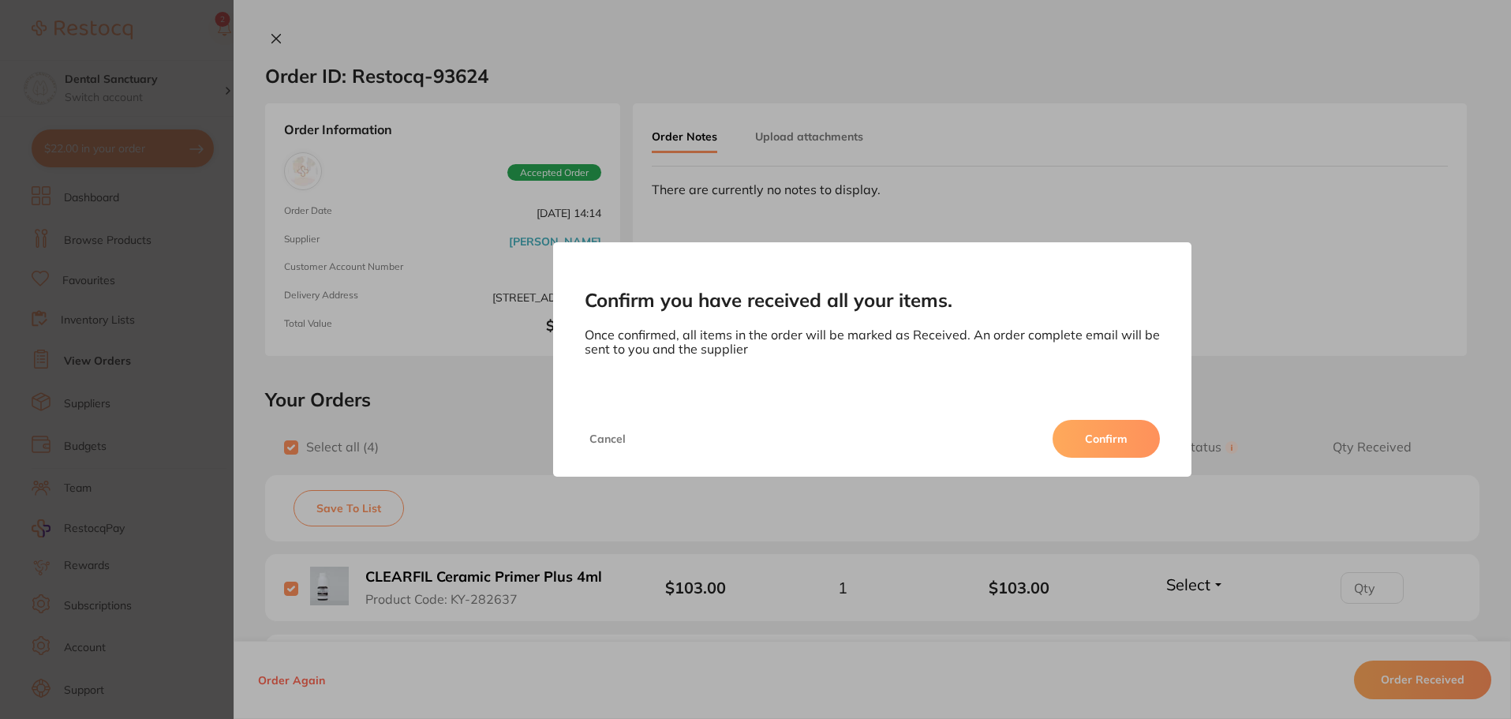
click at [1123, 435] on button "Confirm" at bounding box center [1106, 439] width 107 height 38
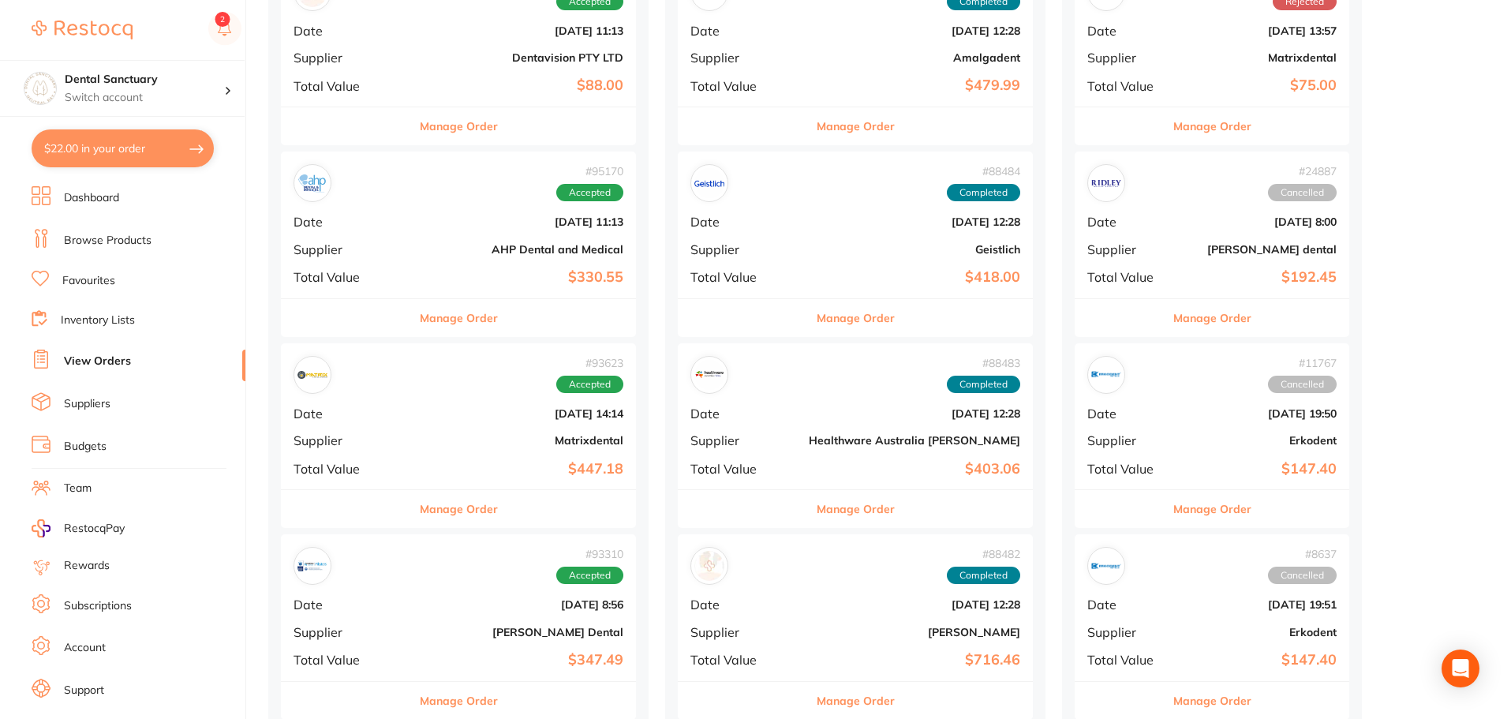
click at [466, 463] on b "$447.18" at bounding box center [518, 469] width 212 height 17
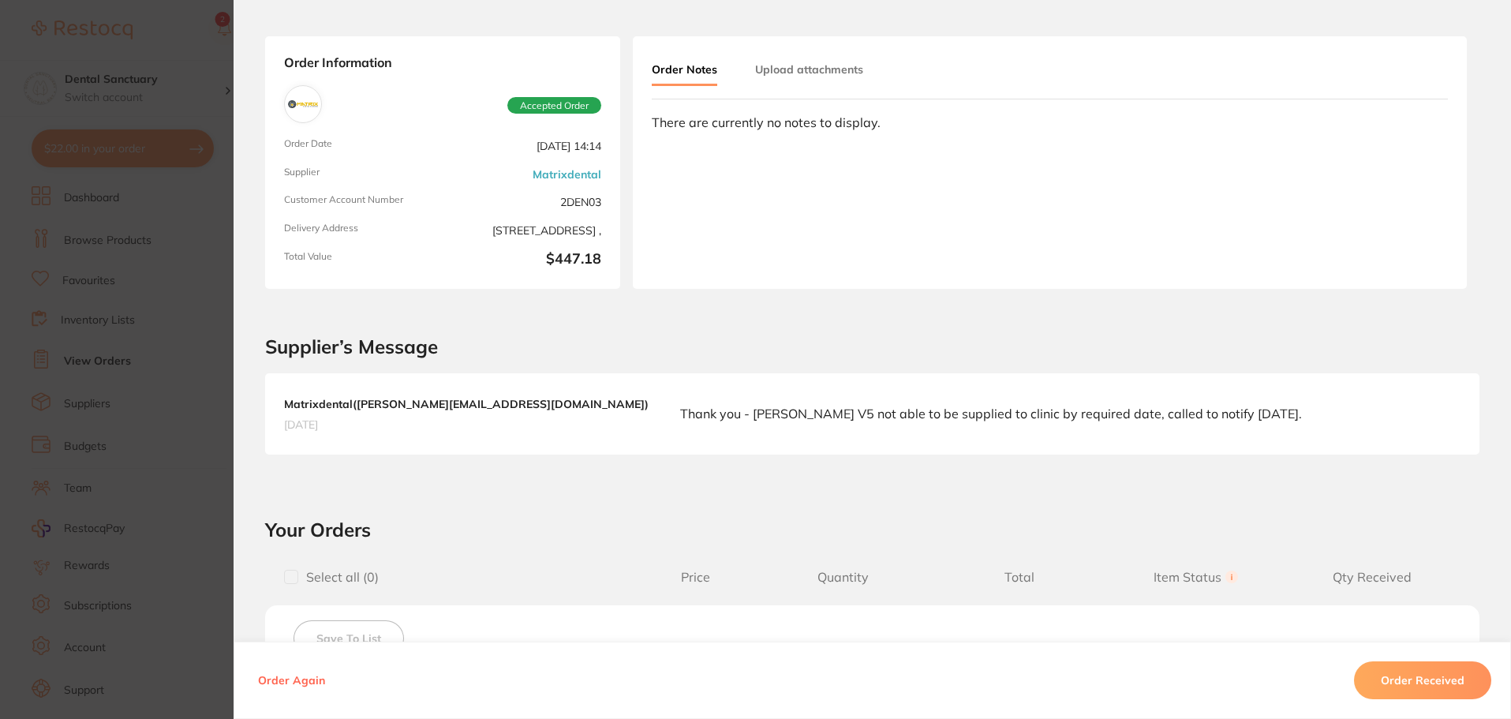
scroll to position [158, 0]
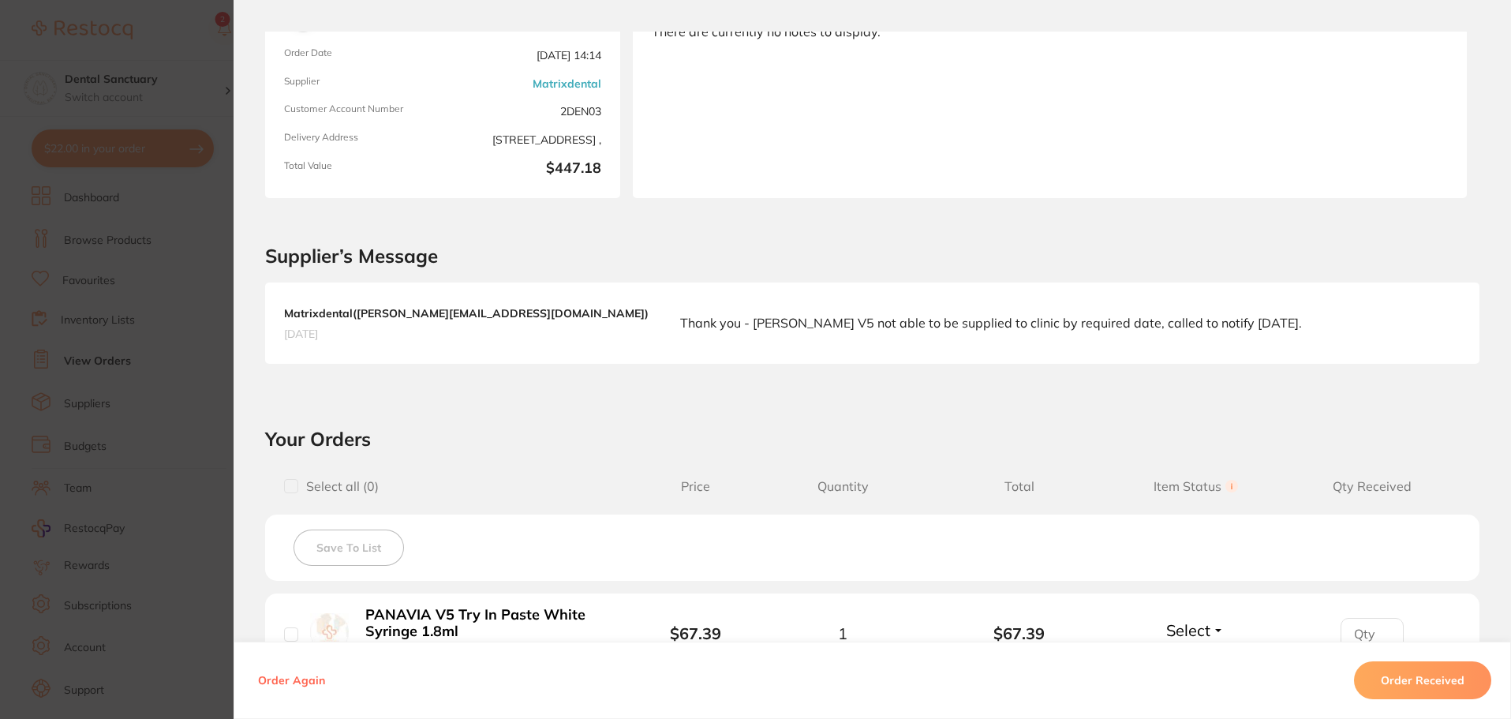
click at [284, 486] on input "checkbox" at bounding box center [291, 486] width 14 height 14
checkbox input "true"
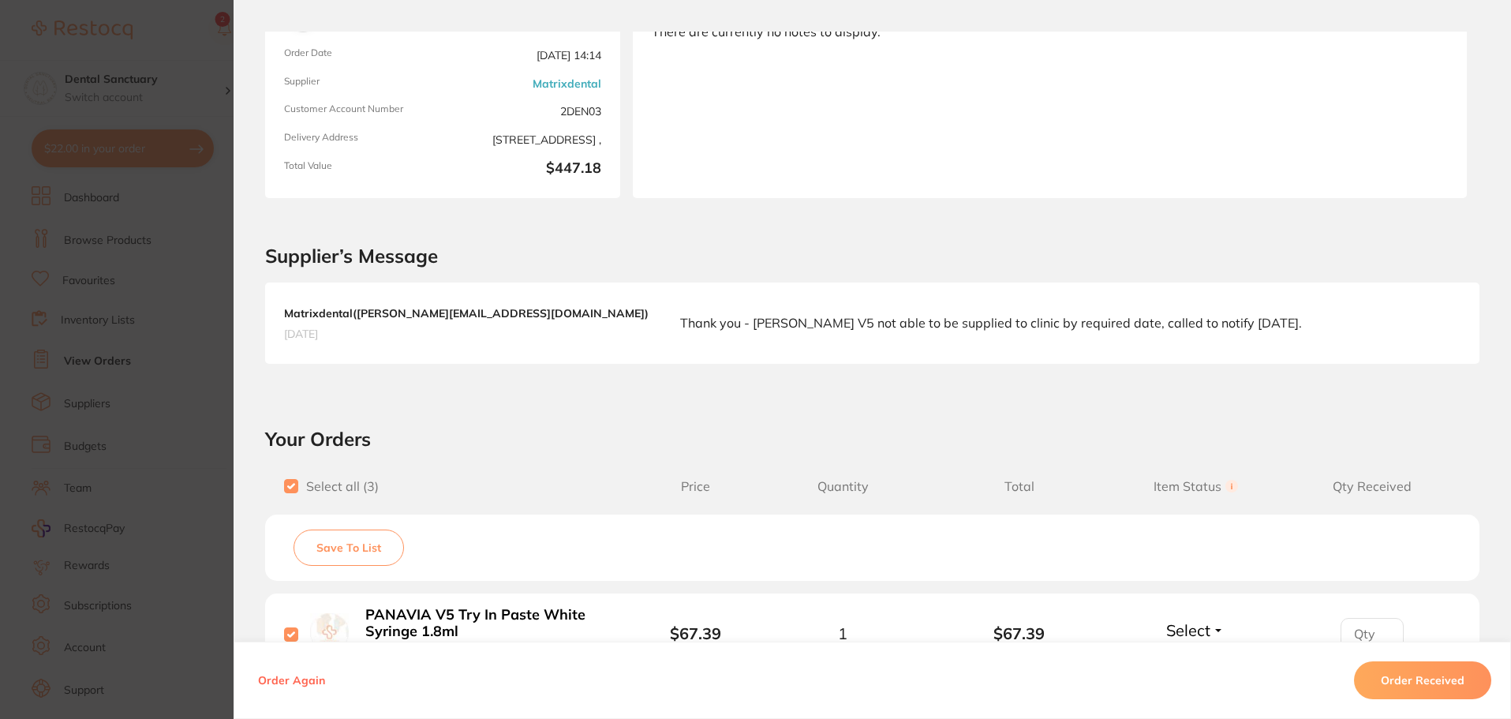
click at [1368, 687] on button "Order Received" at bounding box center [1422, 680] width 137 height 38
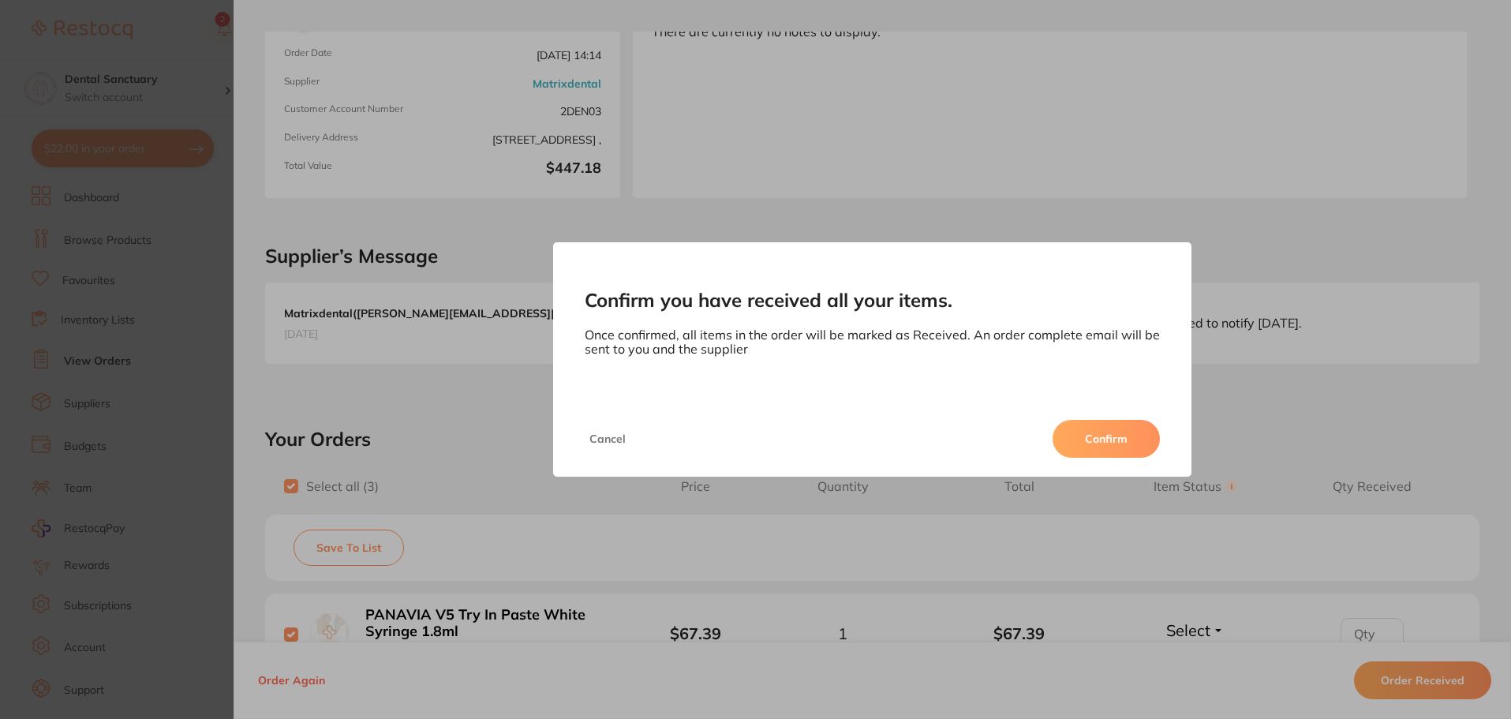
click at [1107, 427] on button "Confirm" at bounding box center [1106, 439] width 107 height 38
